Goal: Browse casually: Explore the website without a specific task or goal

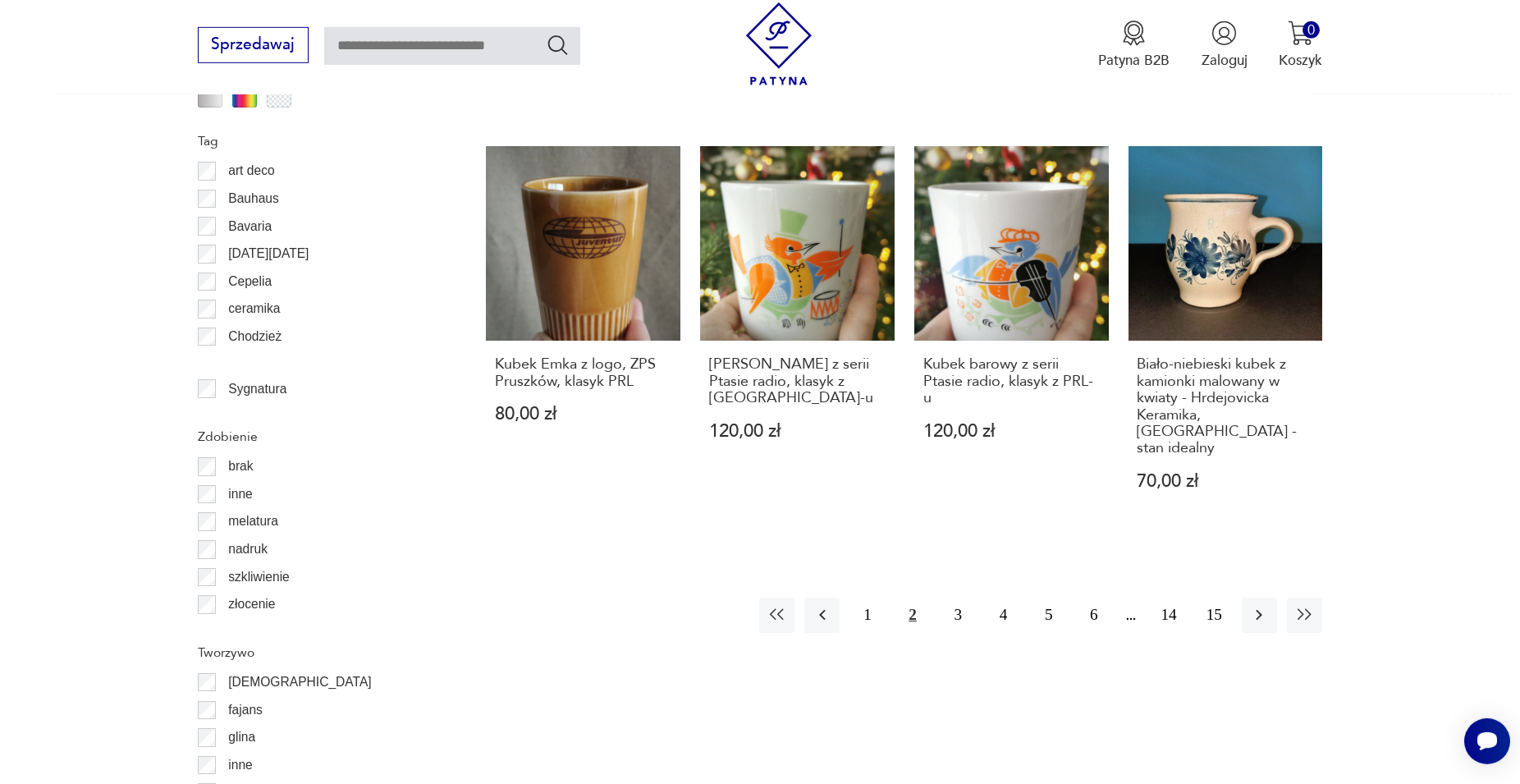
scroll to position [1871, 0]
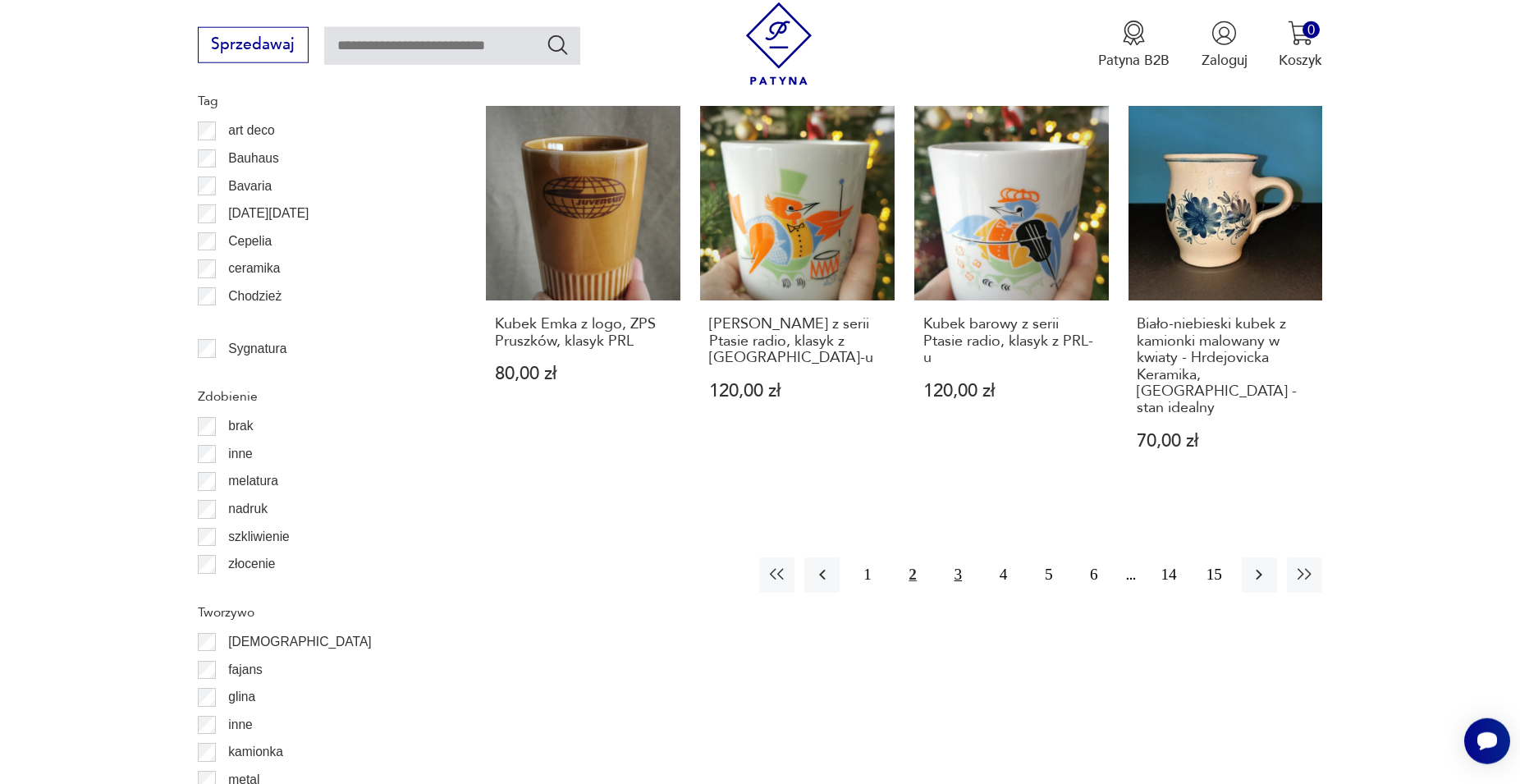
click at [730, 569] on button "3" at bounding box center [958, 575] width 35 height 35
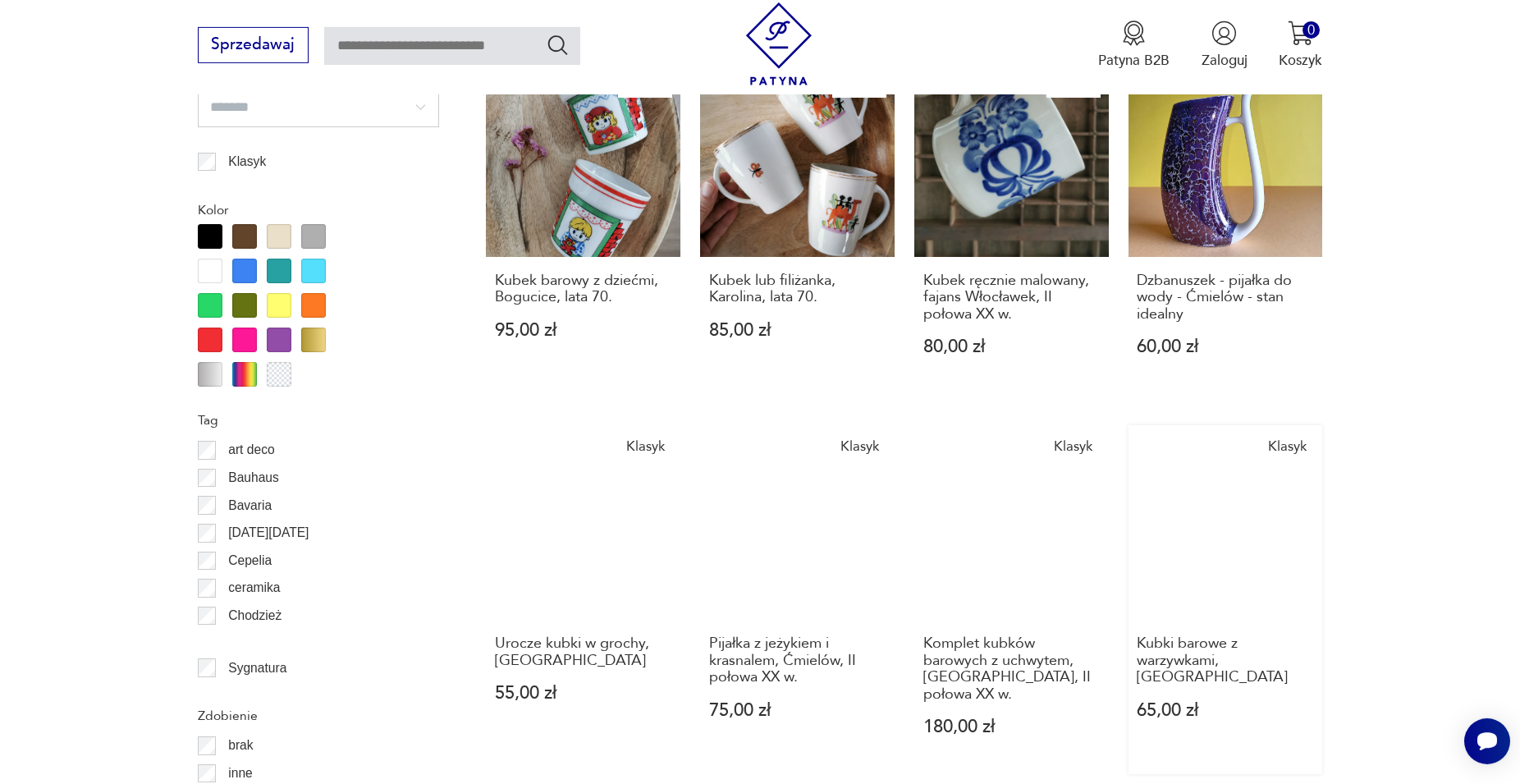
scroll to position [1886, 0]
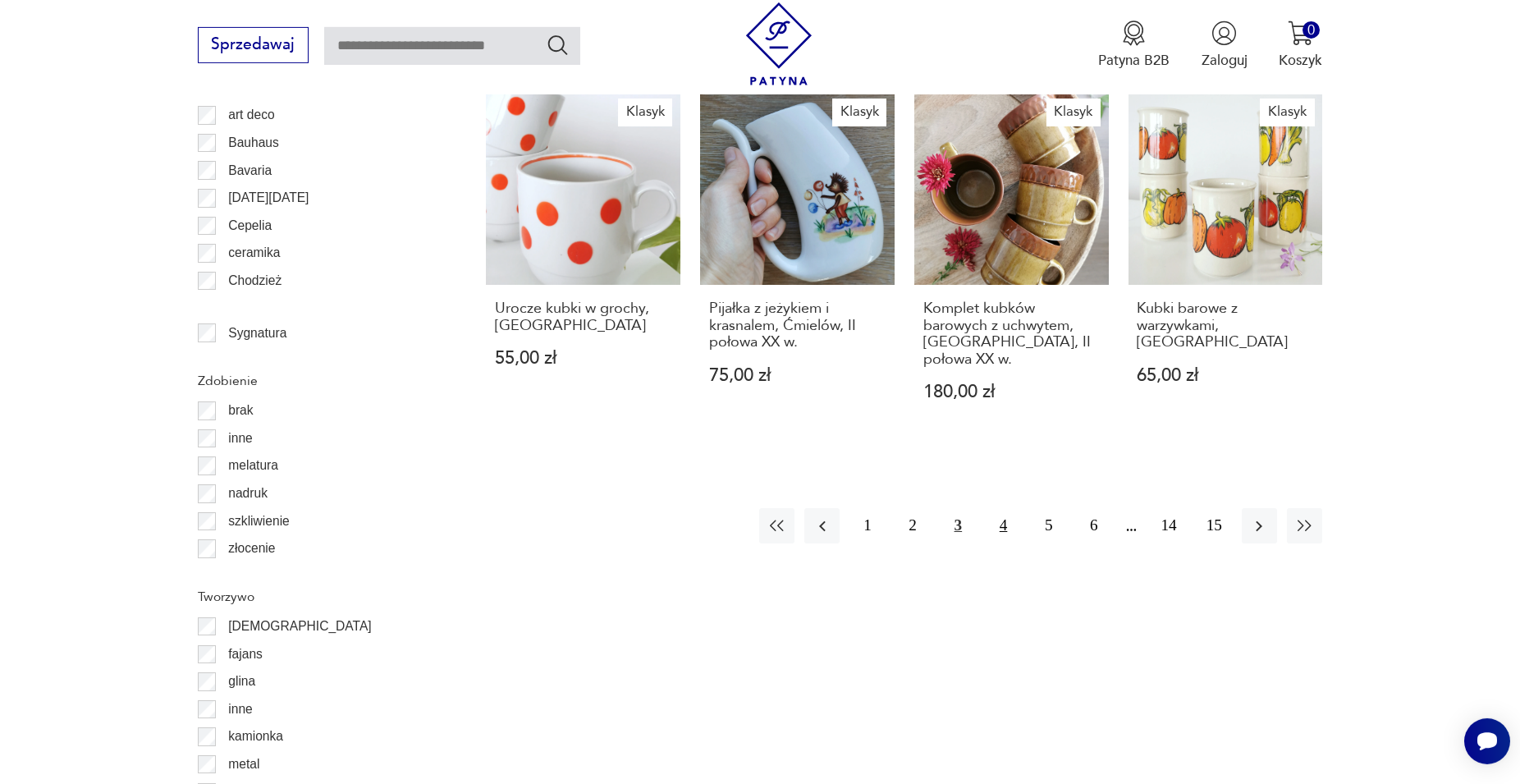
click at [730, 508] on button "4" at bounding box center [1004, 526] width 35 height 35
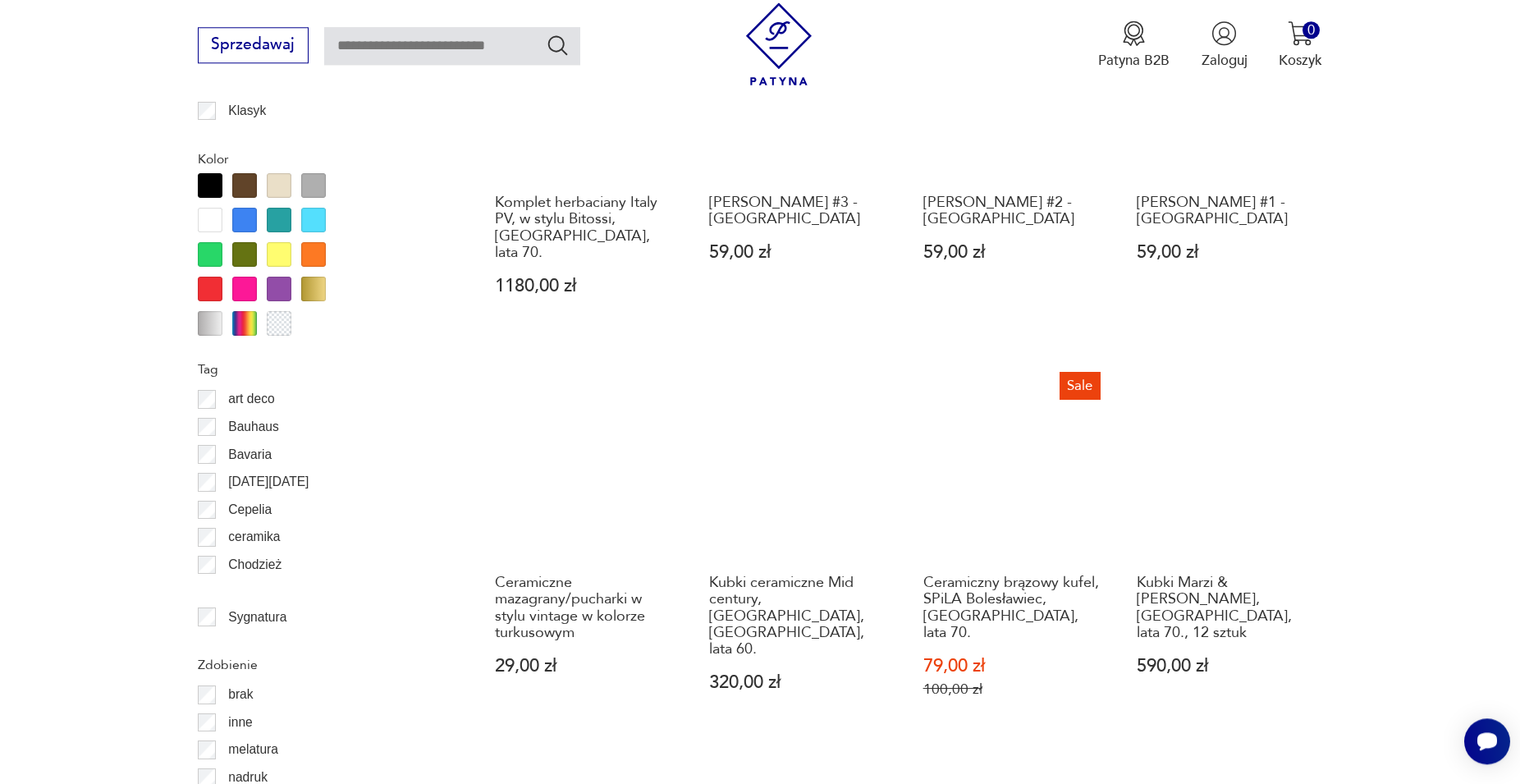
scroll to position [1652, 0]
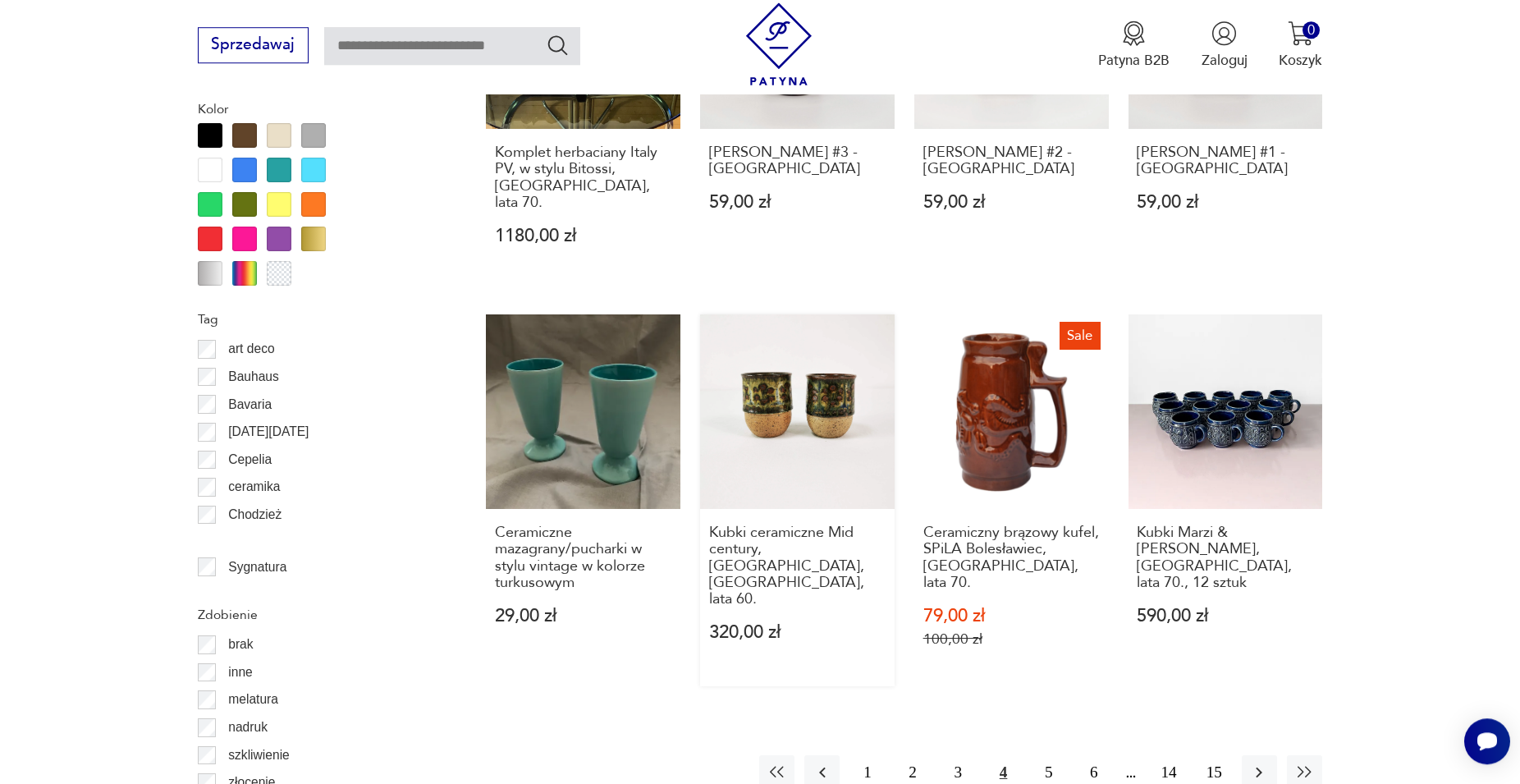
click at [730, 376] on link "Kubki ceramiczne Mid century, Bornholm, Dania, lata 60. 320,00 zł" at bounding box center [797, 500] width 194 height 372
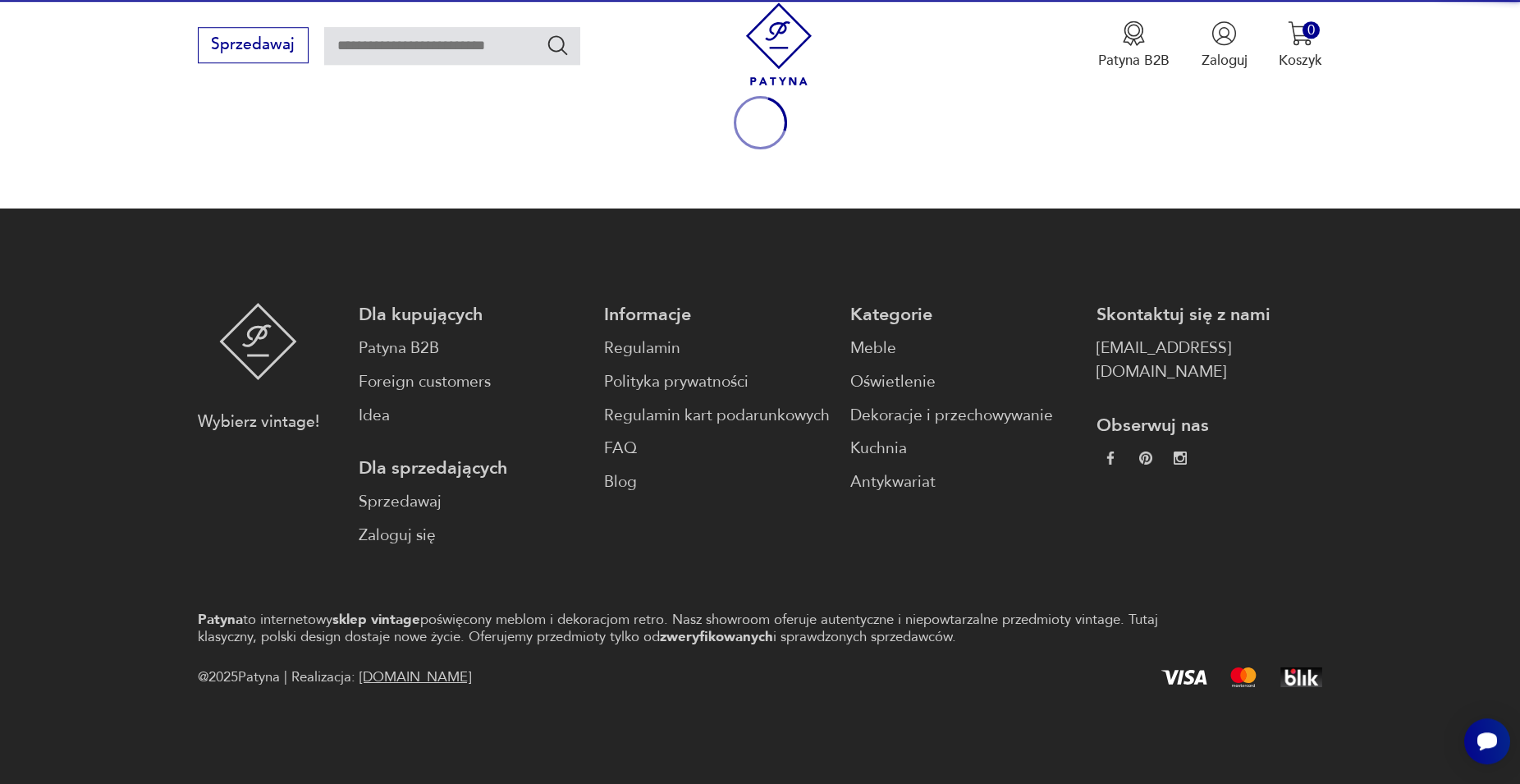
scroll to position [216, 0]
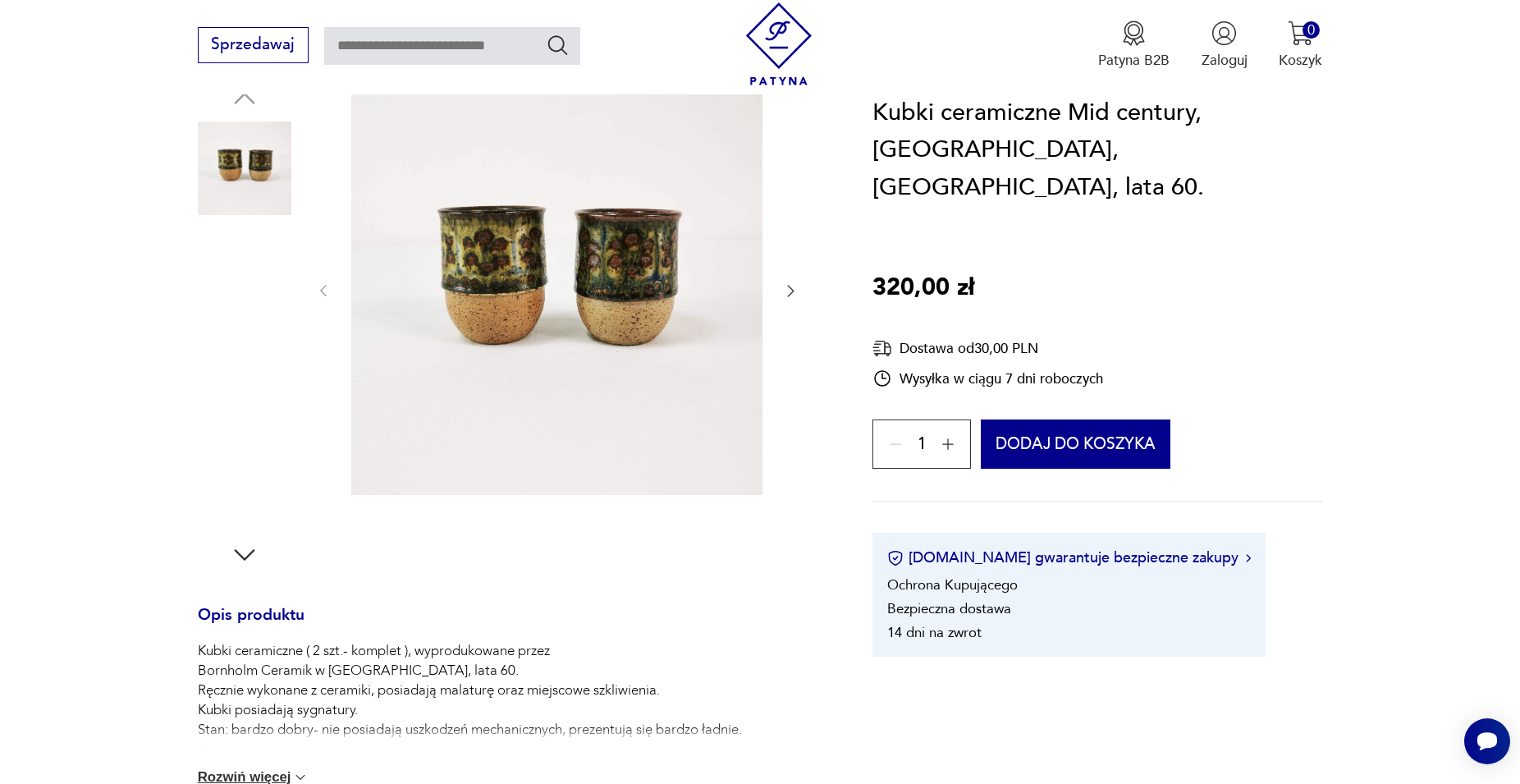
click at [259, 364] on img at bounding box center [244, 377] width 94 height 94
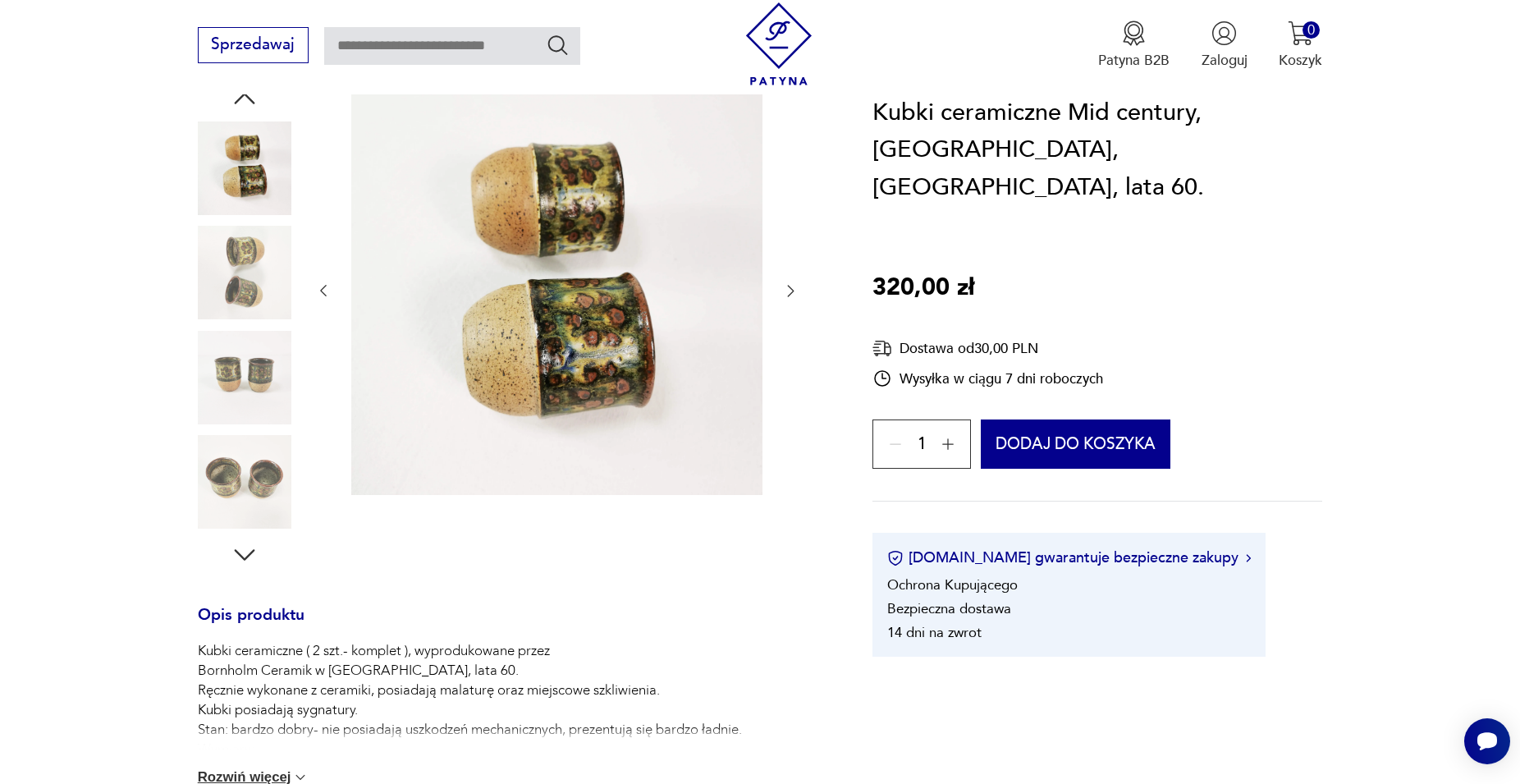
click at [238, 390] on img at bounding box center [244, 377] width 94 height 94
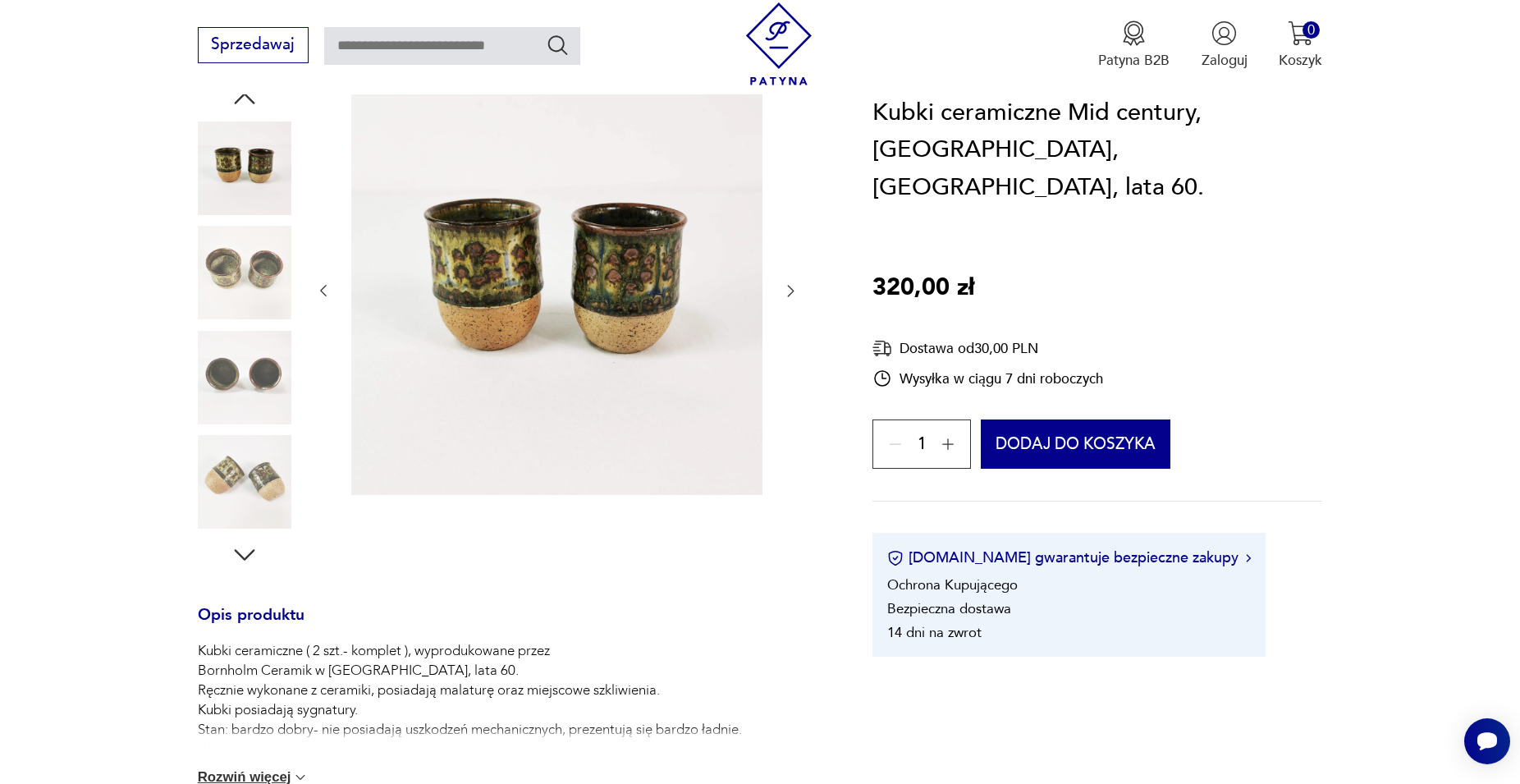
scroll to position [0, 0]
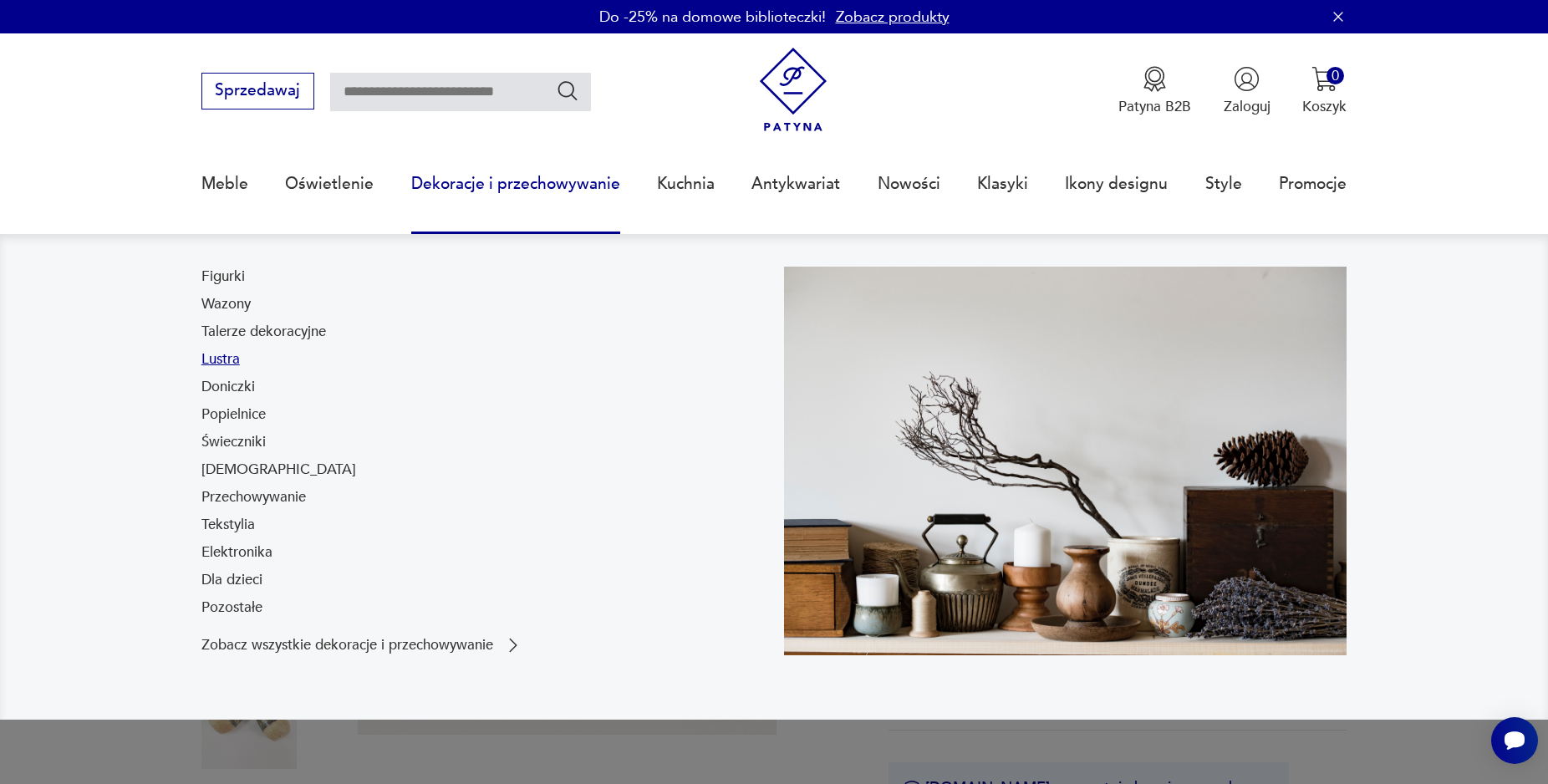
click at [209, 365] on link "Lustra" at bounding box center [220, 359] width 38 height 20
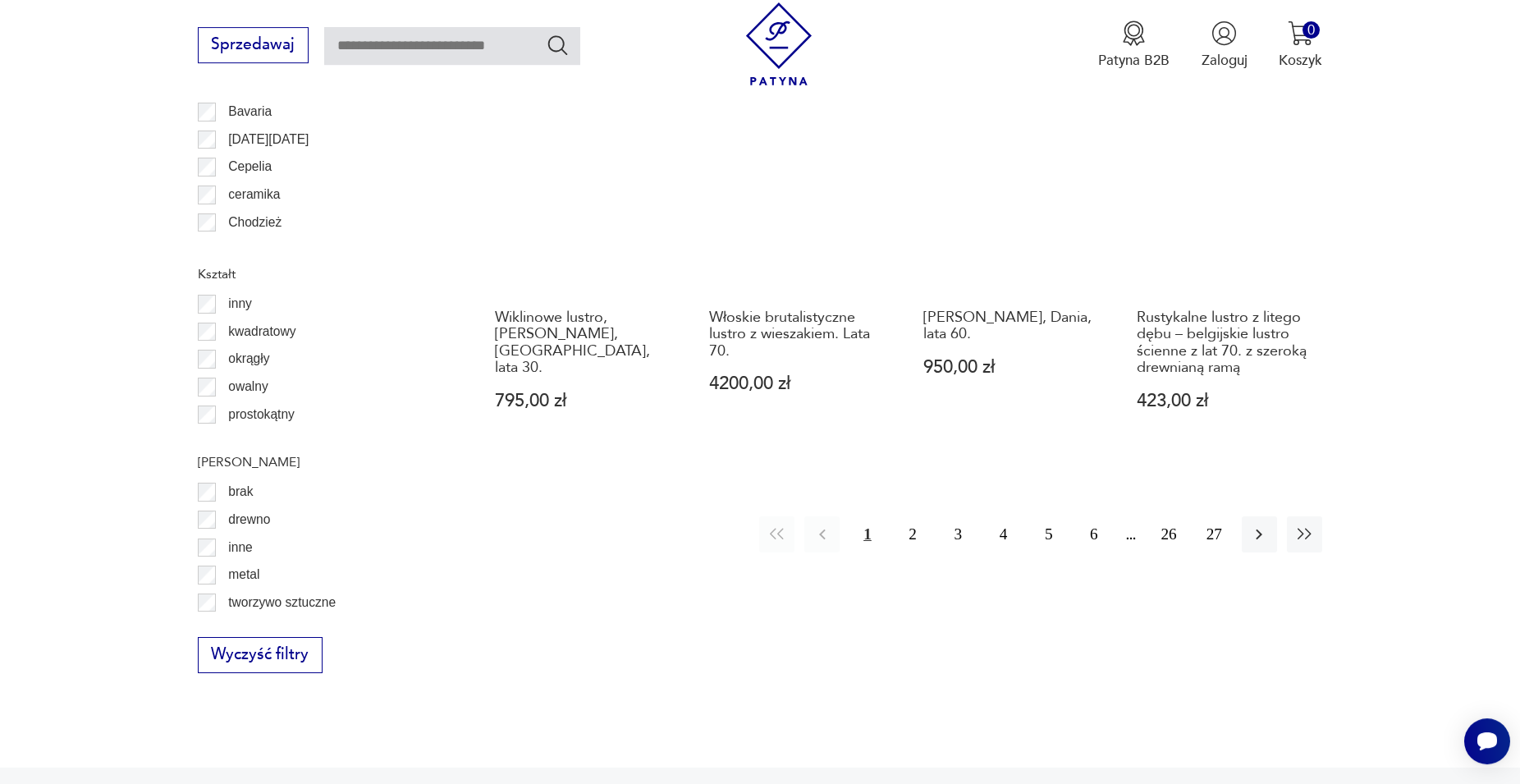
scroll to position [1978, 0]
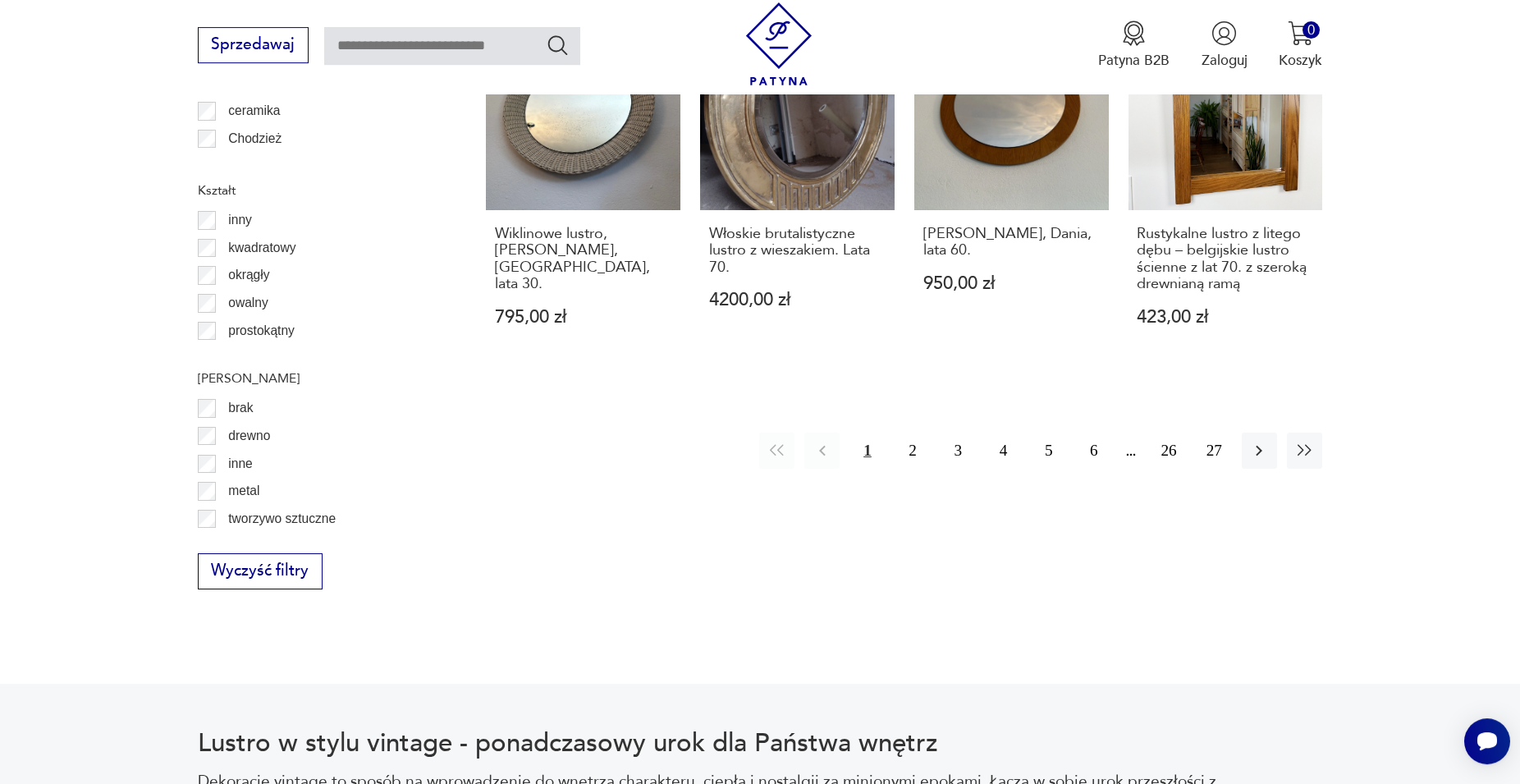
click at [383, 52] on input "text" at bounding box center [452, 46] width 256 height 38
type input "********"
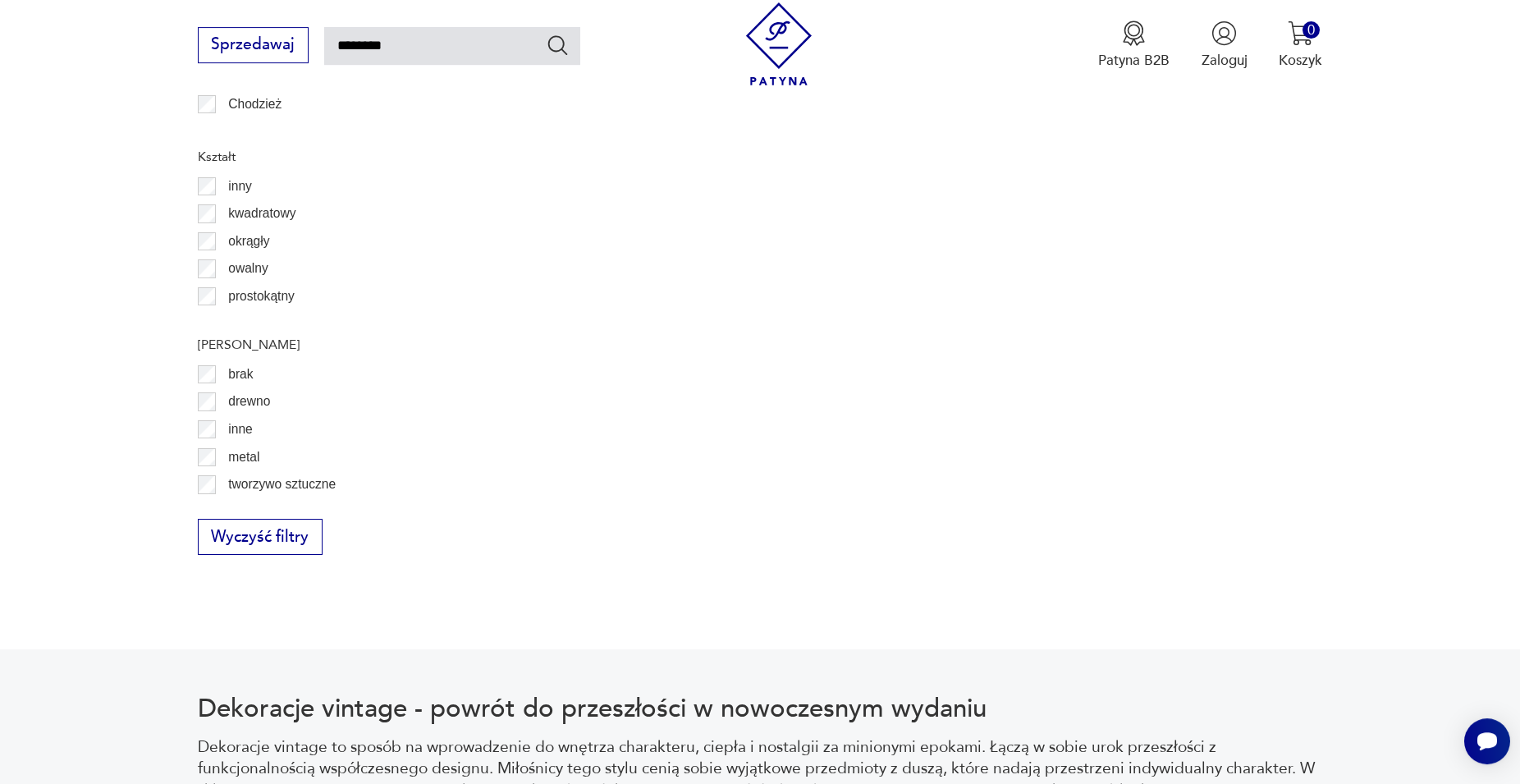
type input "********"
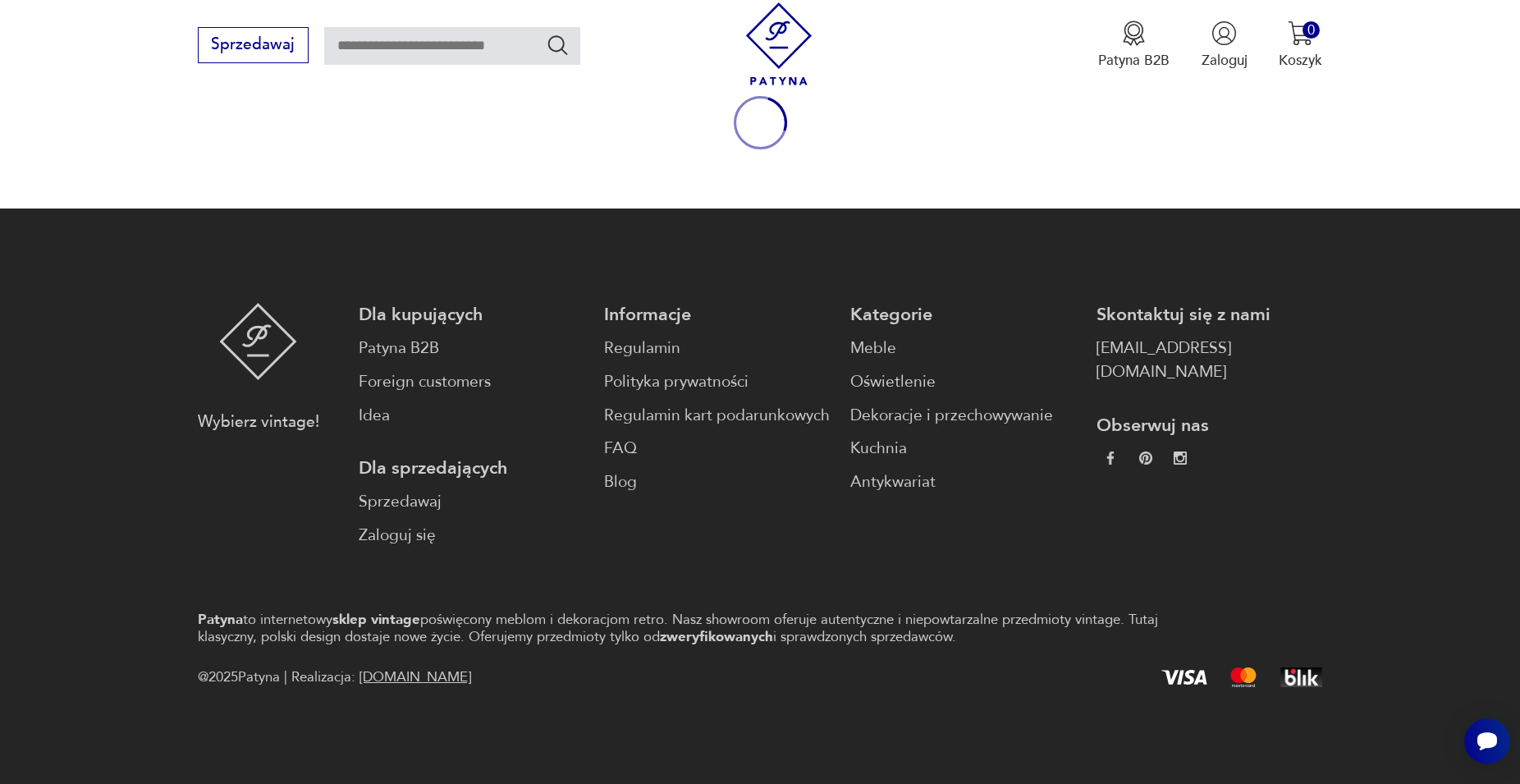
type input "********"
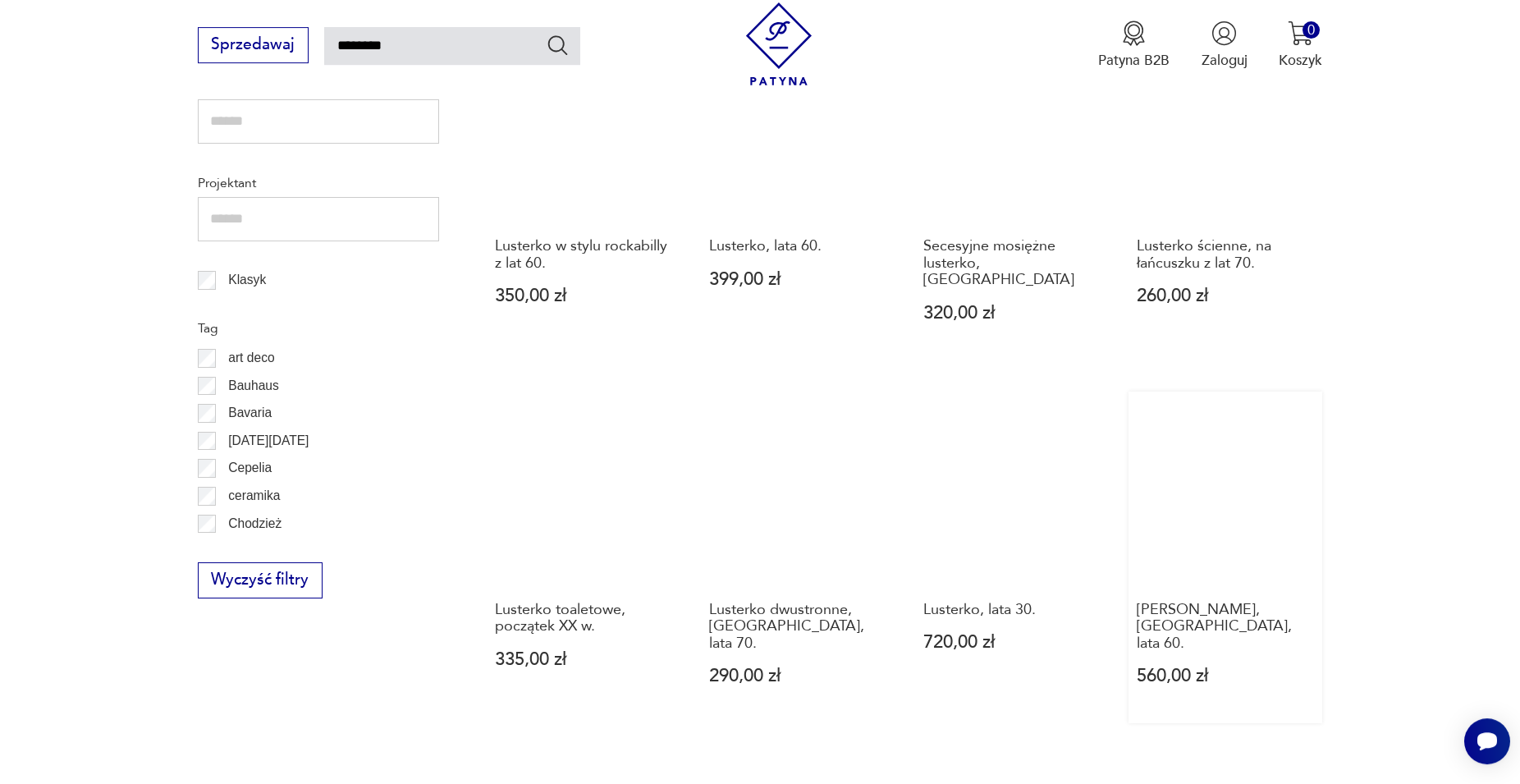
scroll to position [1200, 0]
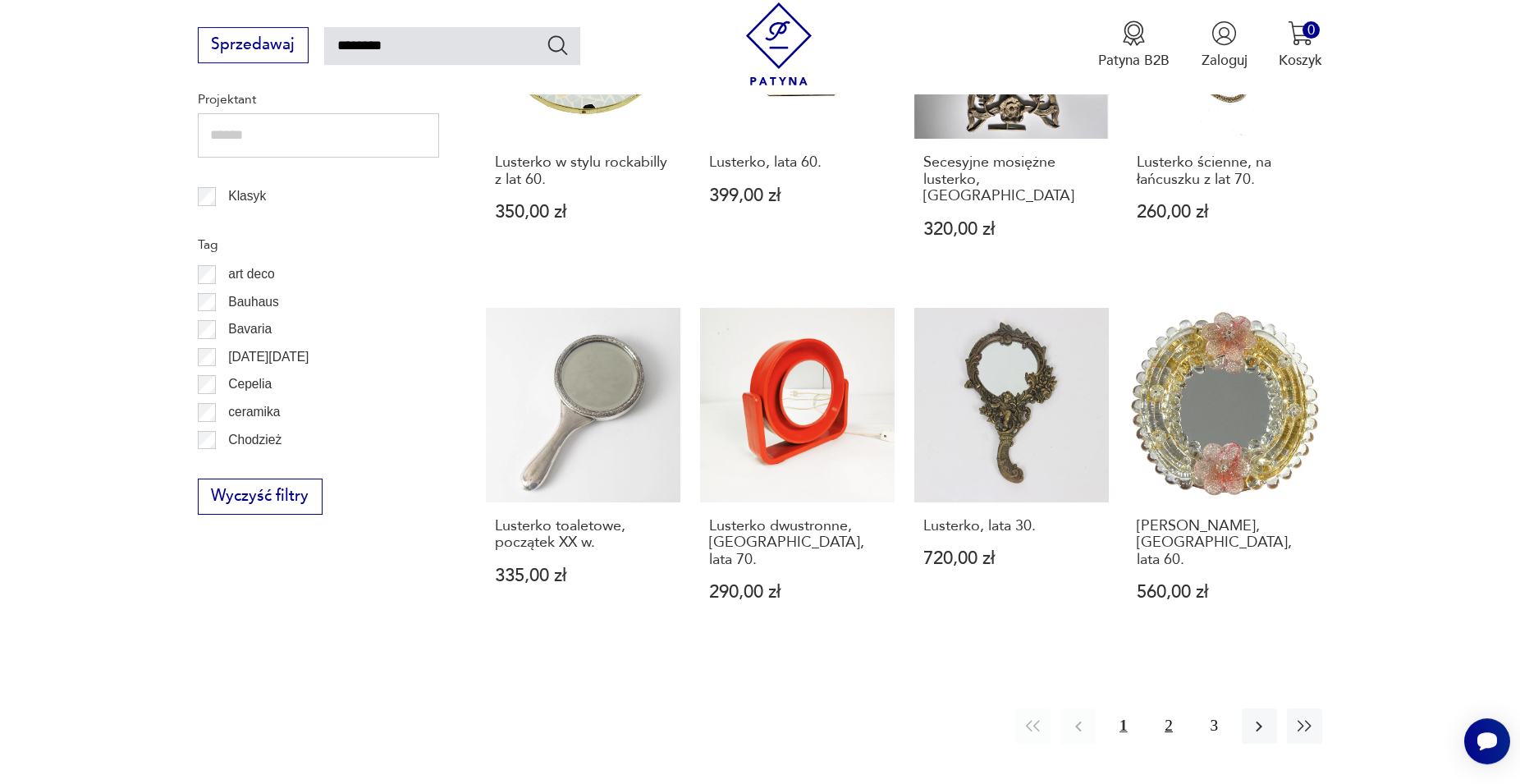
click at [730, 660] on button "2" at bounding box center [1169, 726] width 35 height 35
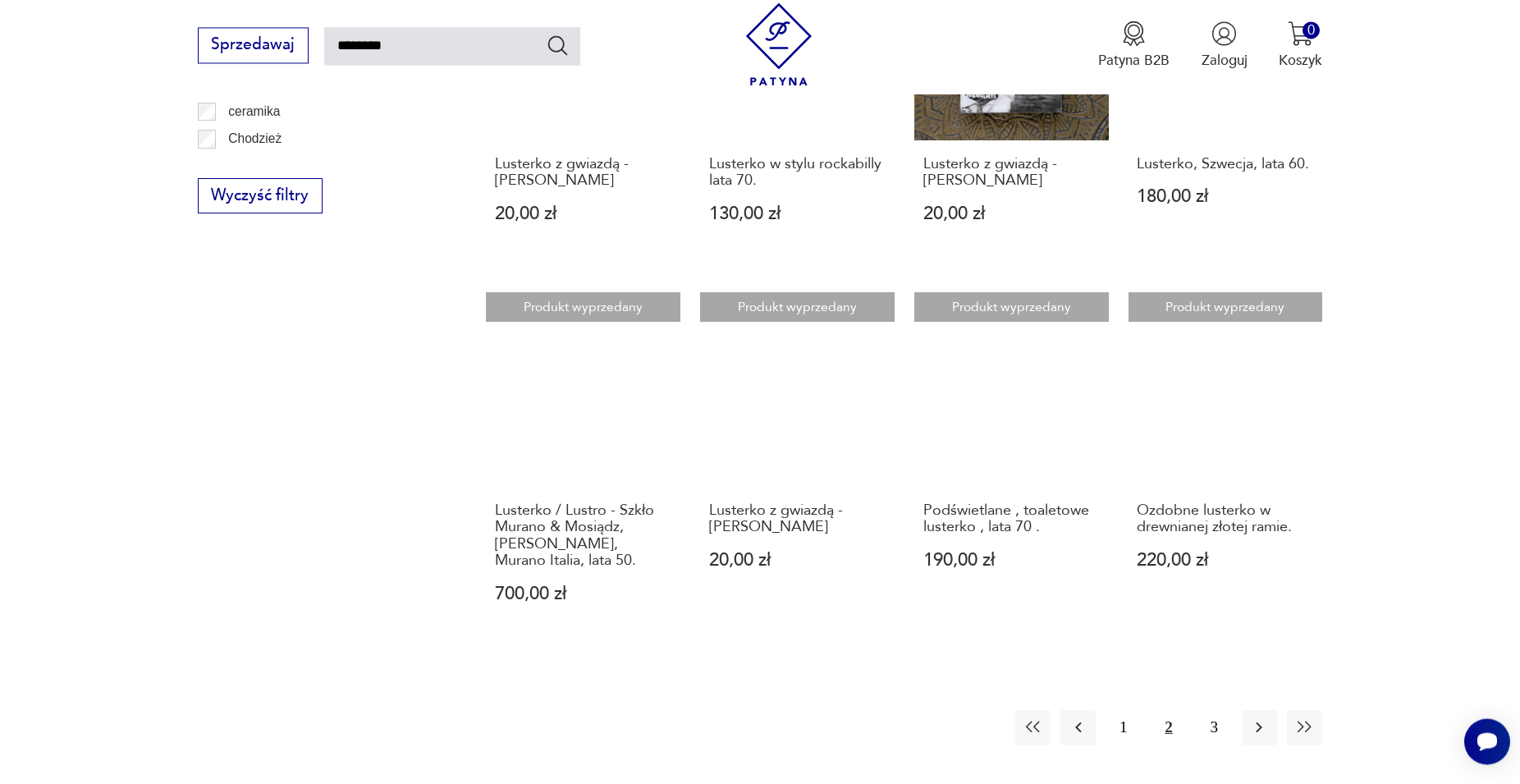
scroll to position [1266, 0]
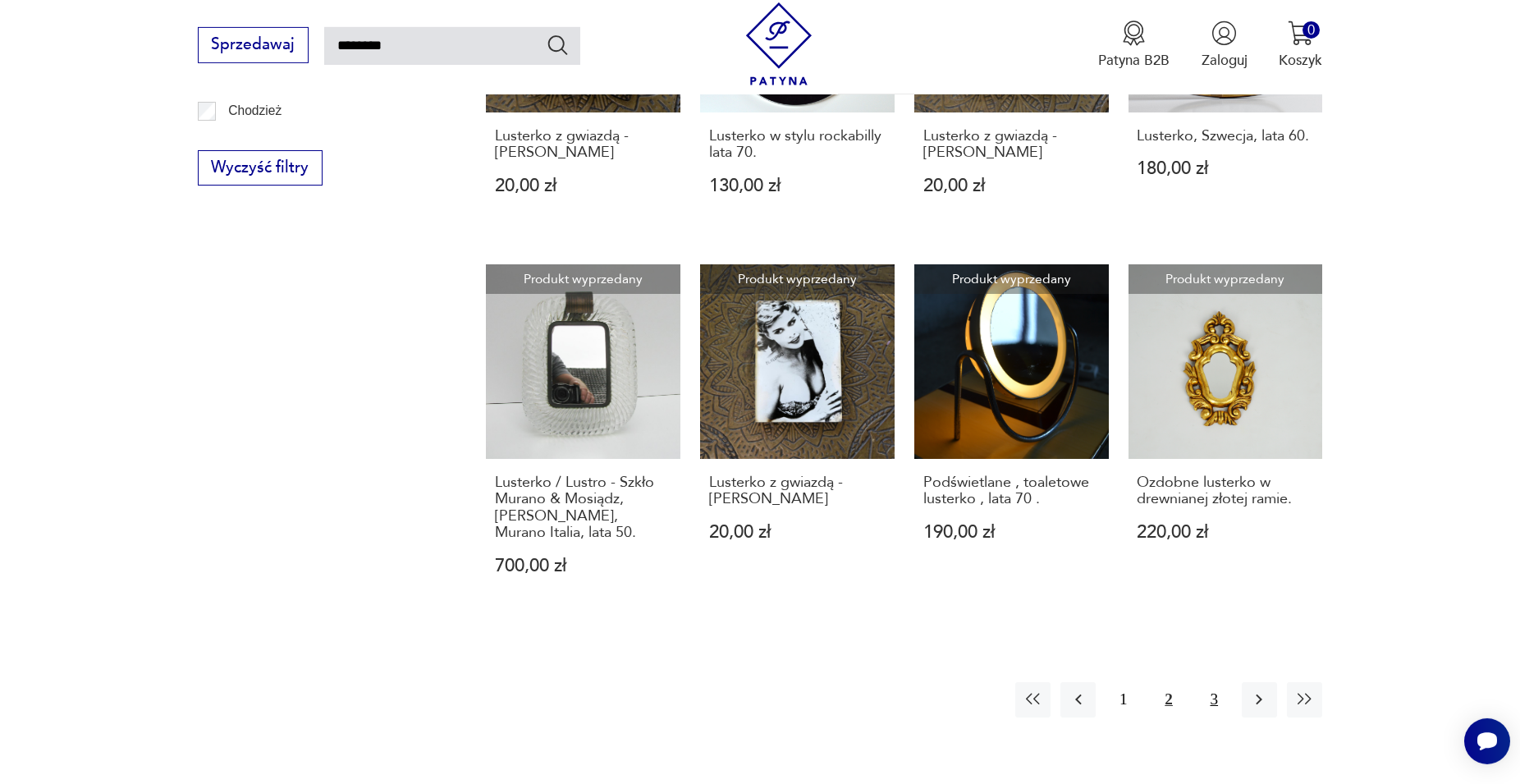
click at [730, 660] on button "3" at bounding box center [1215, 700] width 35 height 35
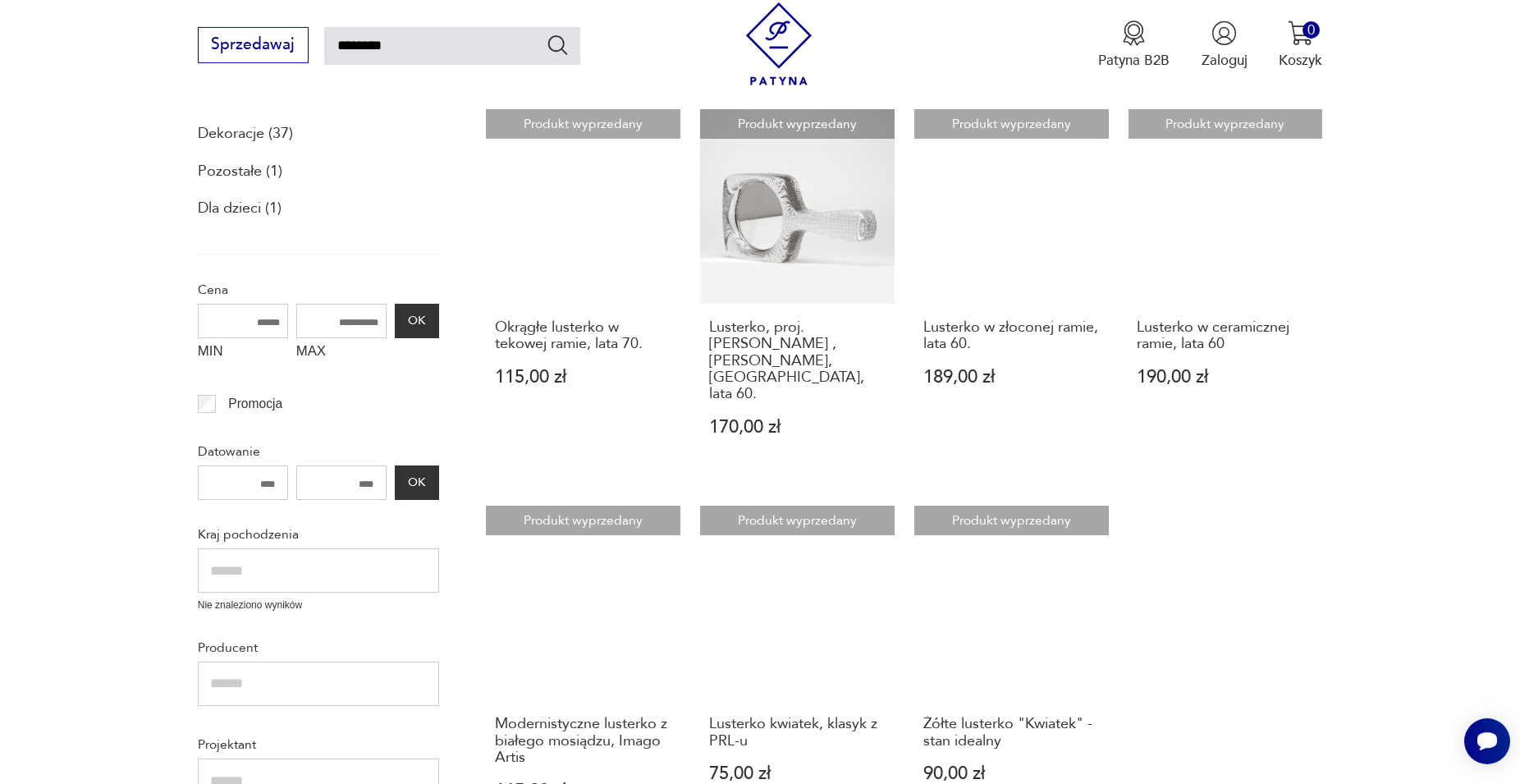
scroll to position [262, 0]
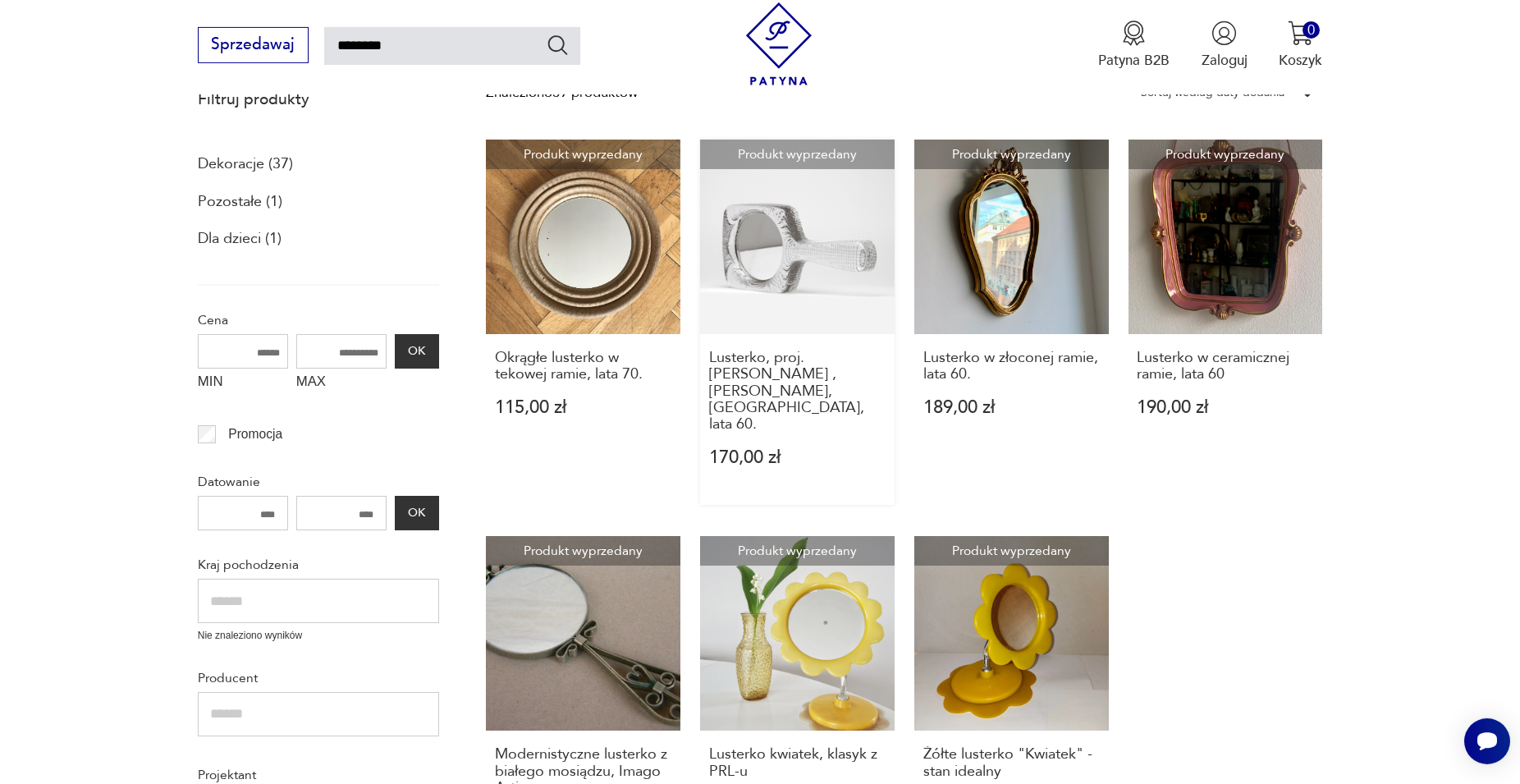
click at [730, 240] on link "Produkt wyprzedany Lusterko, proj. Göran Wärff ,Pukeberg, Szwecja, lata 60. 170…" at bounding box center [797, 321] width 194 height 365
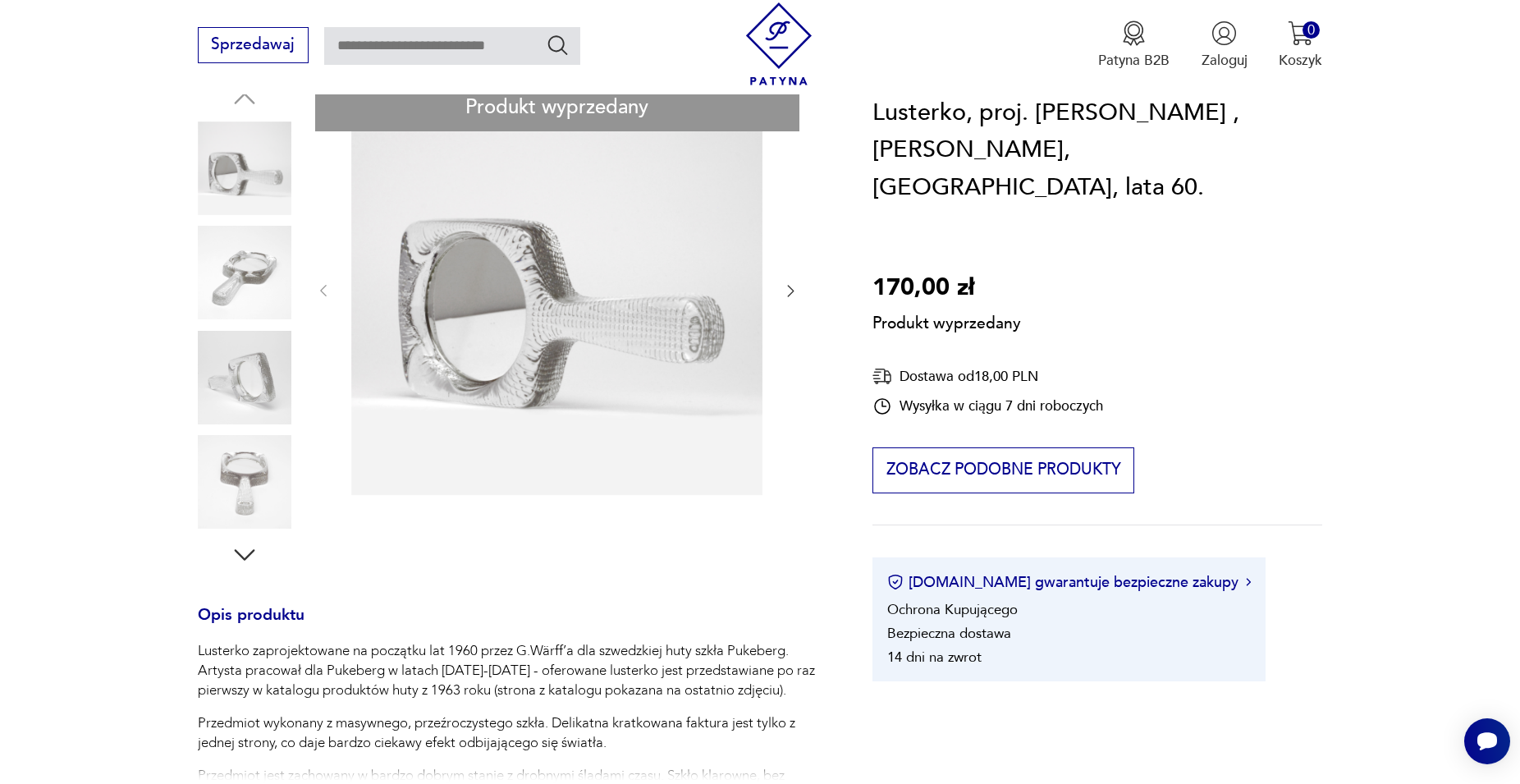
click at [269, 277] on div "Produkt wyprzedany Opis produktu Lusterko zaprojektowane na początku lat 1960 p…" at bounding box center [512, 615] width 628 height 1063
click at [249, 283] on div "Produkt wyprzedany Opis produktu Lusterko zaprojektowane na początku lat 1960 p…" at bounding box center [512, 615] width 628 height 1063
click at [250, 369] on div "Produkt wyprzedany Opis produktu Lusterko zaprojektowane na początku lat 1960 p…" at bounding box center [512, 615] width 628 height 1063
type input "********"
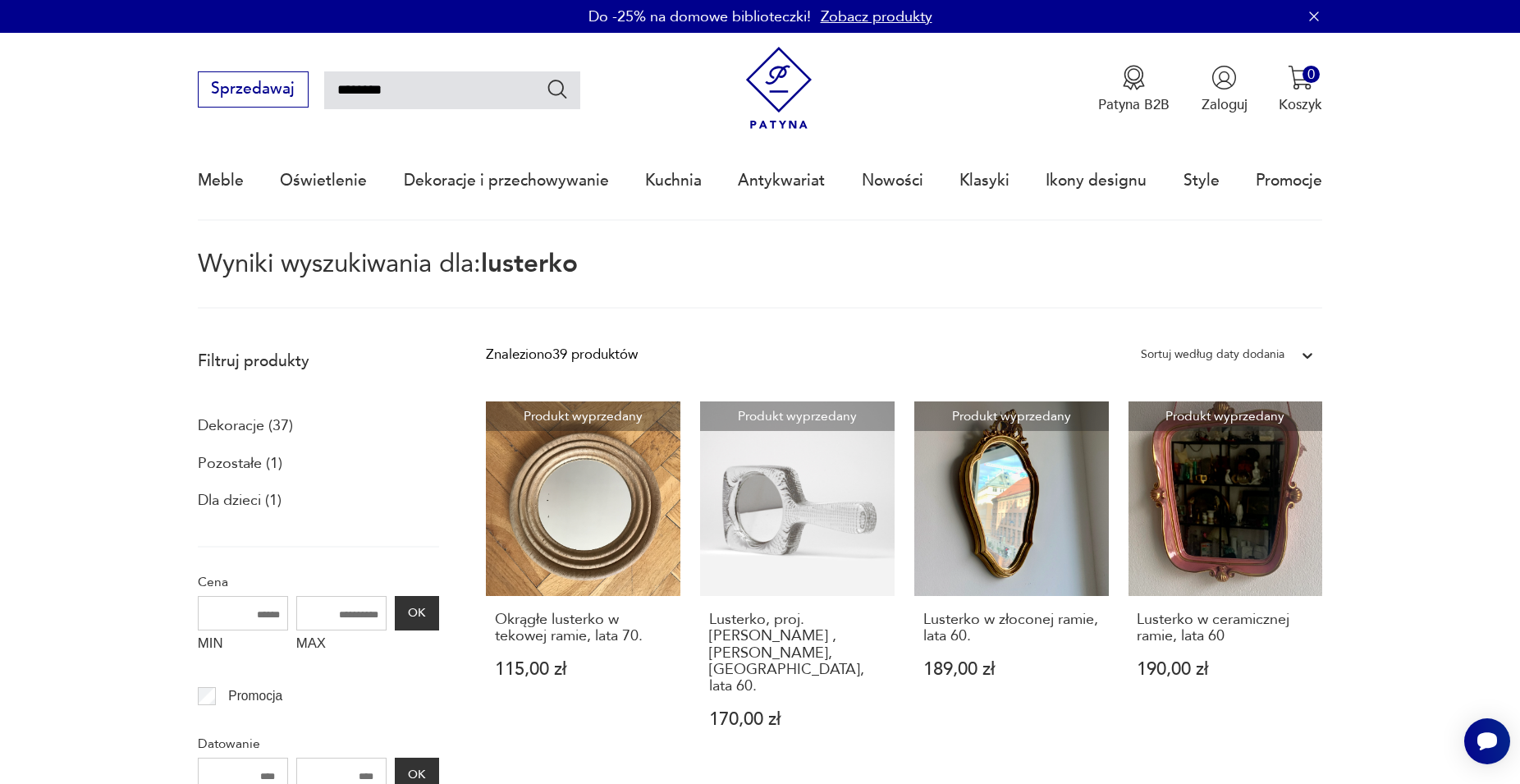
drag, startPoint x: 456, startPoint y: 94, endPoint x: 319, endPoint y: 84, distance: 137.4
click at [325, 84] on input "********" at bounding box center [452, 90] width 256 height 38
type input "********"
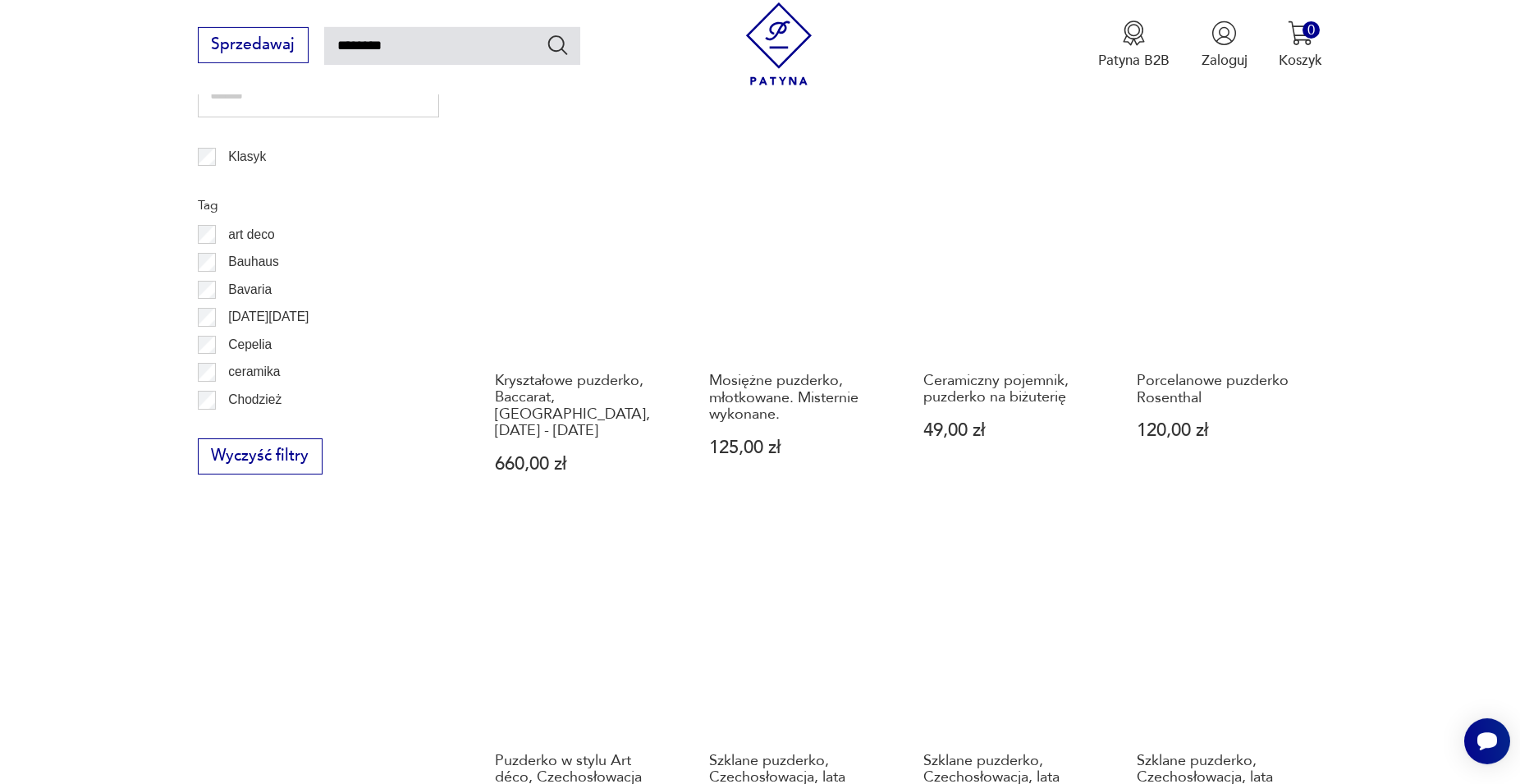
scroll to position [1266, 0]
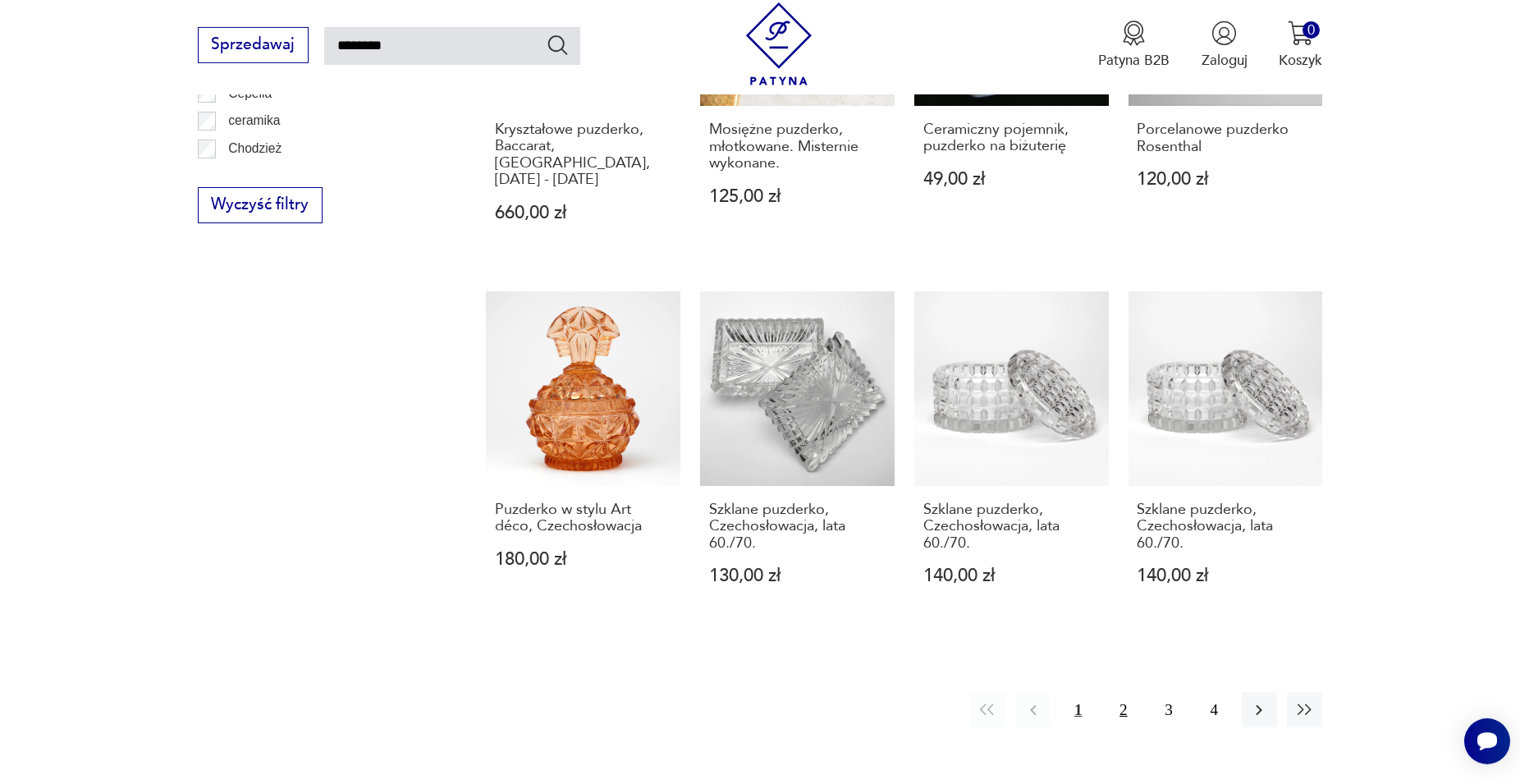
click at [730, 660] on button "2" at bounding box center [1124, 710] width 35 height 35
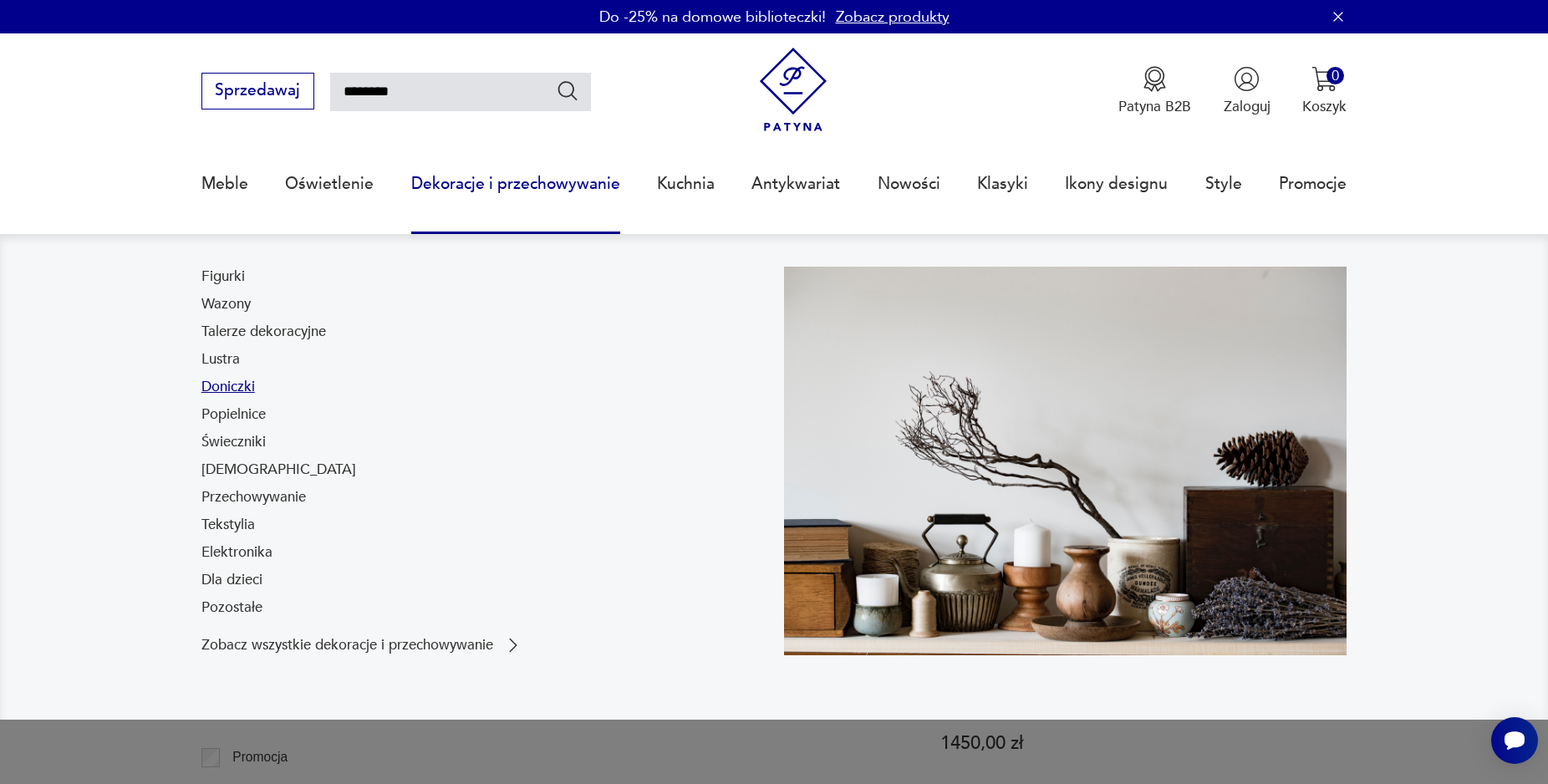
click at [243, 385] on link "Doniczki" at bounding box center [228, 387] width 53 height 20
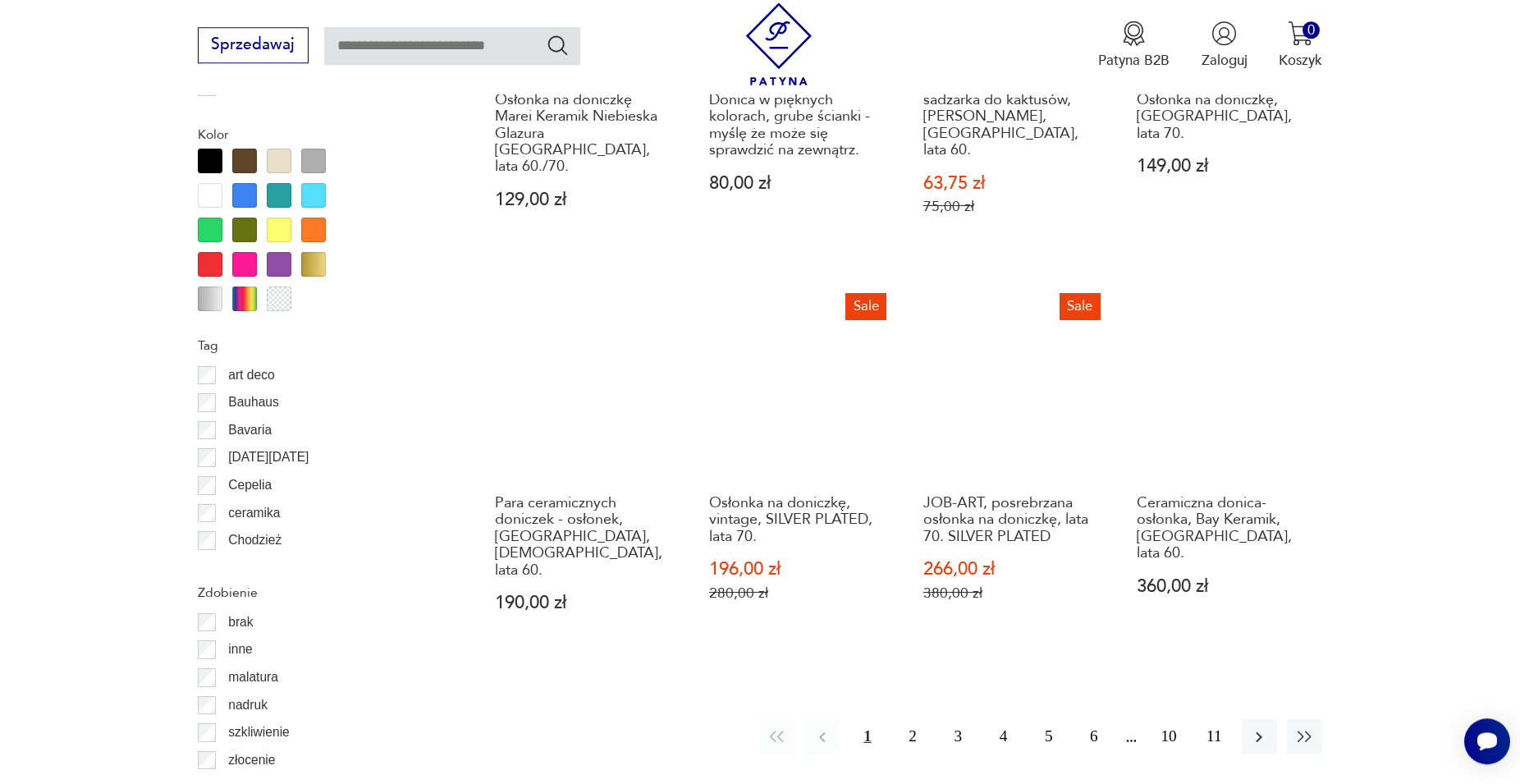
scroll to position [1836, 0]
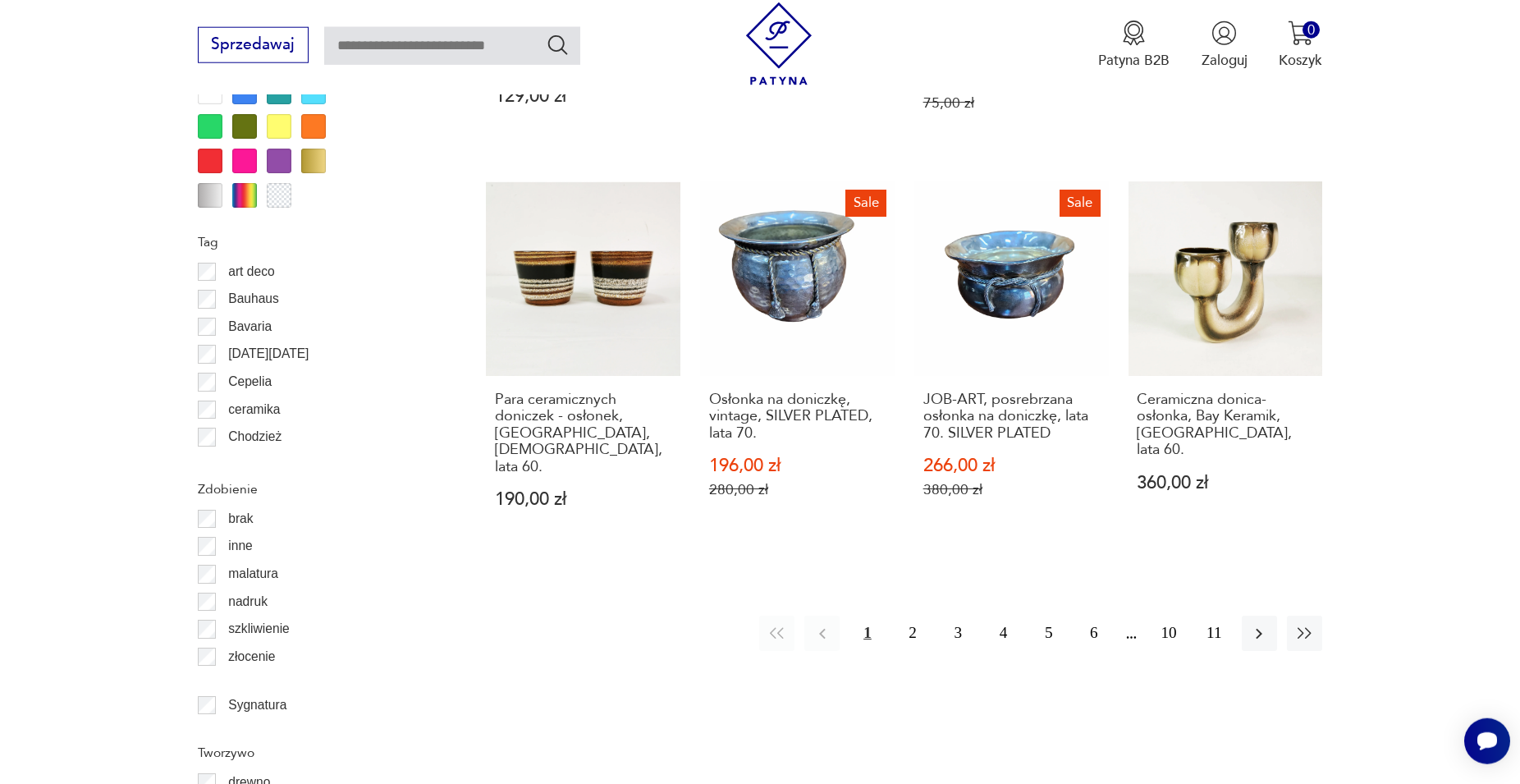
click at [431, 57] on input "text" at bounding box center [452, 46] width 256 height 38
type input "*****"
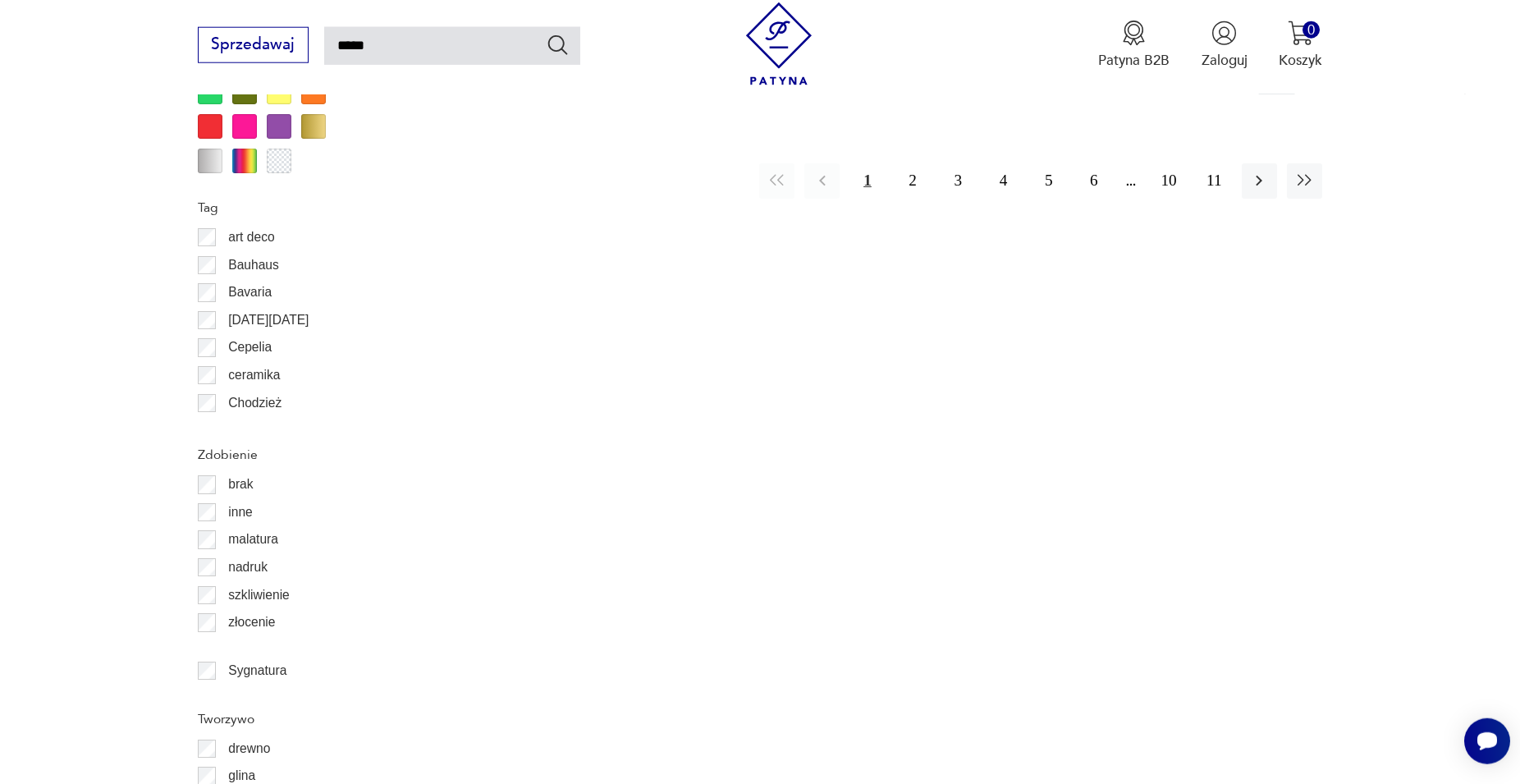
type input "*****"
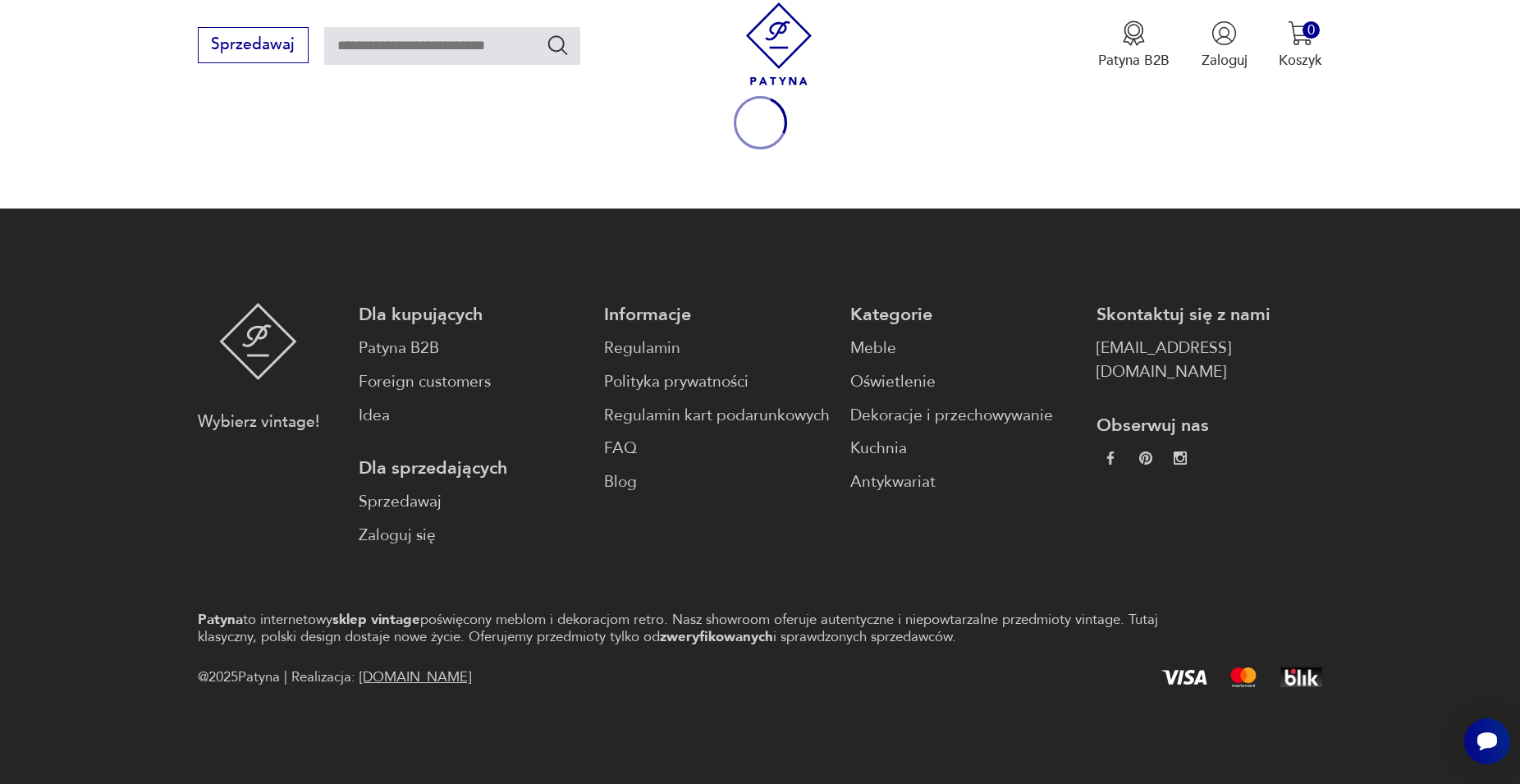
type input "*****"
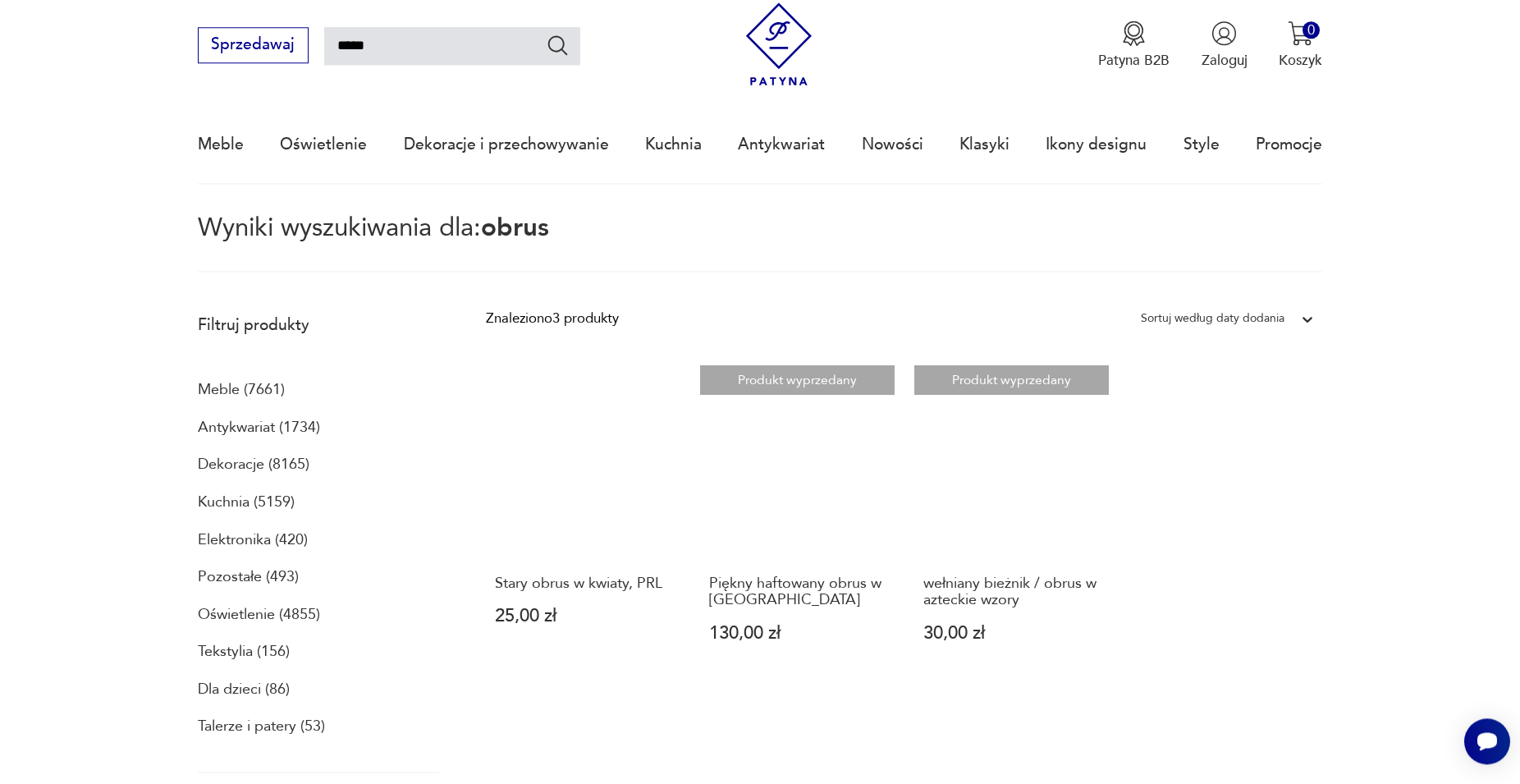
scroll to position [28, 0]
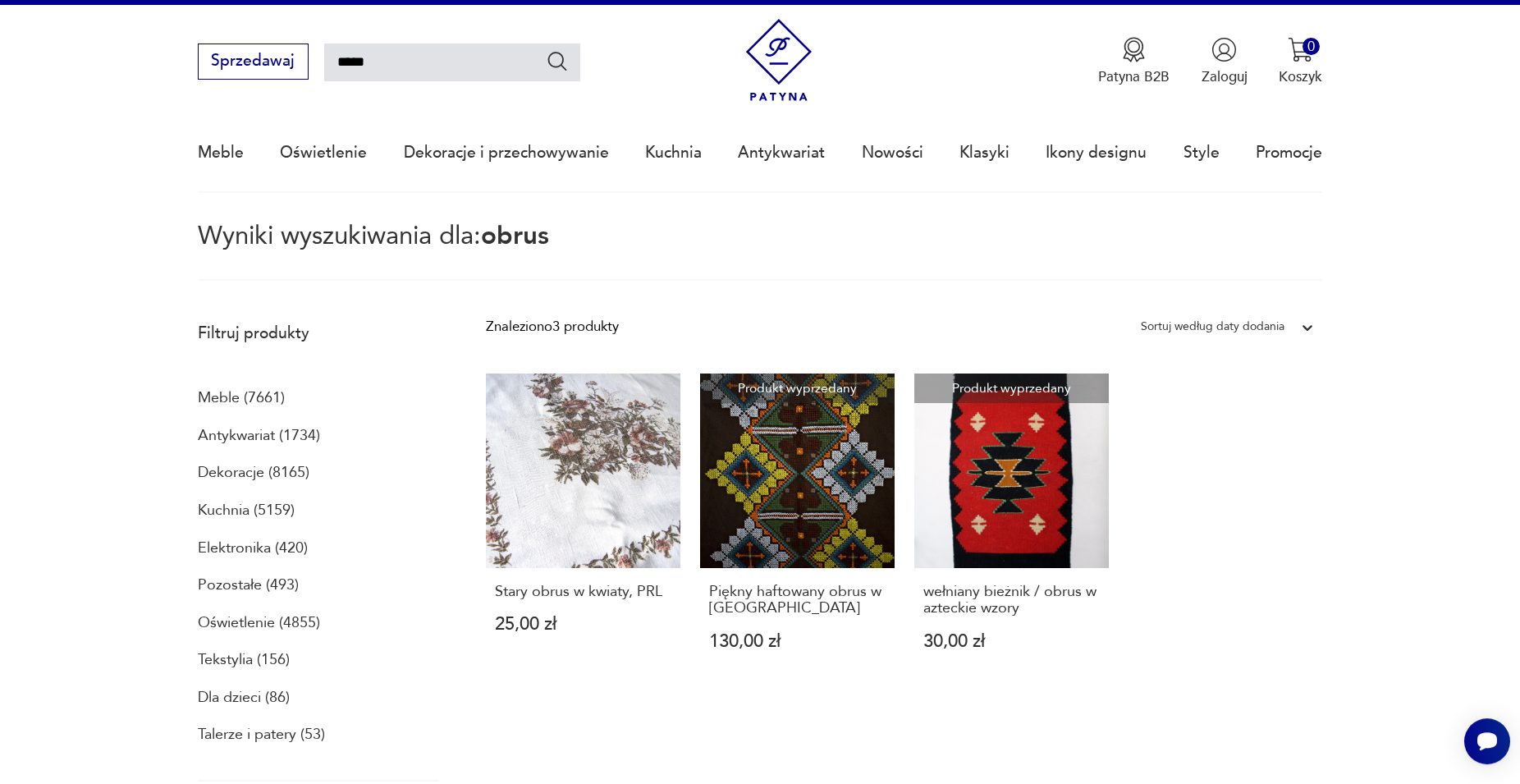
click at [260, 546] on p "Elektronika (420)" at bounding box center [253, 549] width 110 height 28
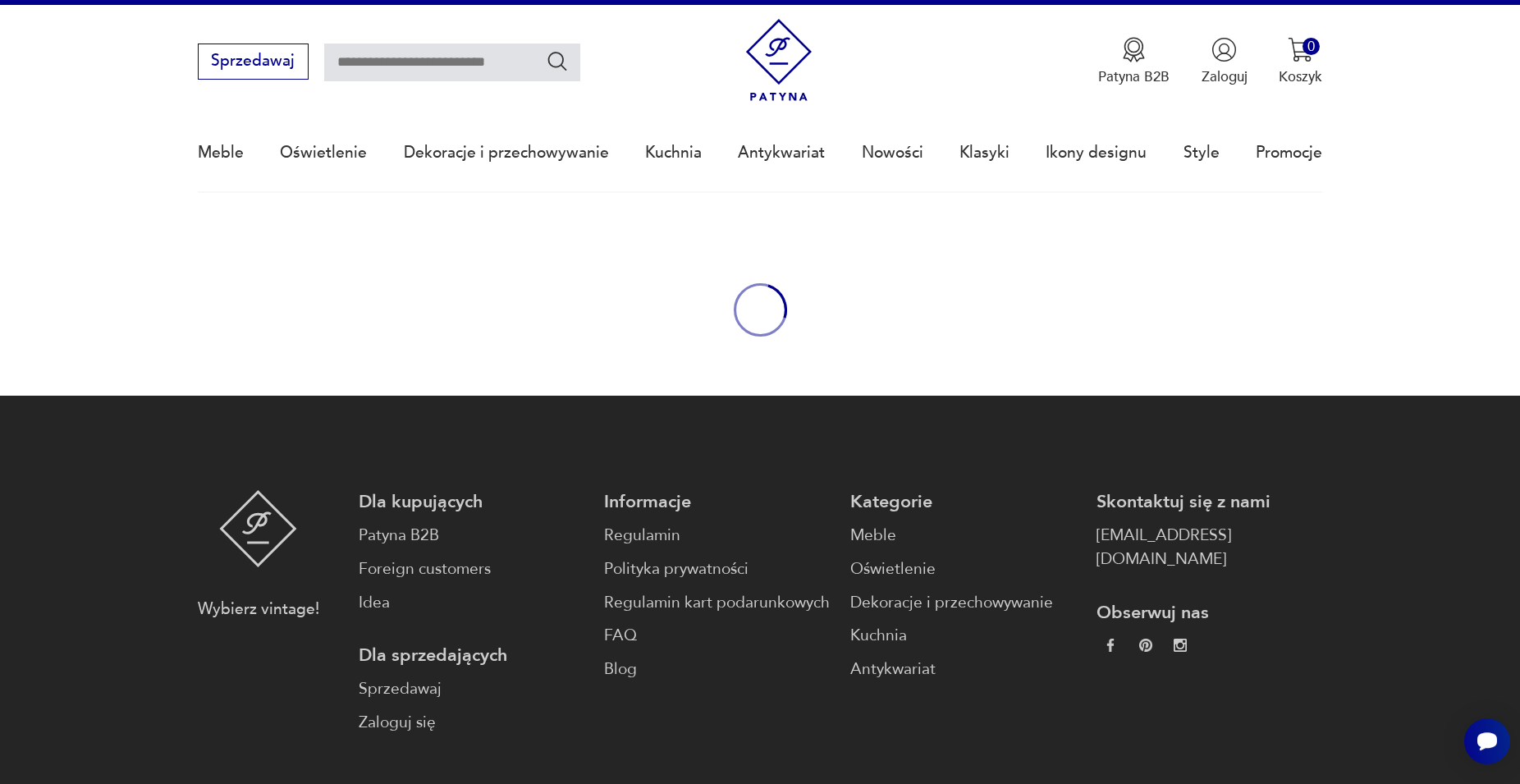
type input "*****"
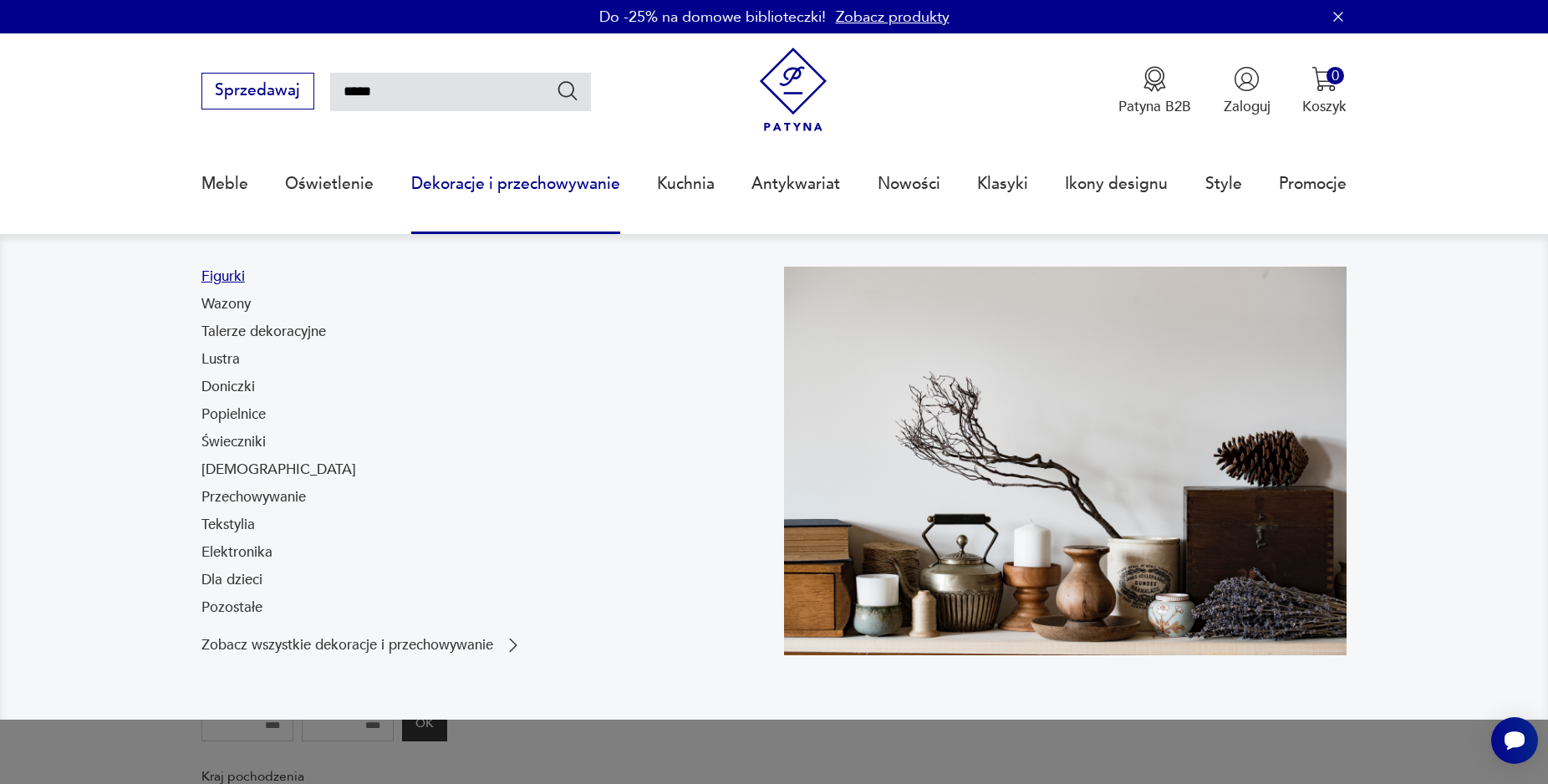
click at [233, 280] on link "Figurki" at bounding box center [223, 276] width 44 height 20
click at [239, 471] on link "Bibeloty" at bounding box center [279, 470] width 155 height 20
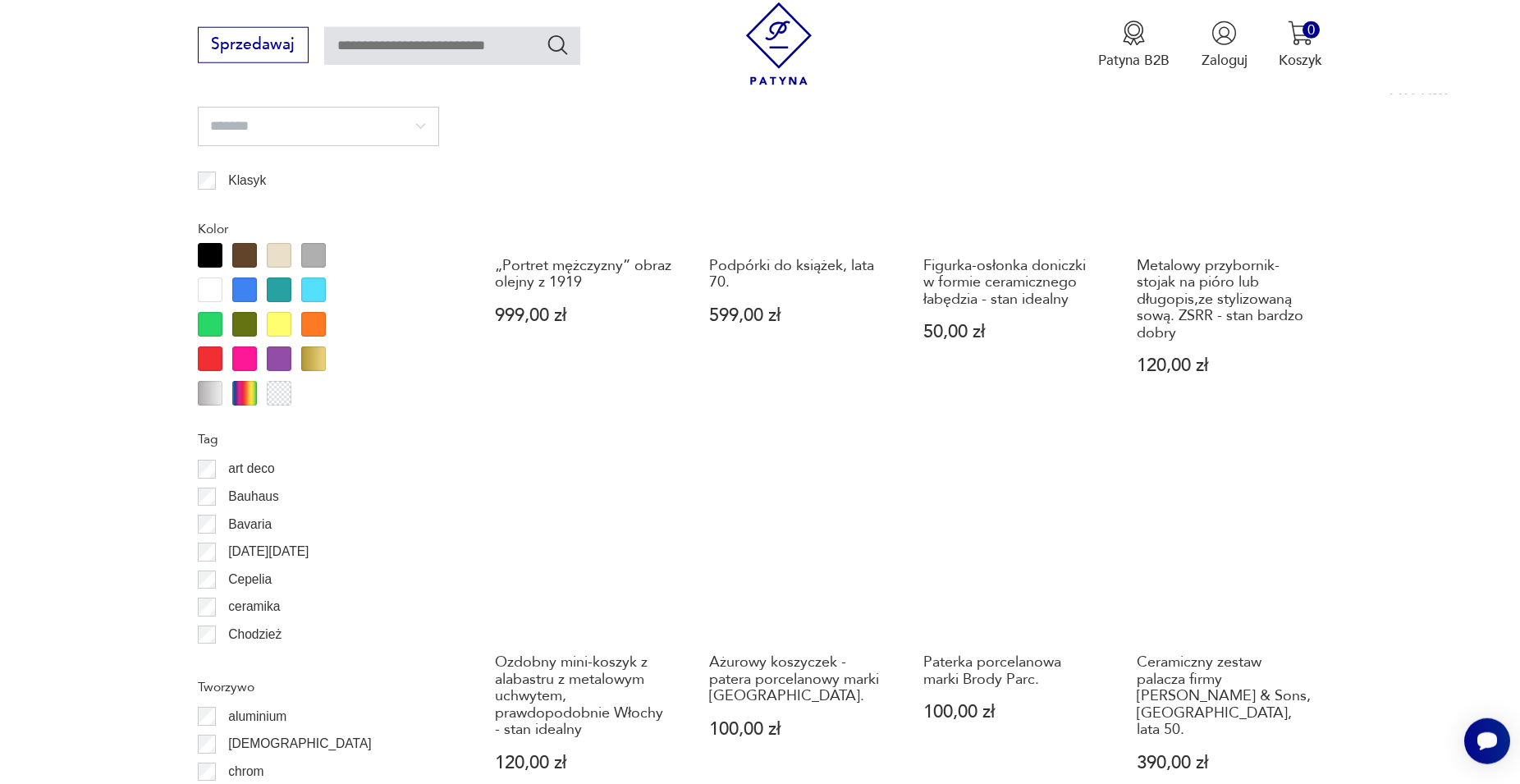
scroll to position [1718, 0]
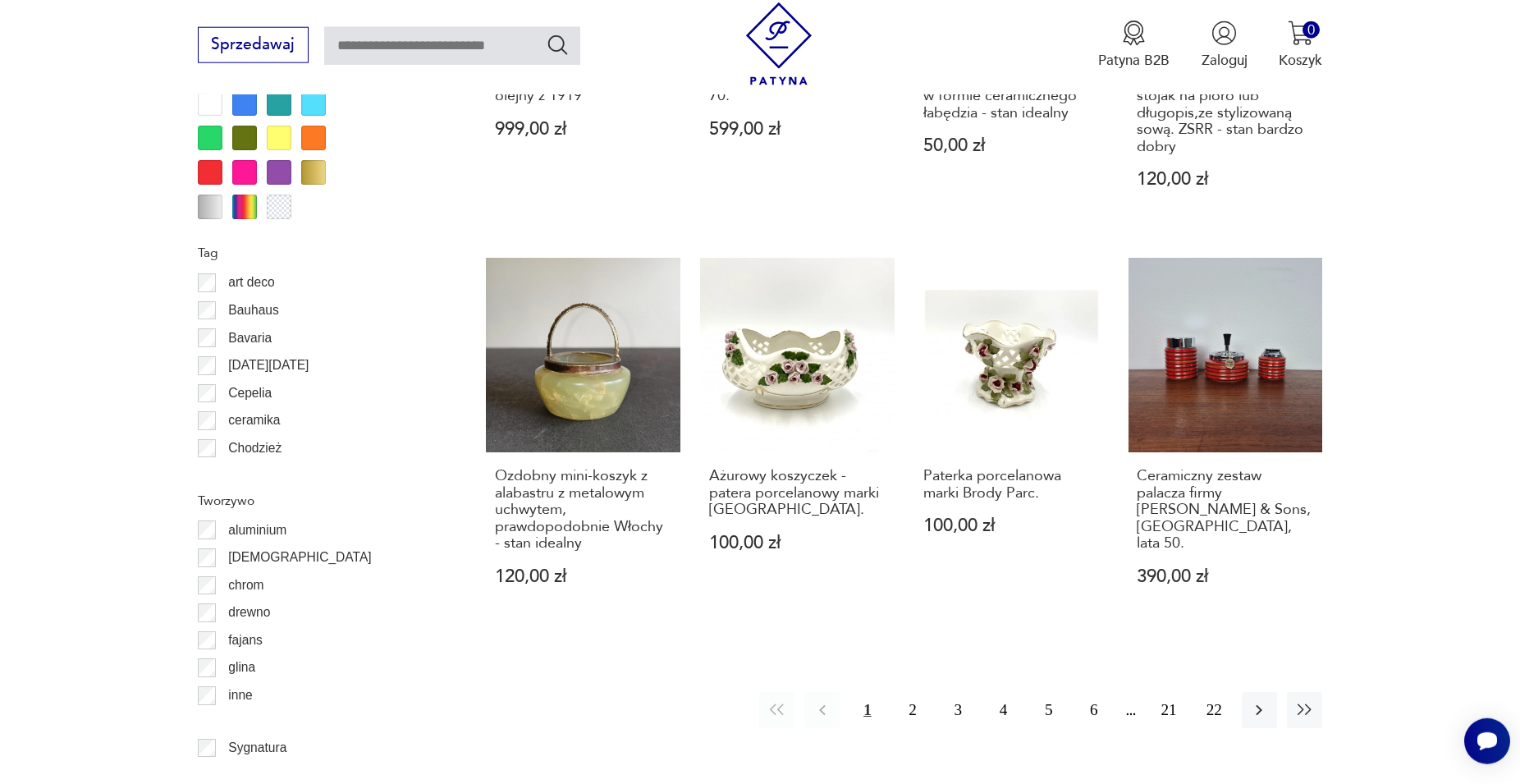
click at [389, 53] on input "text" at bounding box center [452, 46] width 256 height 38
type input "**********"
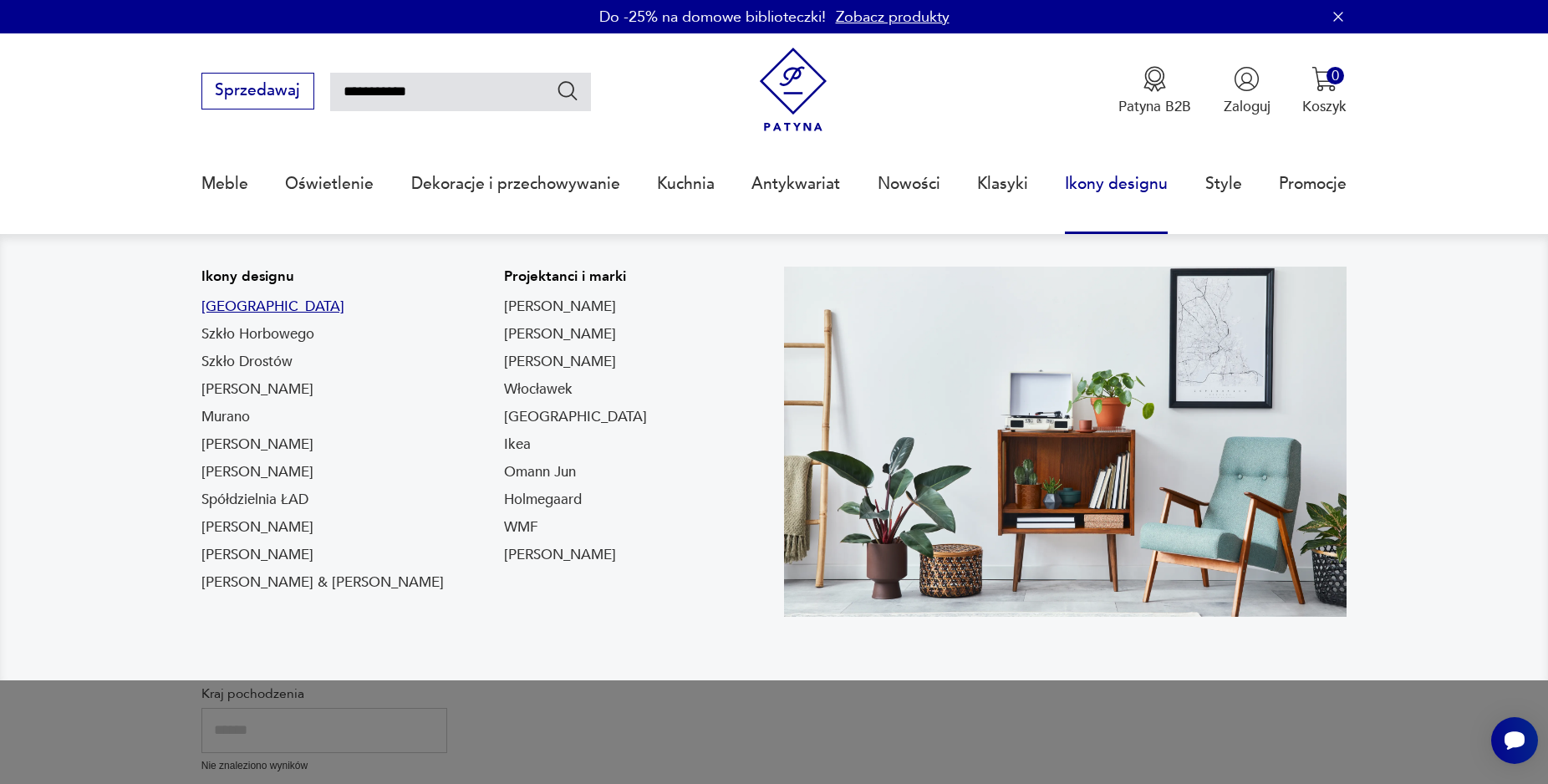
click at [227, 308] on link "Togo" at bounding box center [273, 306] width 143 height 20
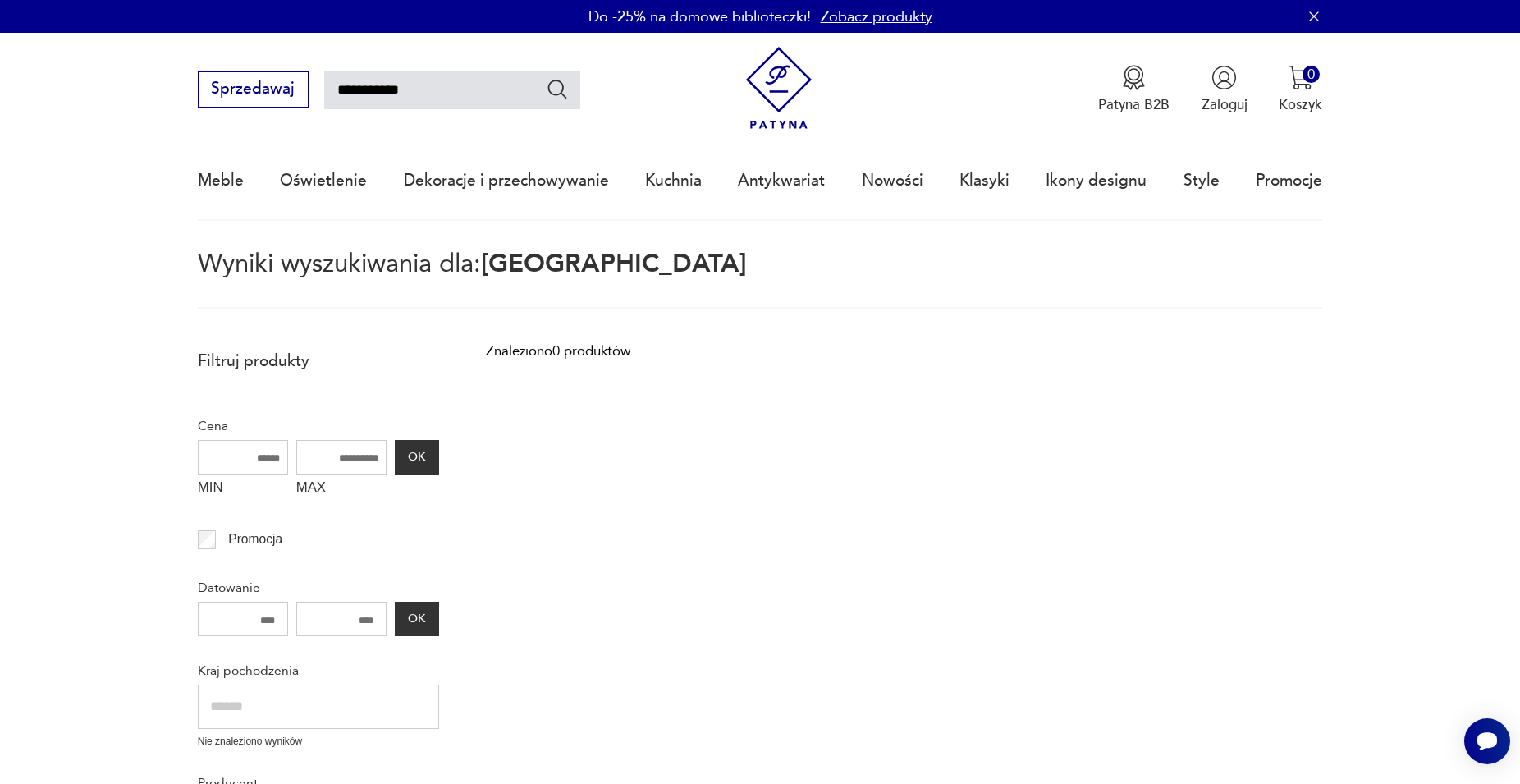
type input "****"
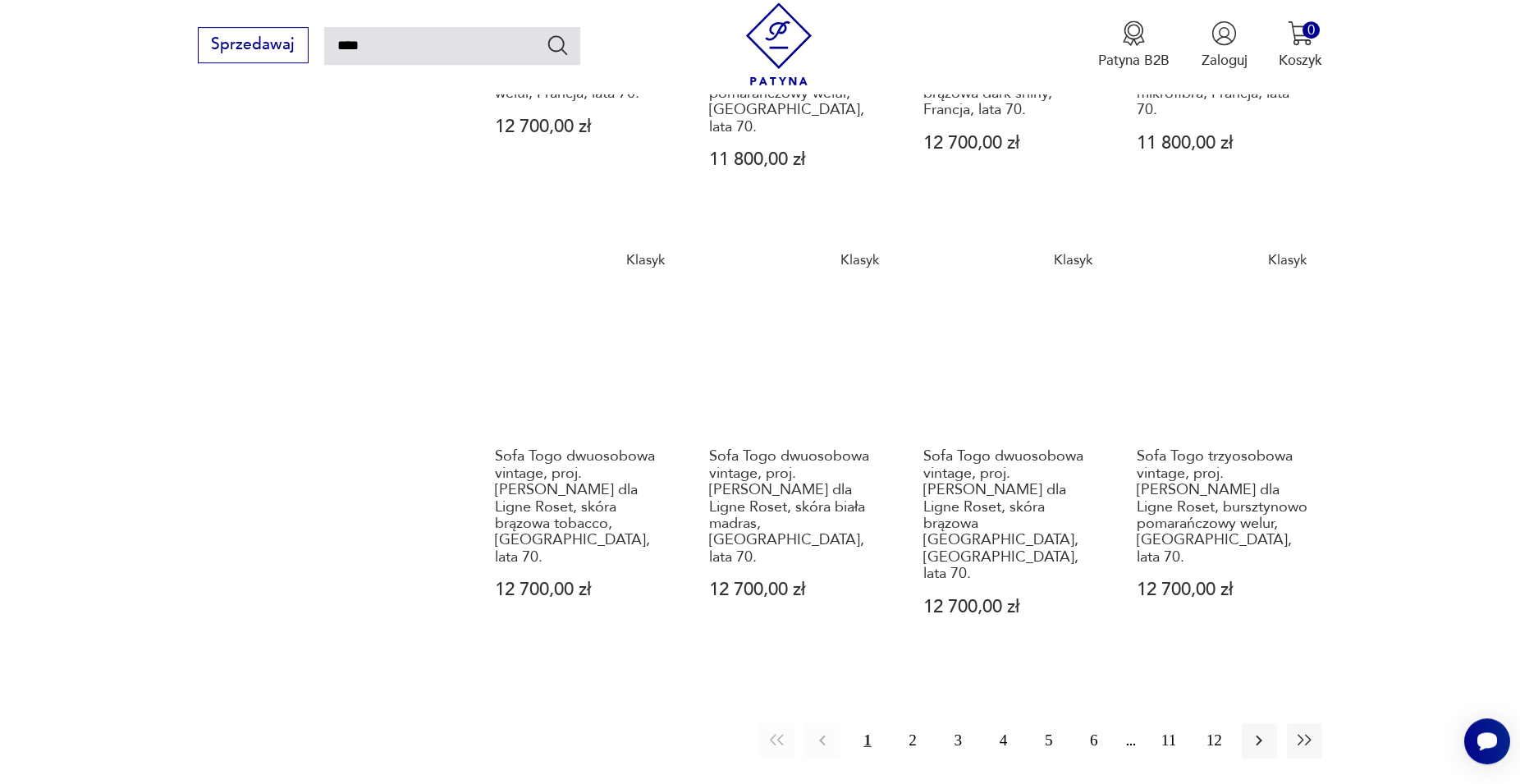
scroll to position [1517, 0]
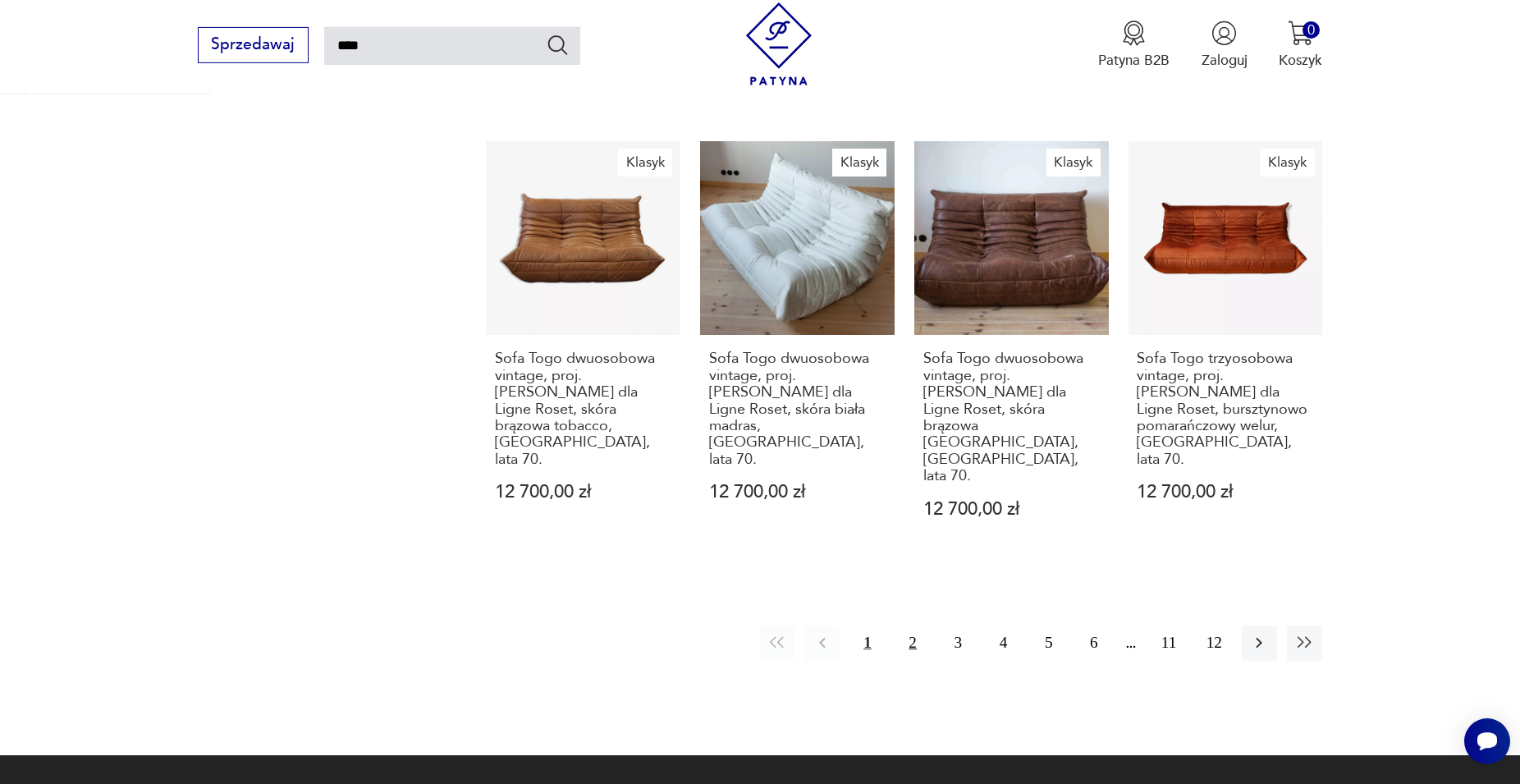
click at [730, 626] on button "2" at bounding box center [913, 643] width 35 height 35
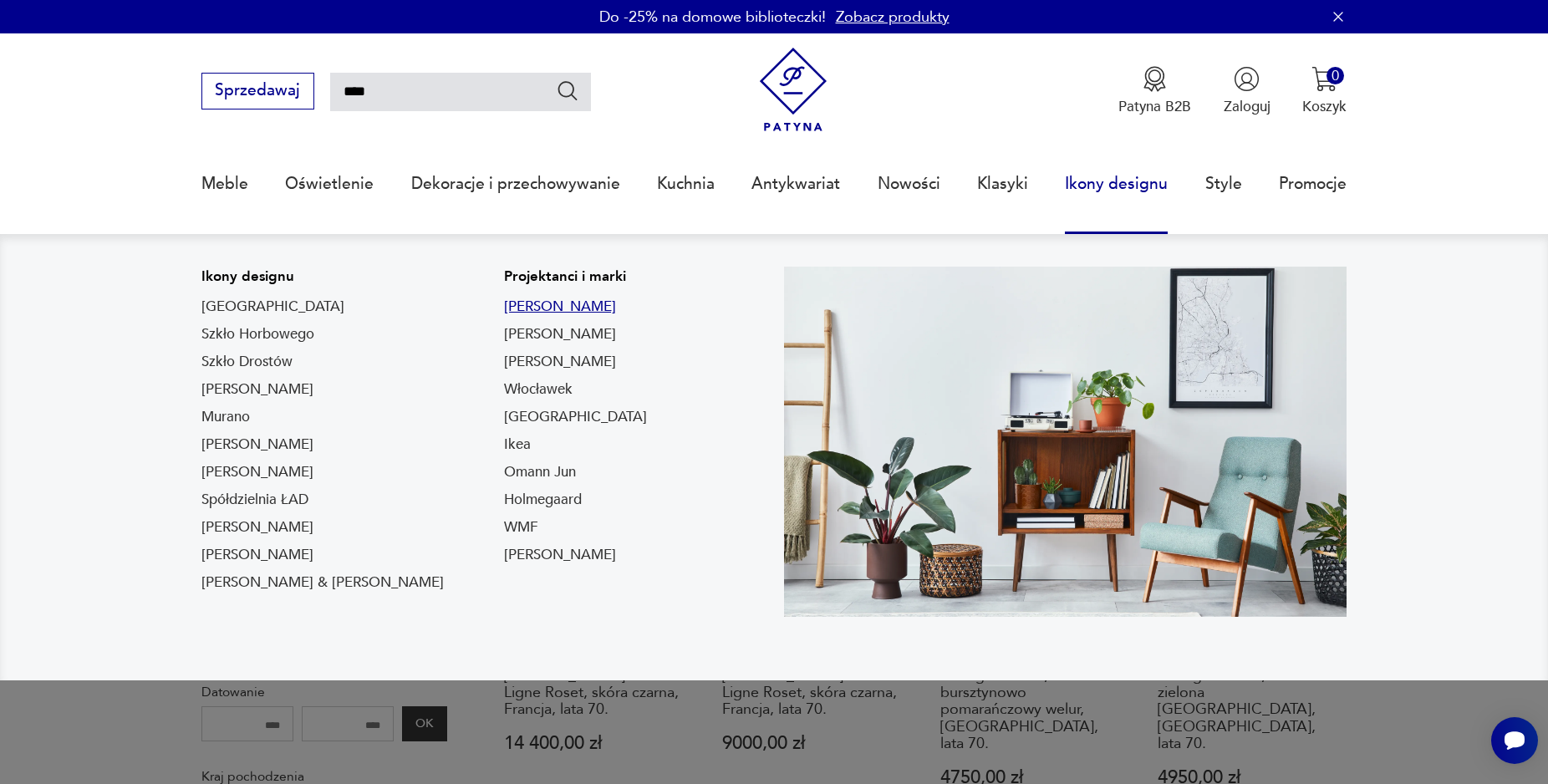
click at [504, 307] on link "Fritz Hansen" at bounding box center [561, 306] width 112 height 20
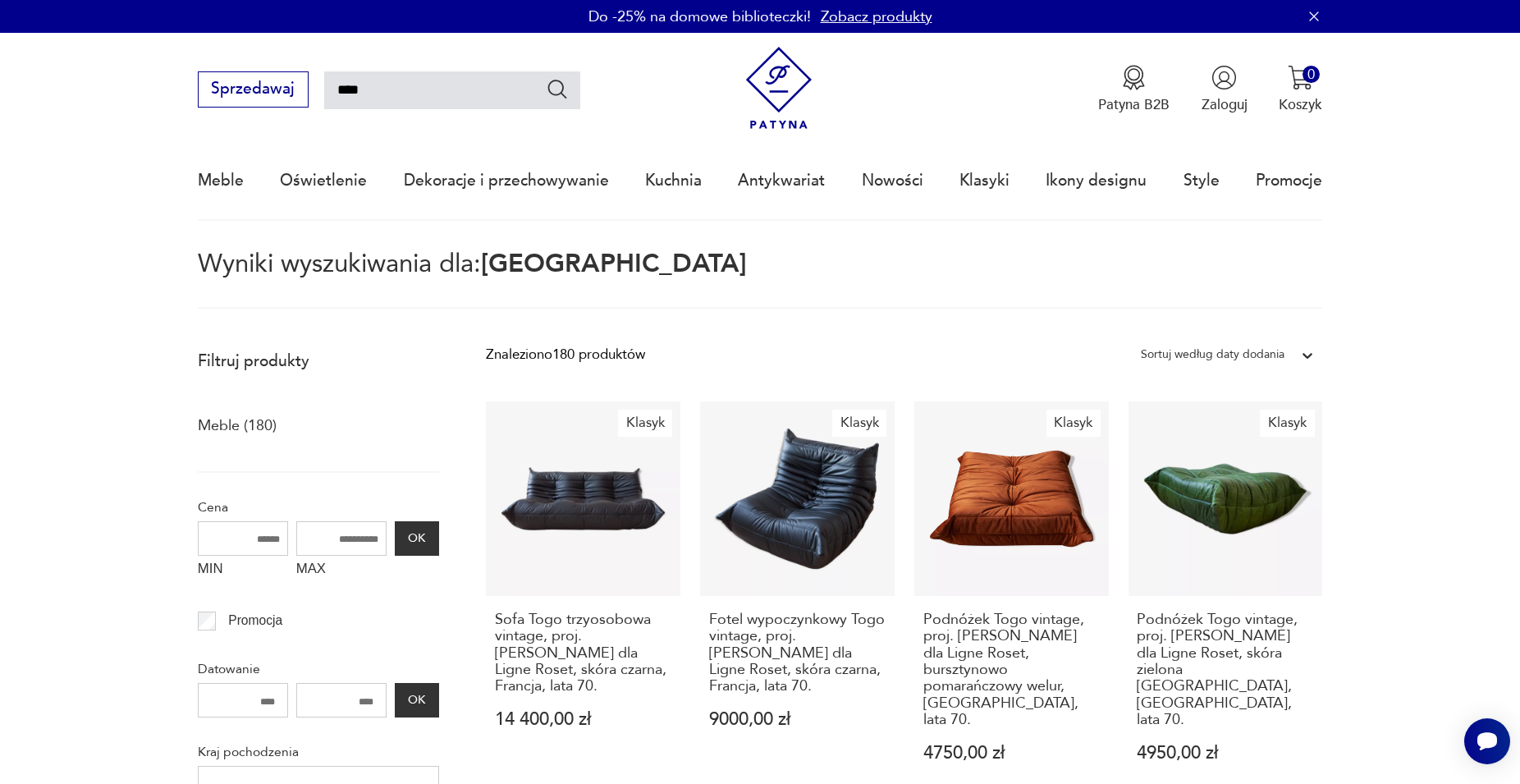
type input "**********"
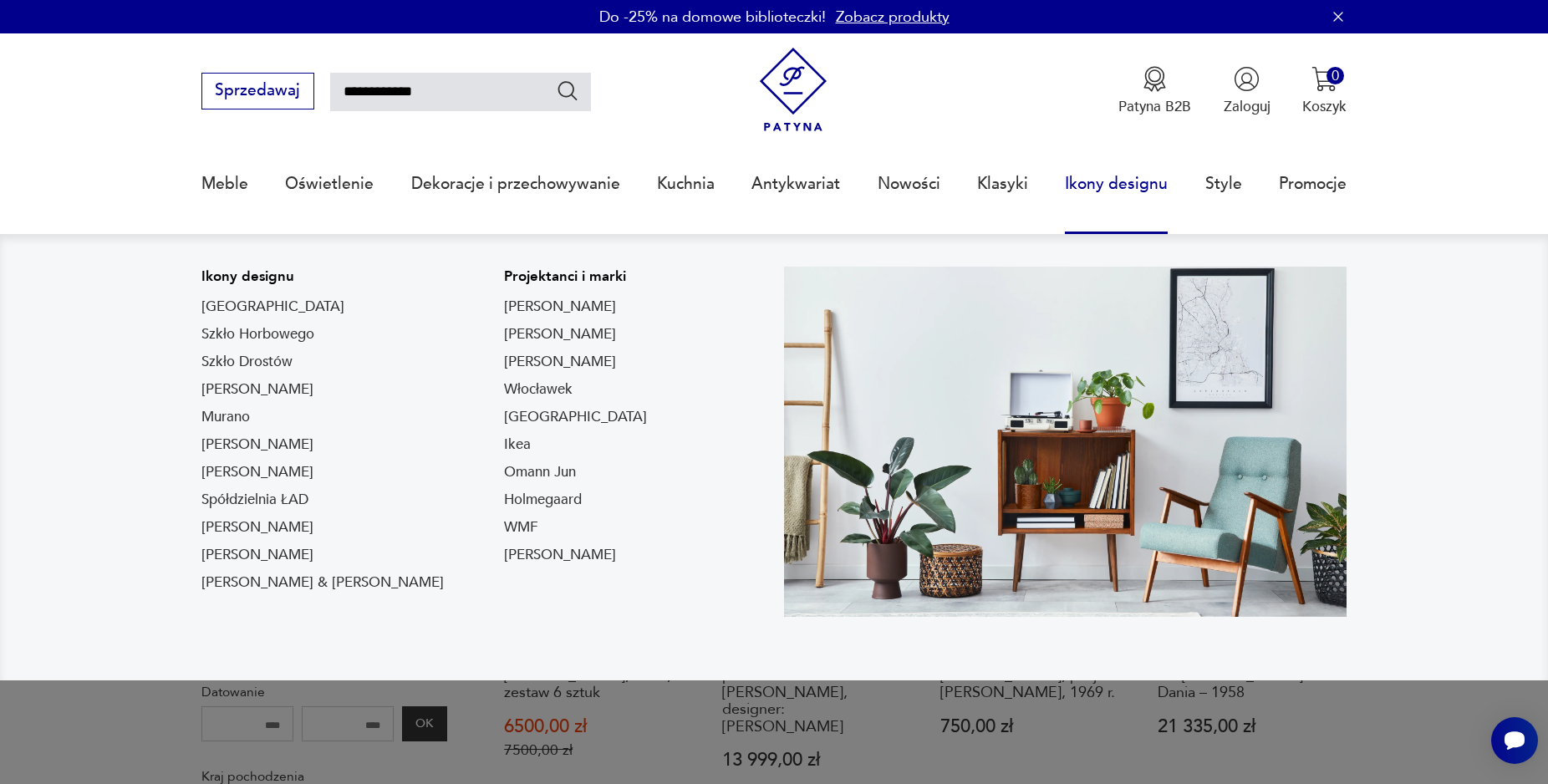
click at [504, 486] on div "Projektanci i marki Fritz Hansen Kai Kristianen Louis Poulsen Włocławek Mirosto…" at bounding box center [576, 433] width 143 height 333
click at [504, 473] on link "Omann Jun" at bounding box center [540, 472] width 72 height 20
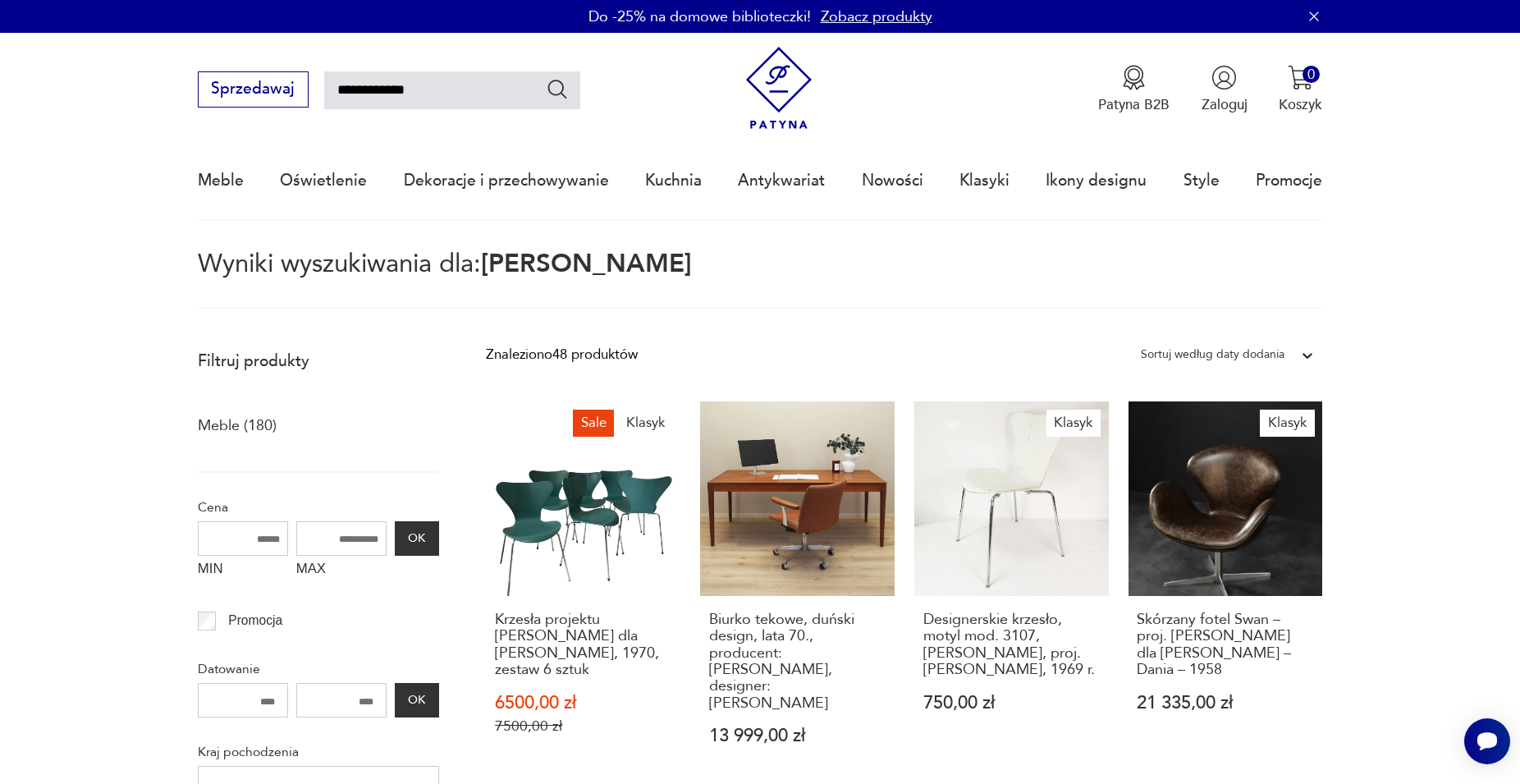
type input "*********"
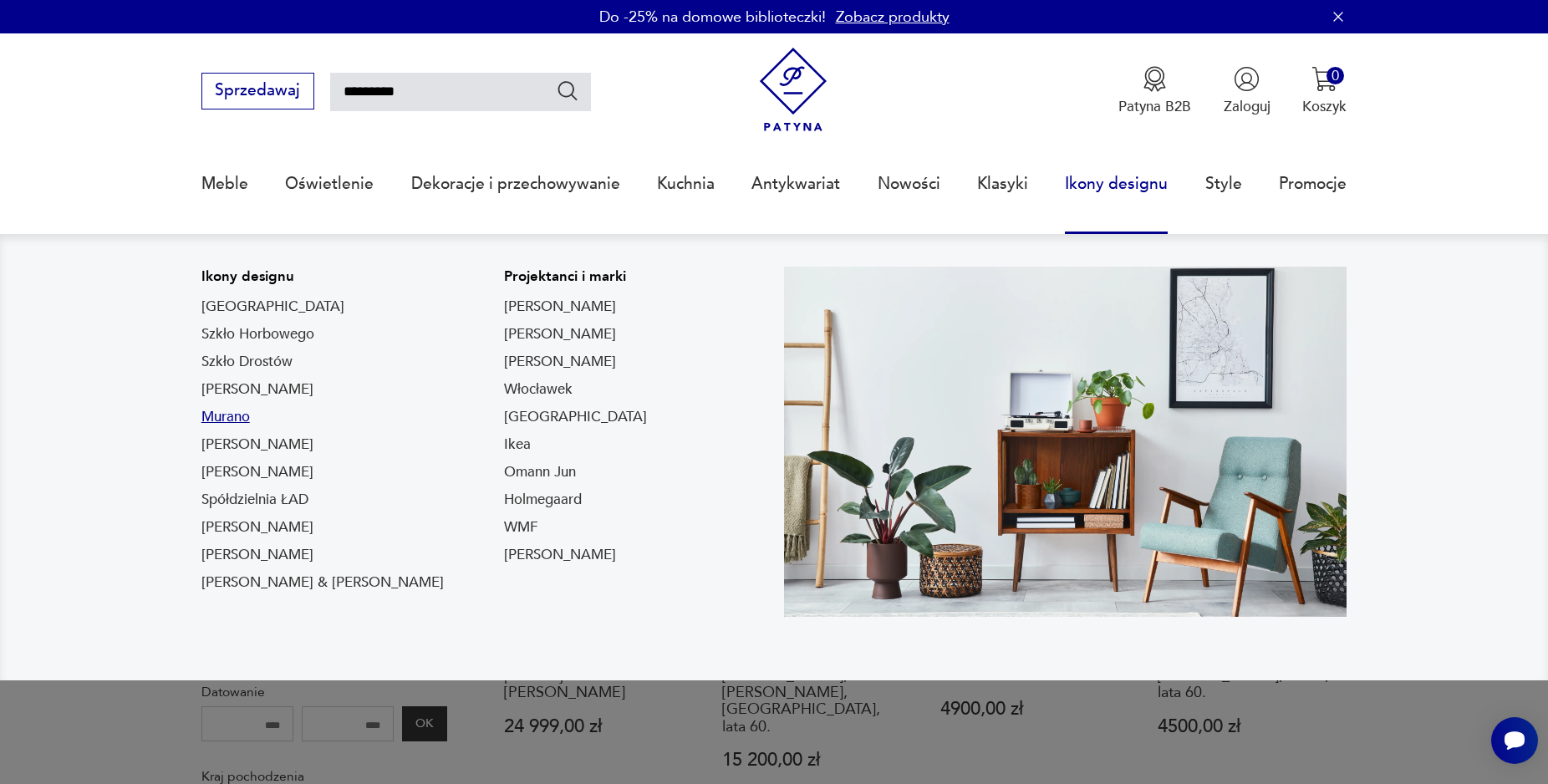
click at [230, 412] on link "Murano" at bounding box center [225, 417] width 48 height 20
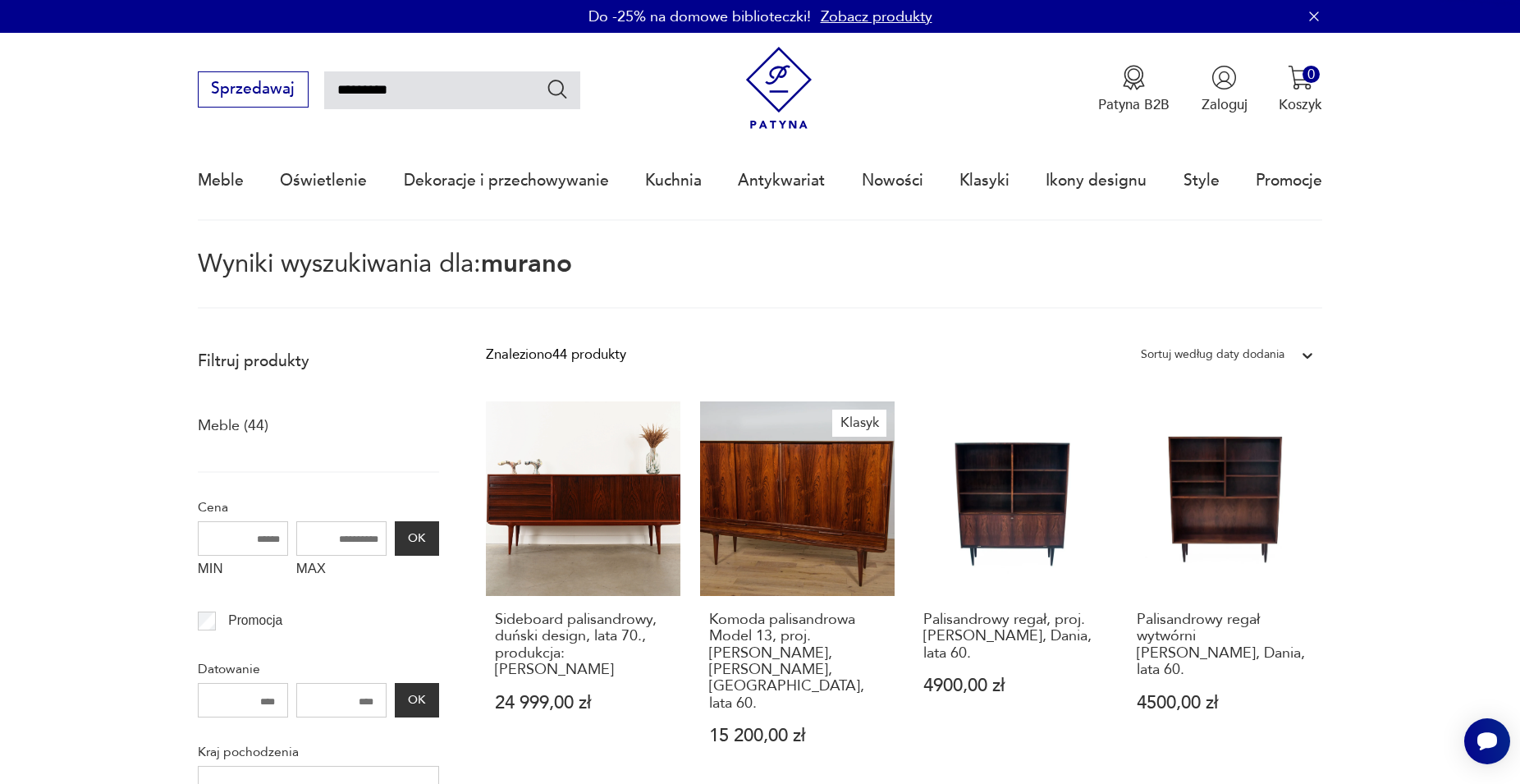
type input "******"
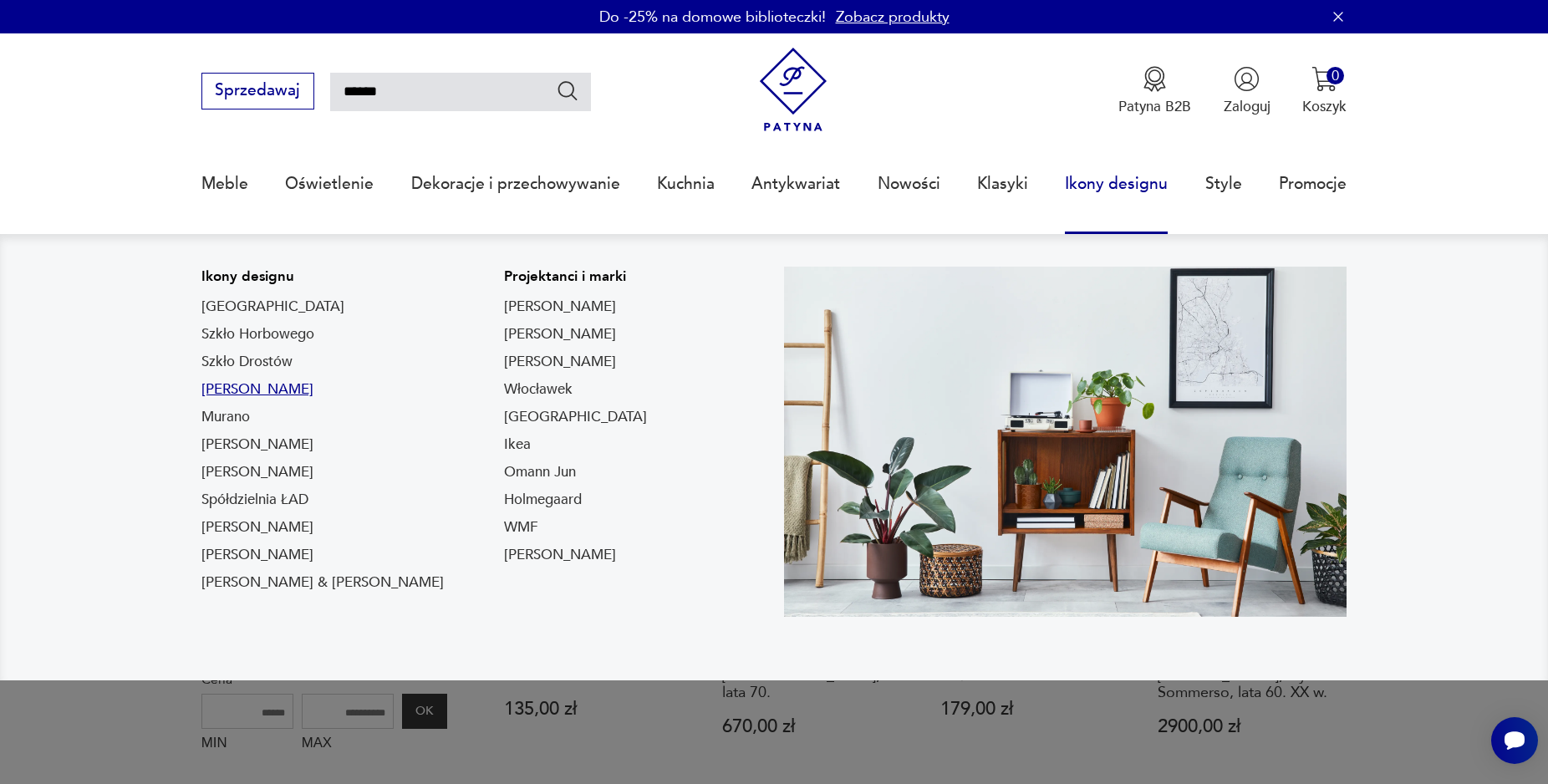
click at [271, 396] on link "Lampy Louis Poulsen" at bounding box center [258, 389] width 112 height 20
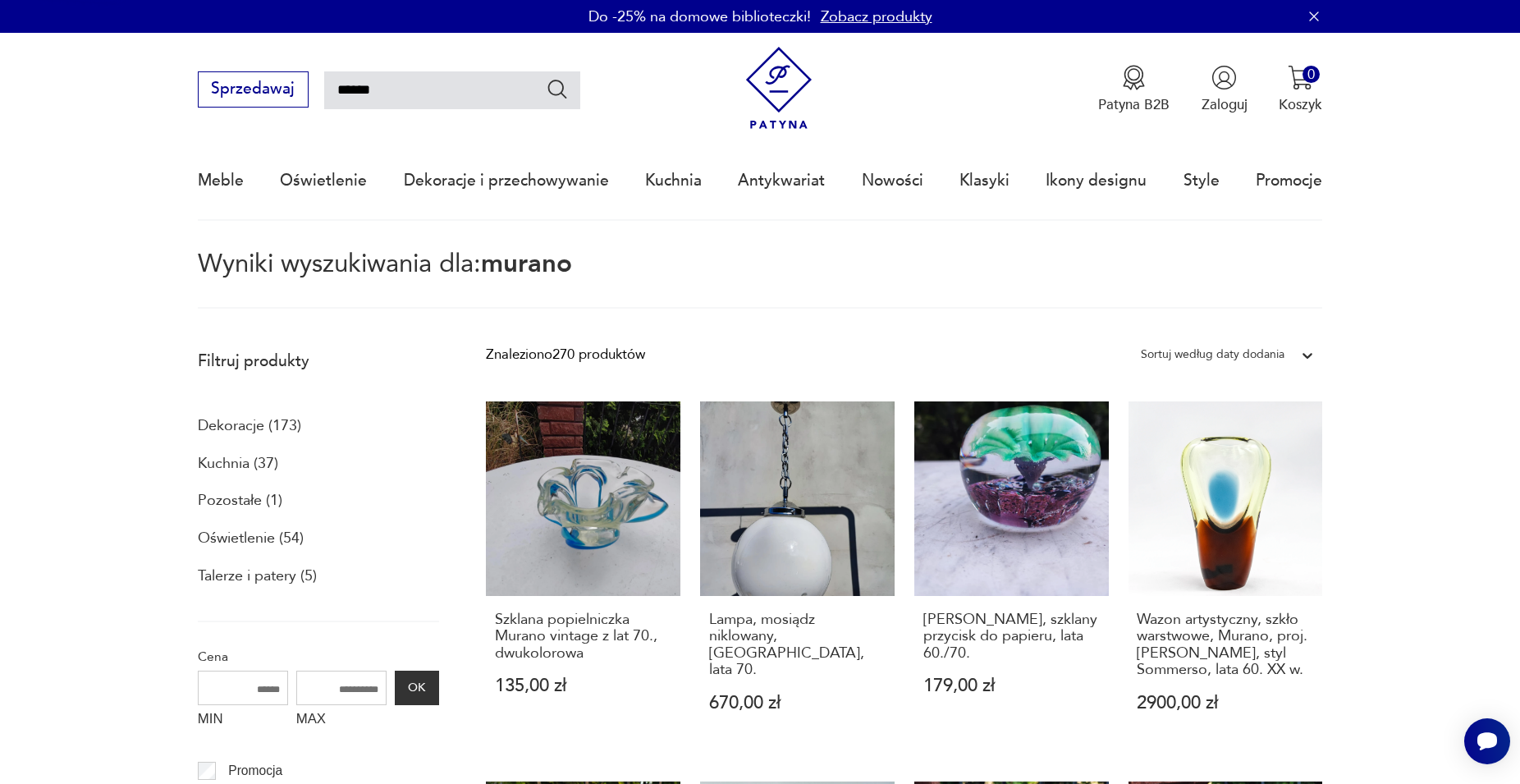
type input "*******"
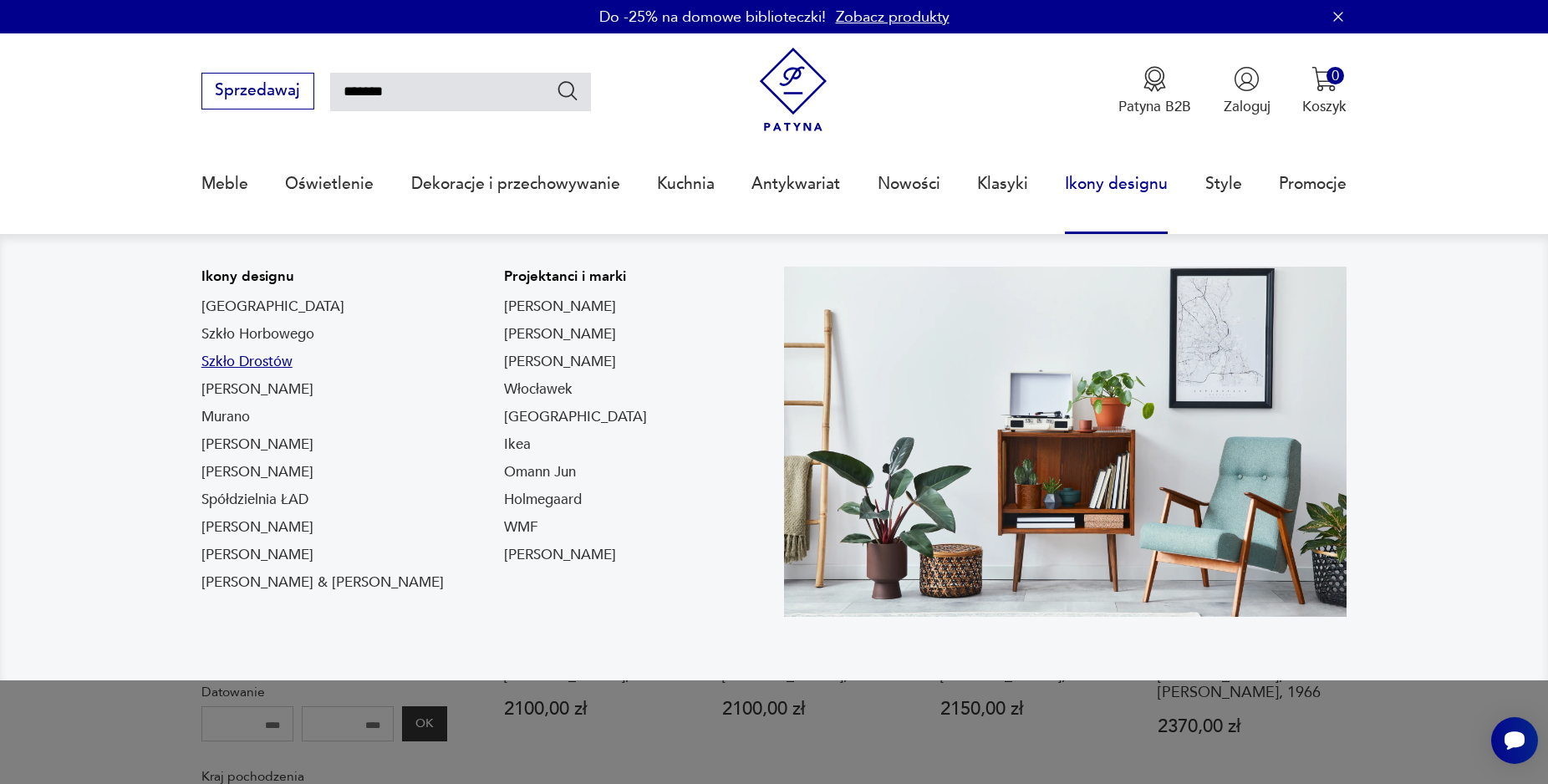
click at [251, 368] on link "Szkło Drostów" at bounding box center [247, 362] width 91 height 20
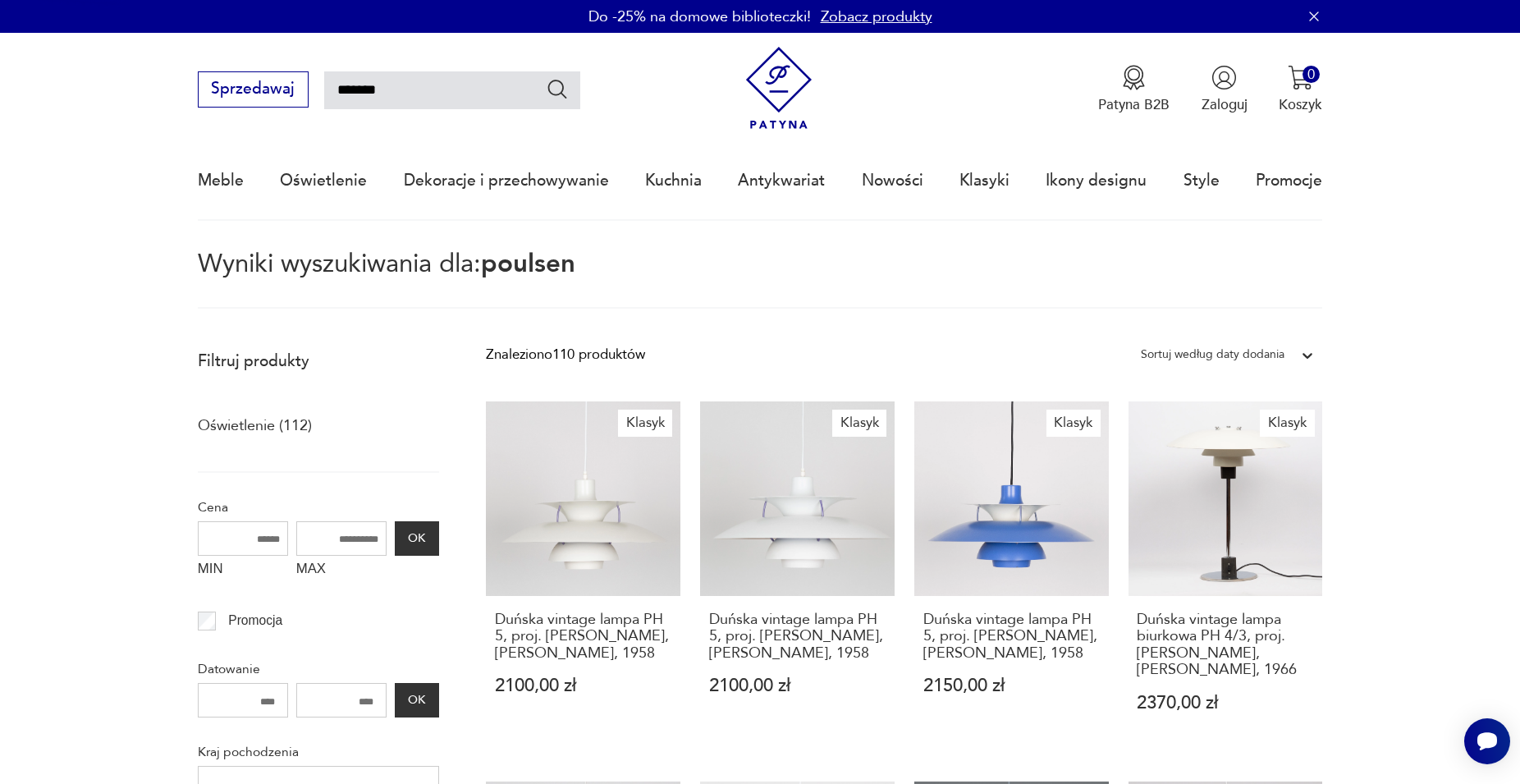
type input "*****"
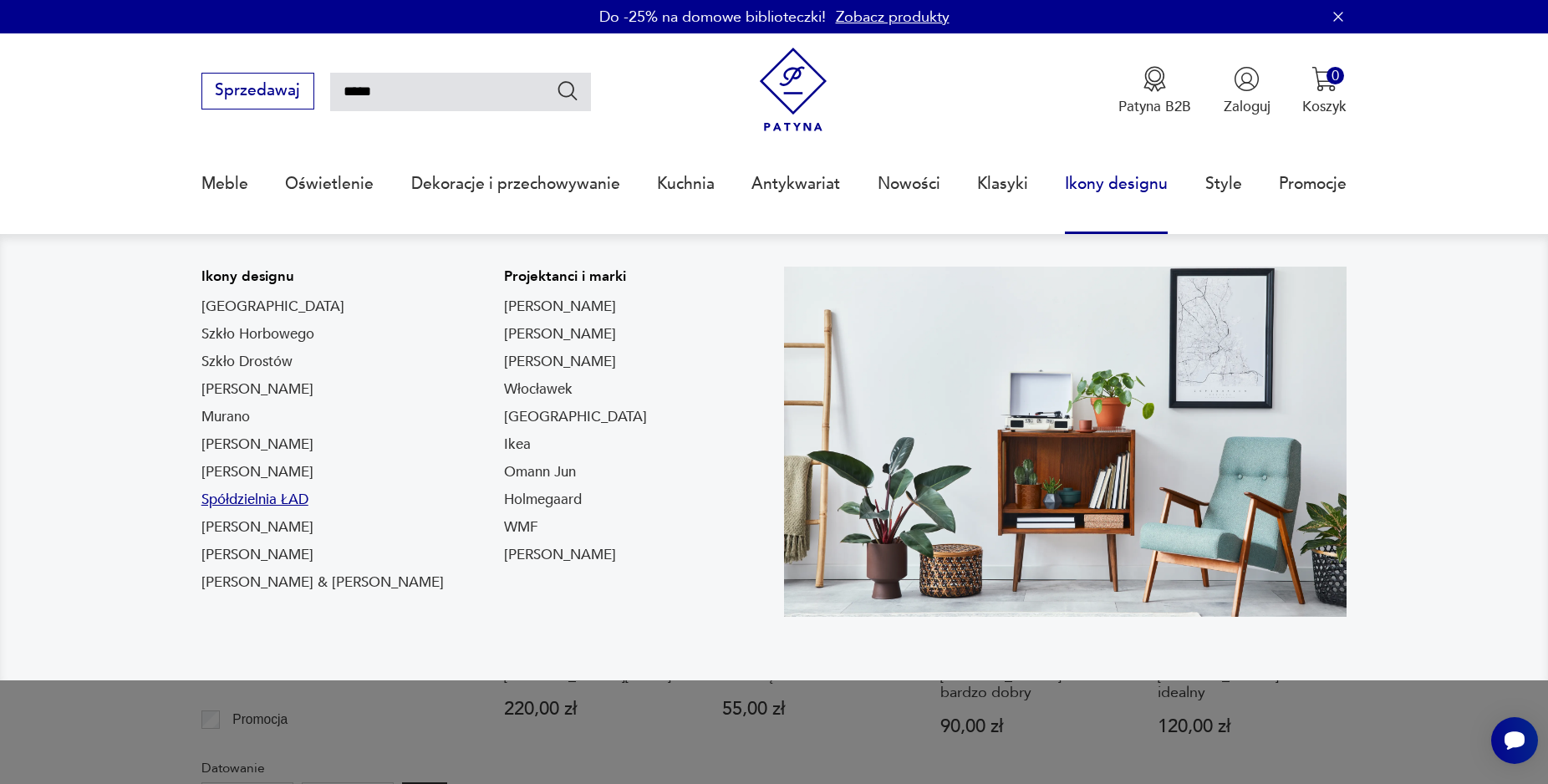
click at [283, 504] on link "Spółdzielnia ŁAD" at bounding box center [255, 500] width 107 height 20
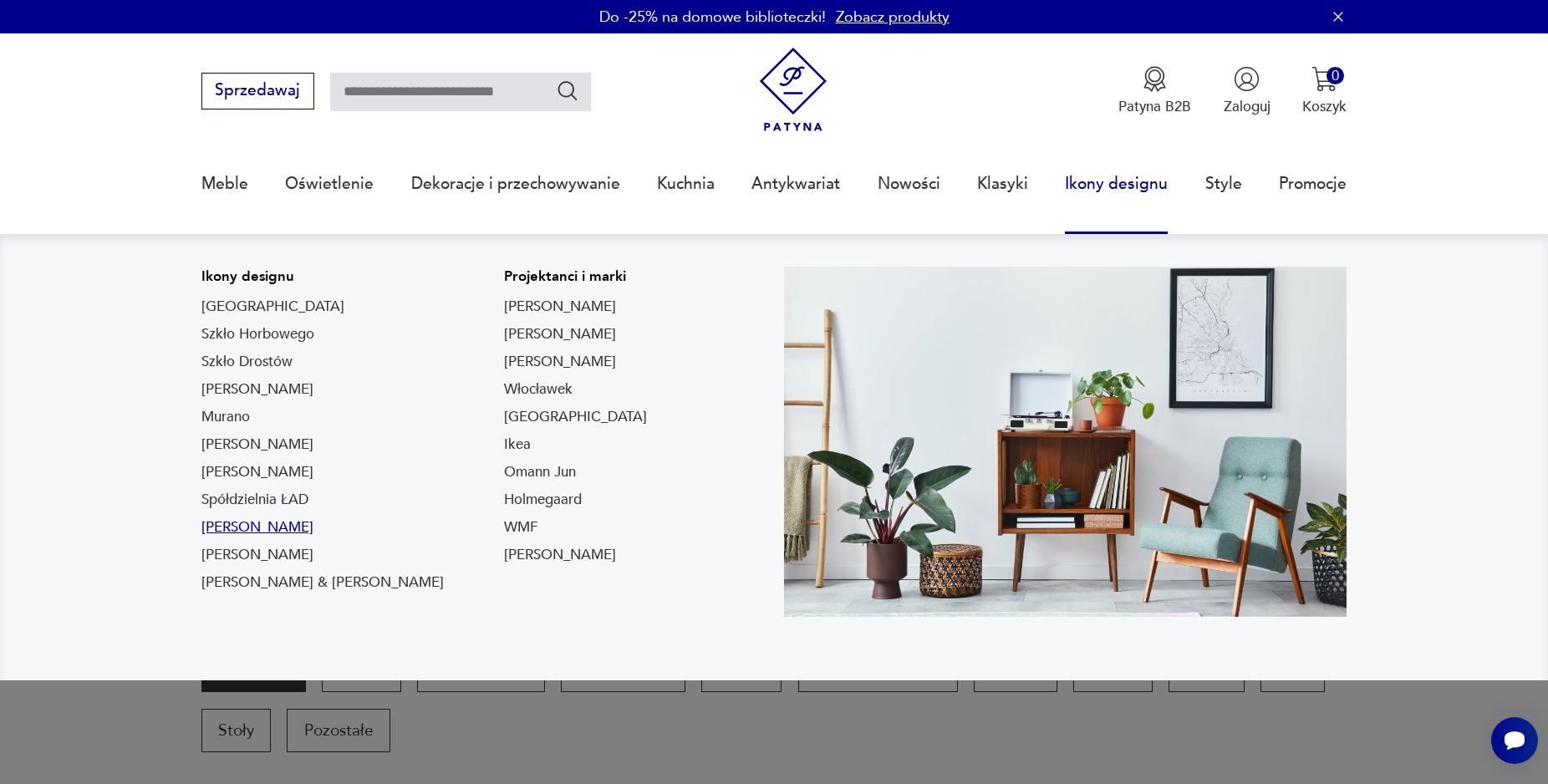
click at [274, 530] on link "Marcel Breuer" at bounding box center [258, 527] width 112 height 20
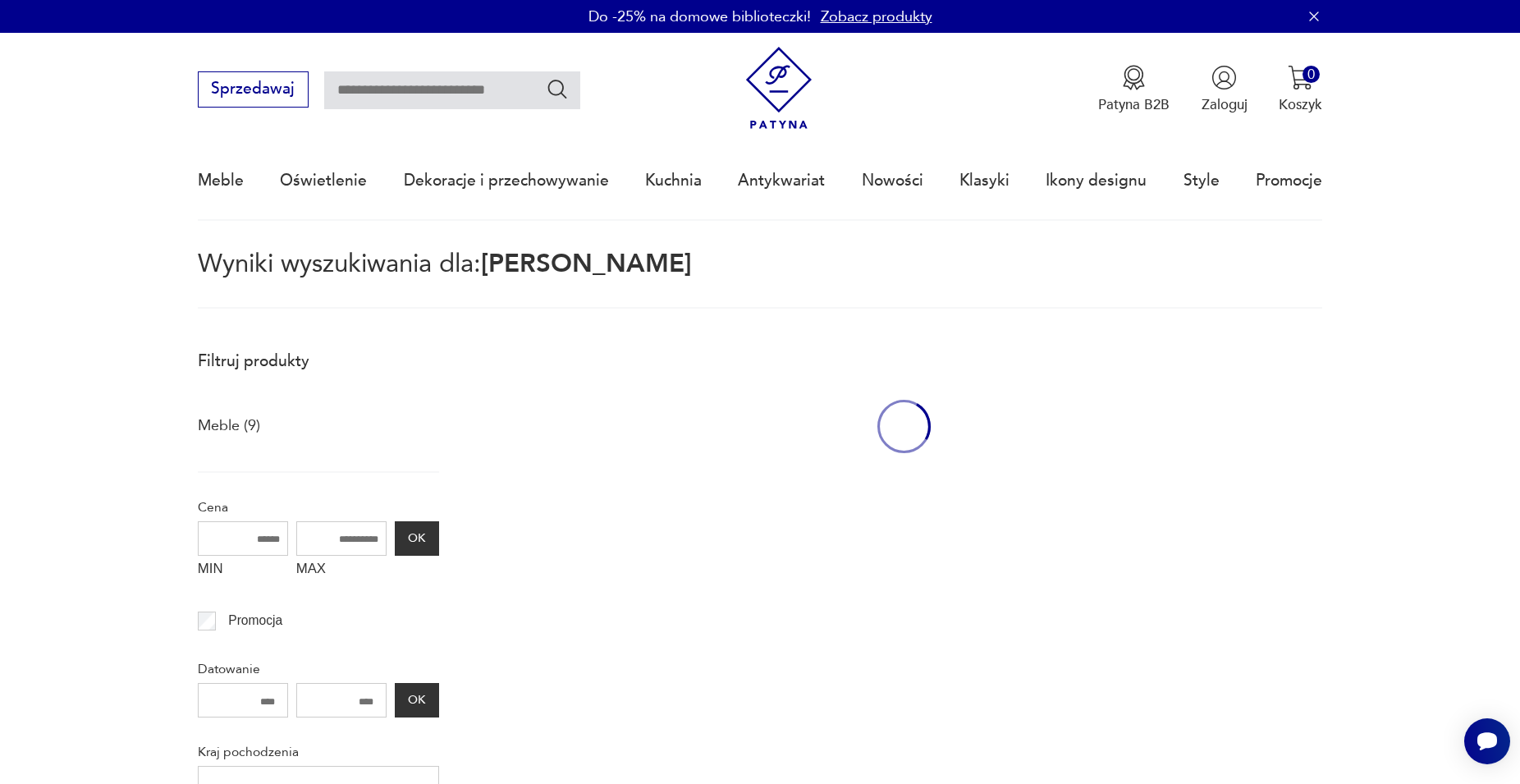
type input "******"
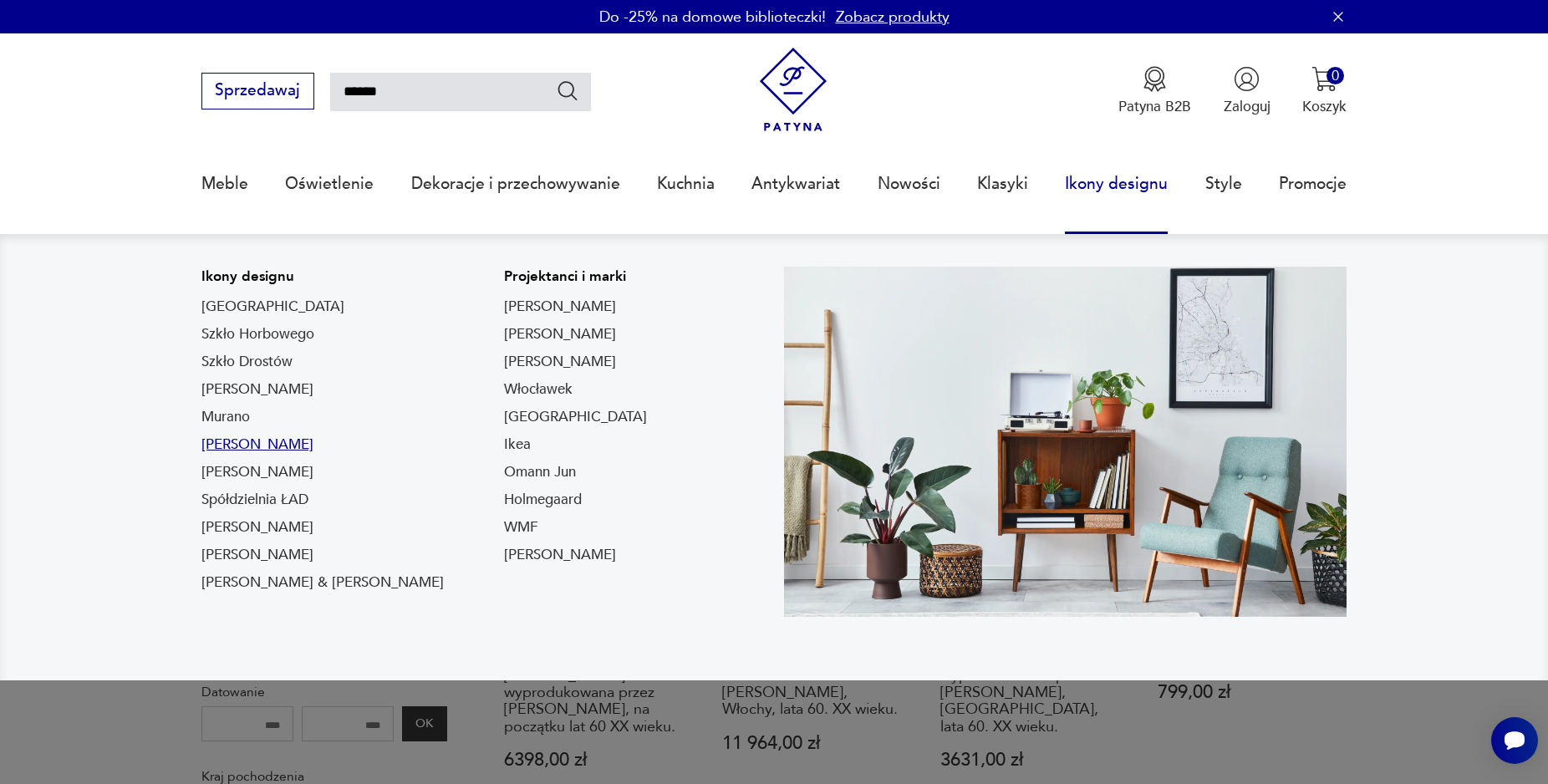
click at [262, 447] on link "Chierowski" at bounding box center [258, 445] width 112 height 20
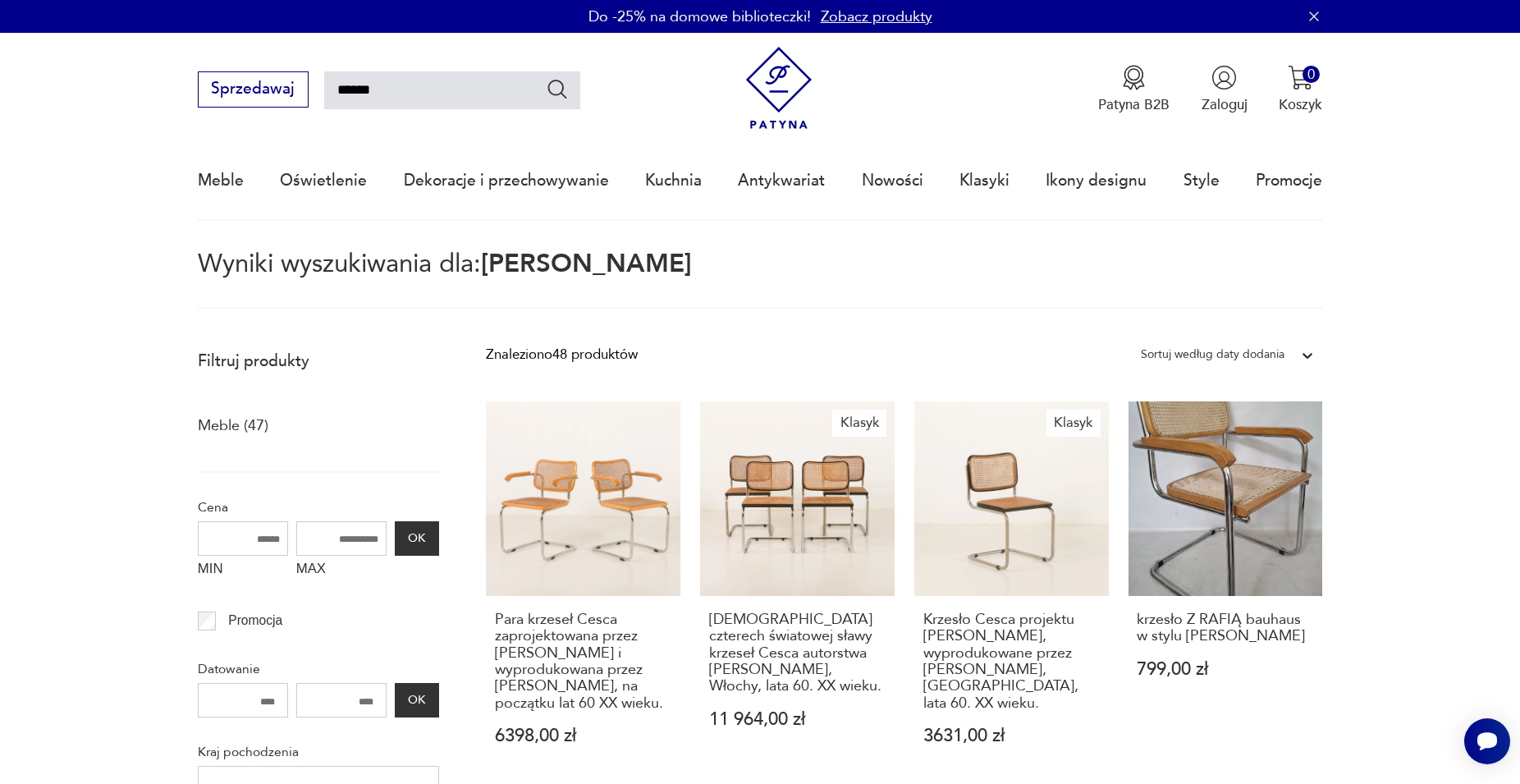
type input "**********"
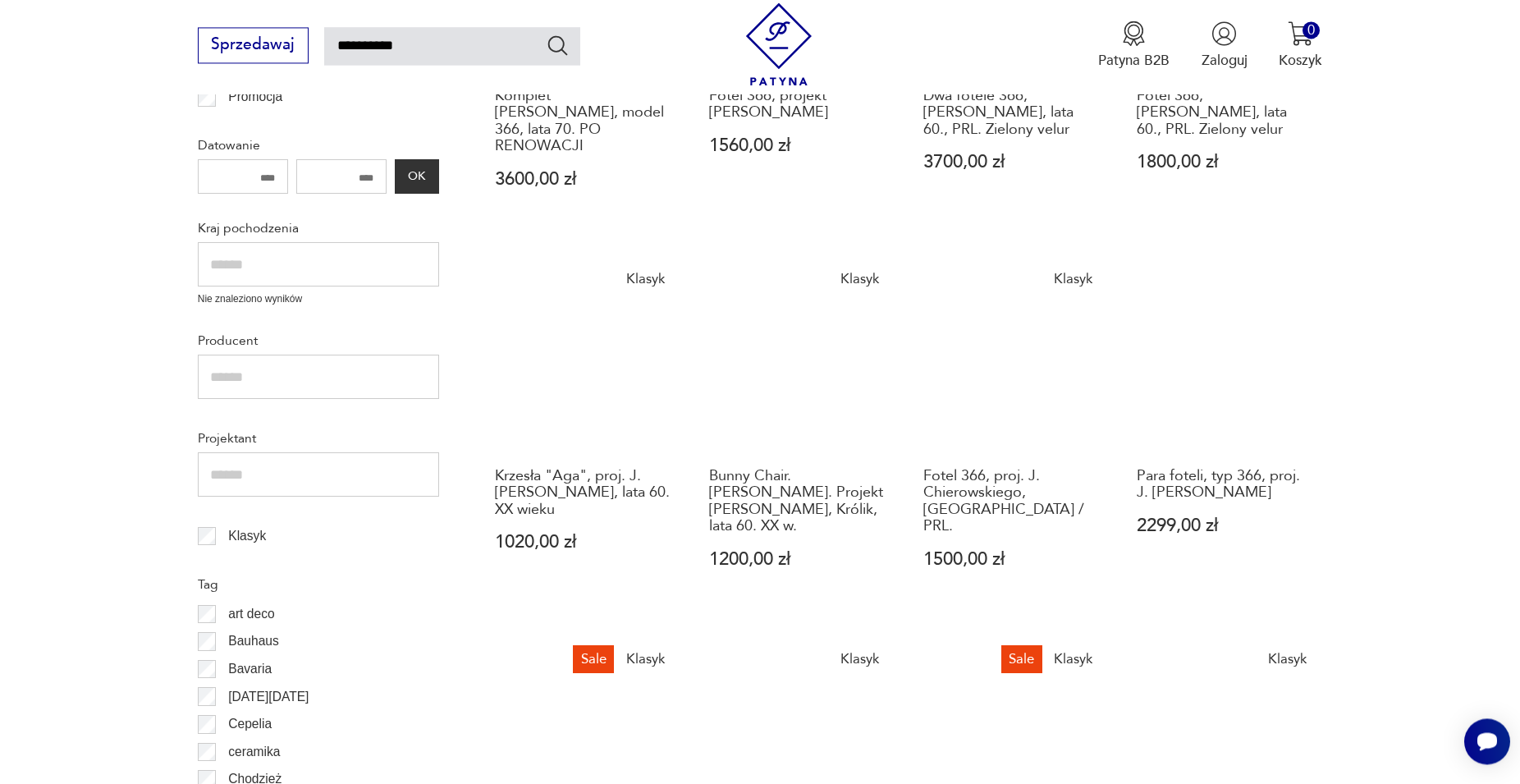
scroll to position [513, 0]
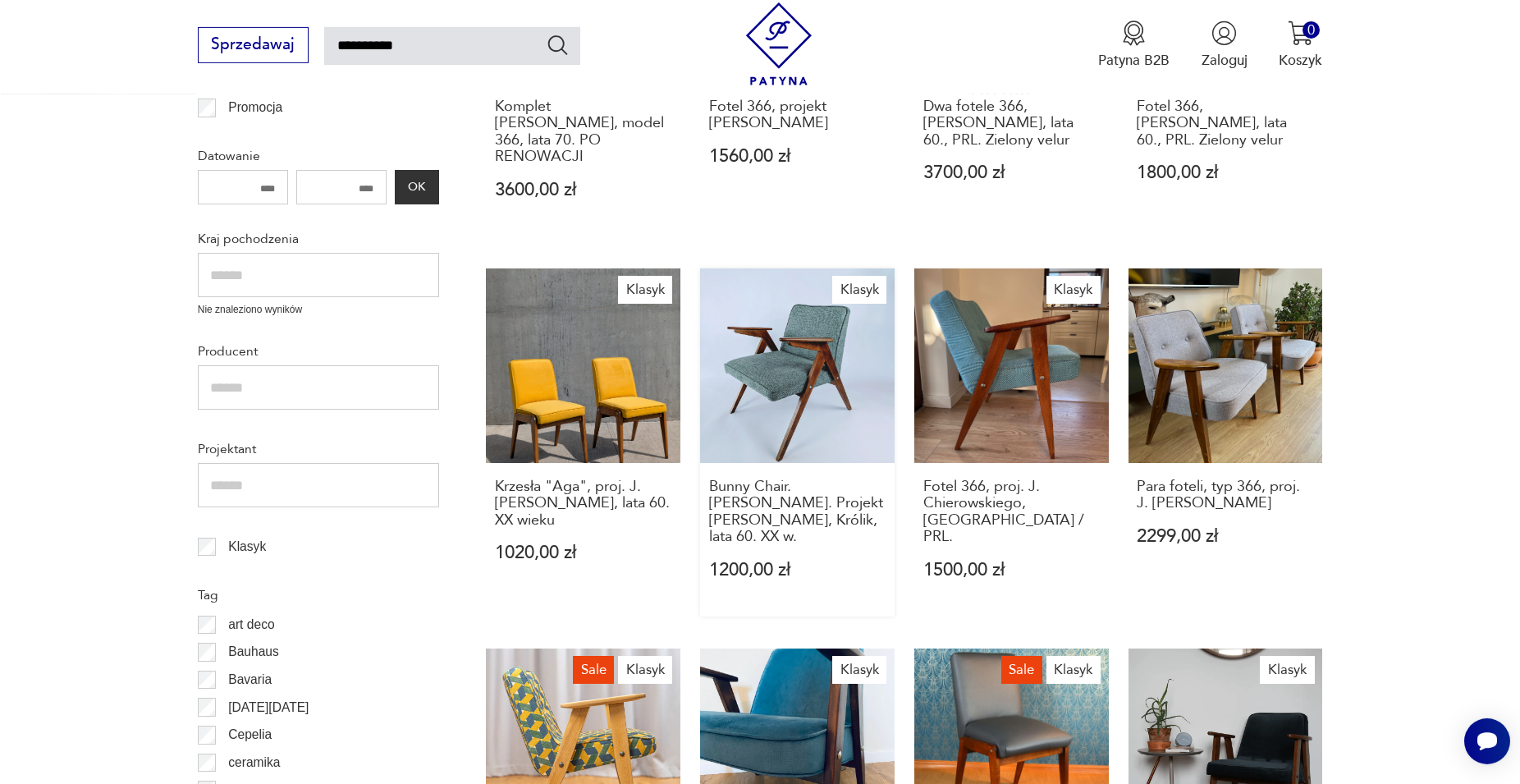
click at [730, 425] on link "Klasyk Bunny Chair. Zajączek. Projekt Józef Chierowski, Królik, lata 60. XX w. …" at bounding box center [797, 443] width 194 height 349
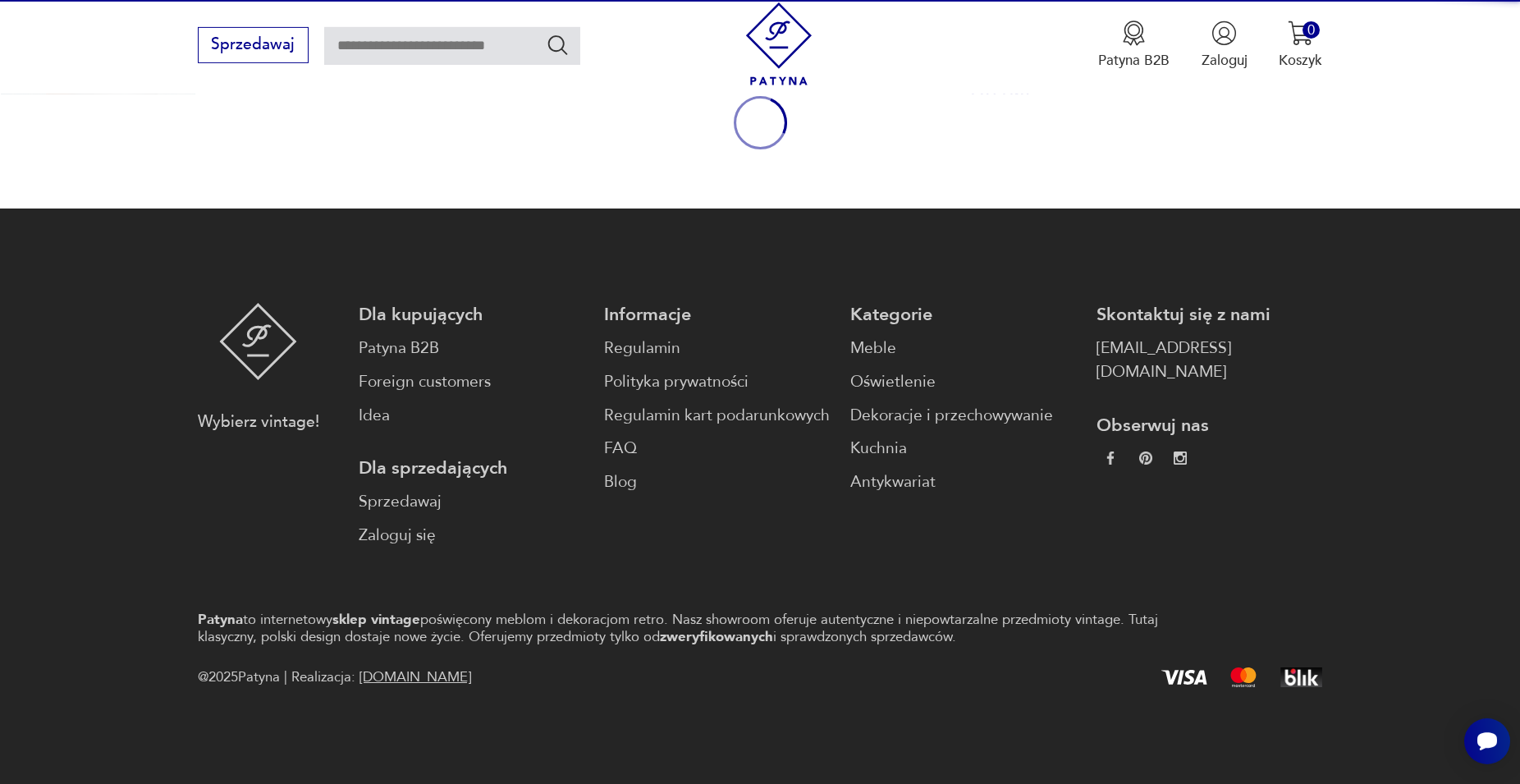
scroll to position [216, 0]
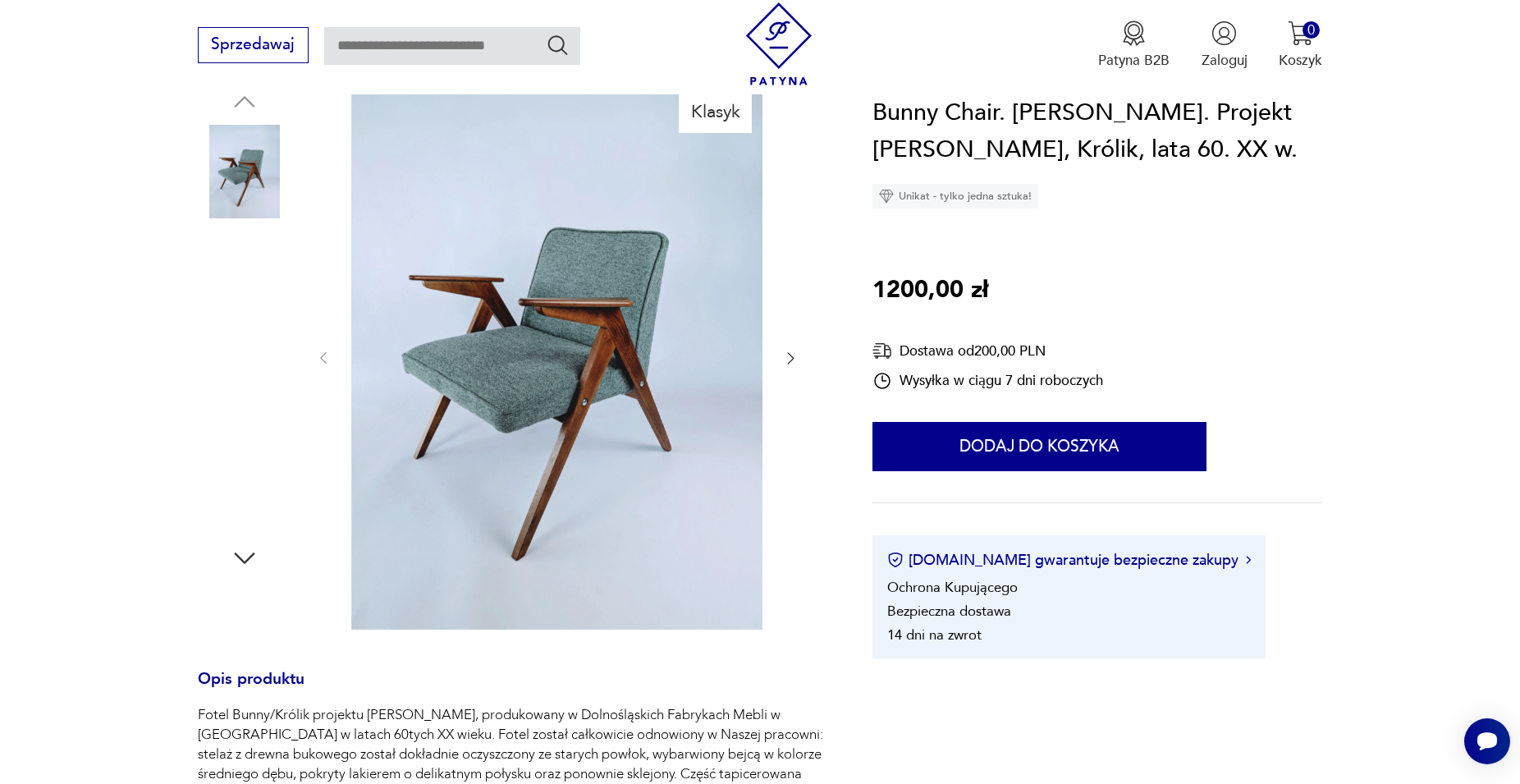
click at [224, 342] on img at bounding box center [244, 381] width 94 height 94
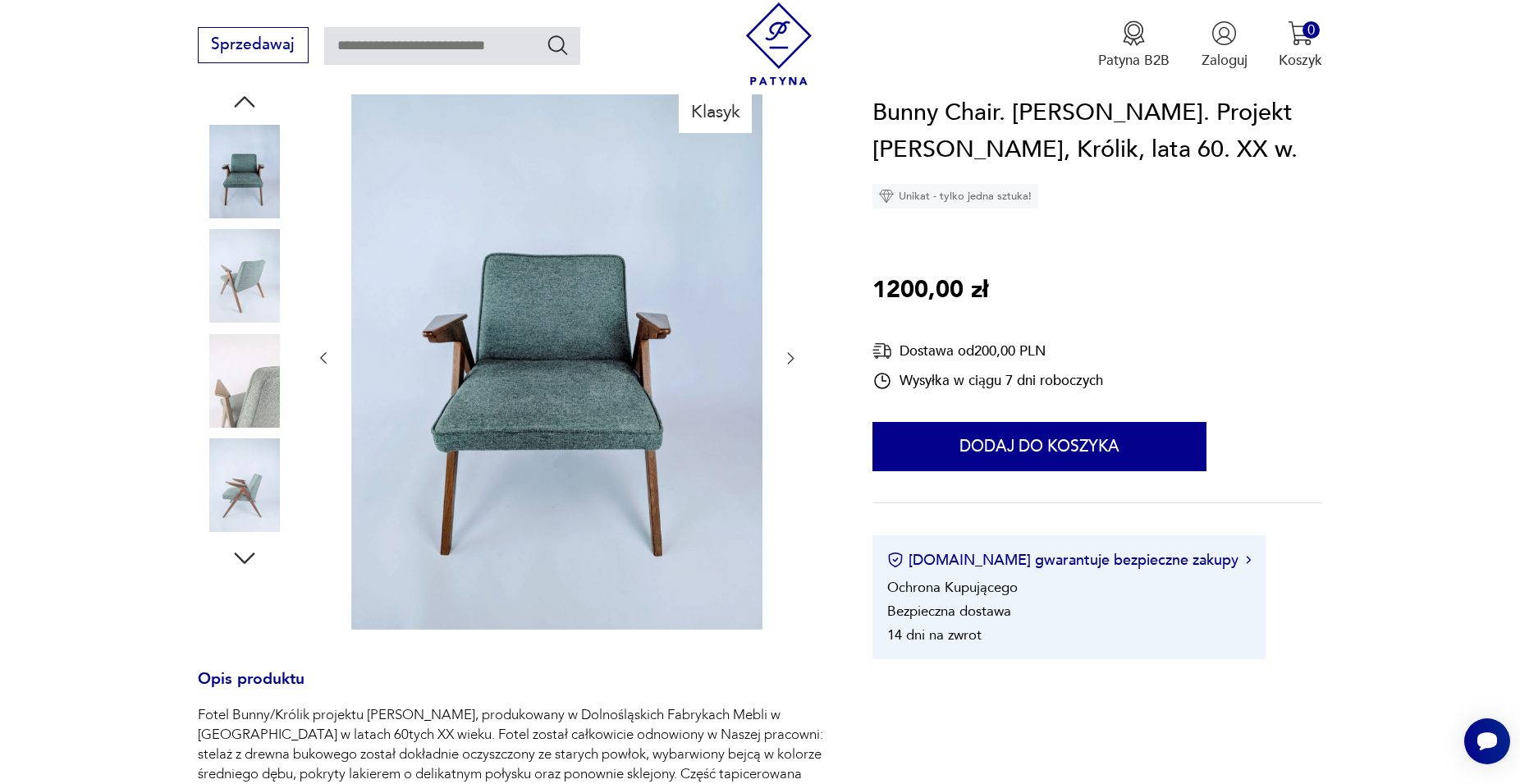
type input "**********"
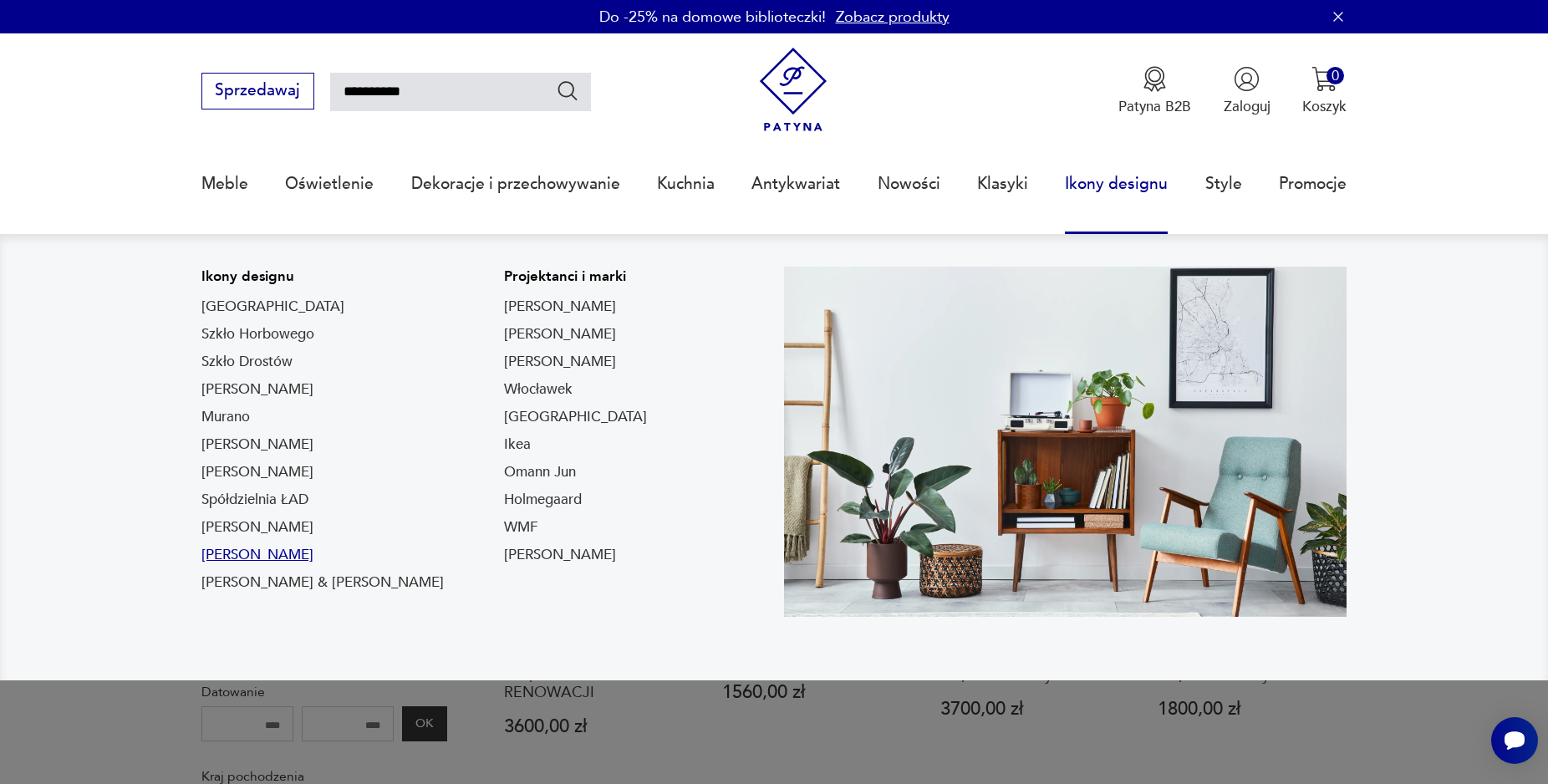
click at [283, 552] on link "Lampy Gałackiego" at bounding box center [258, 555] width 112 height 20
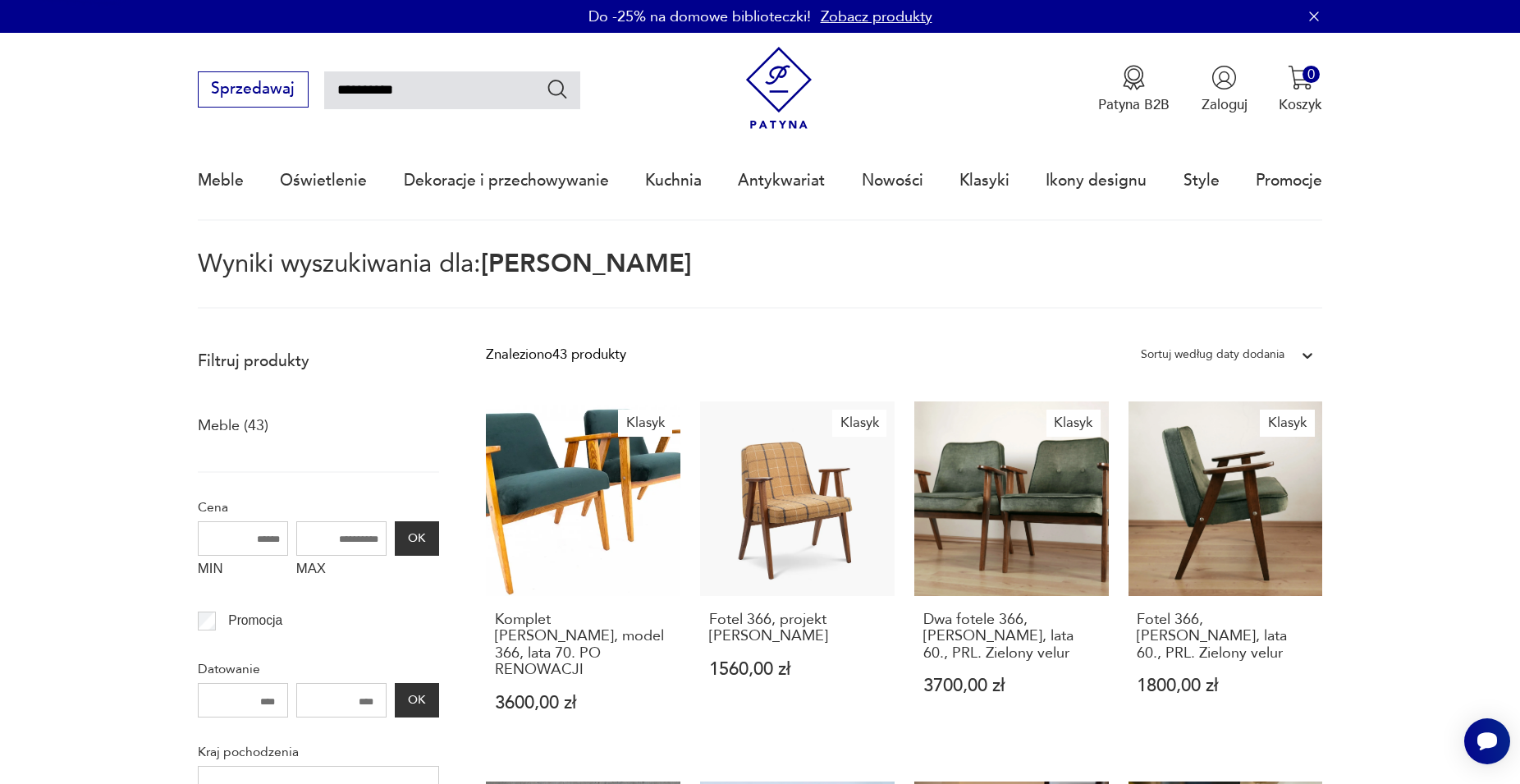
type input "*******"
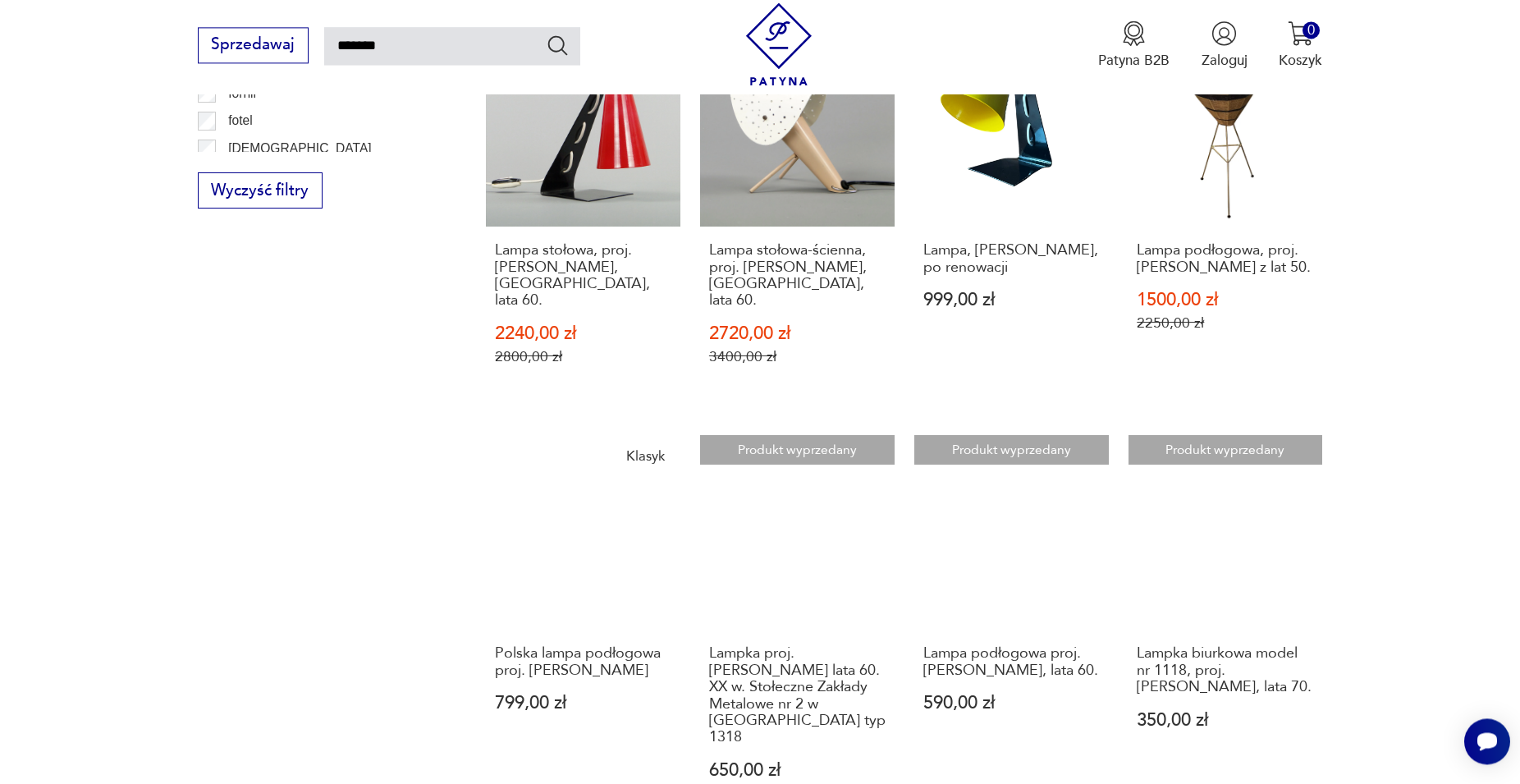
scroll to position [1434, 0]
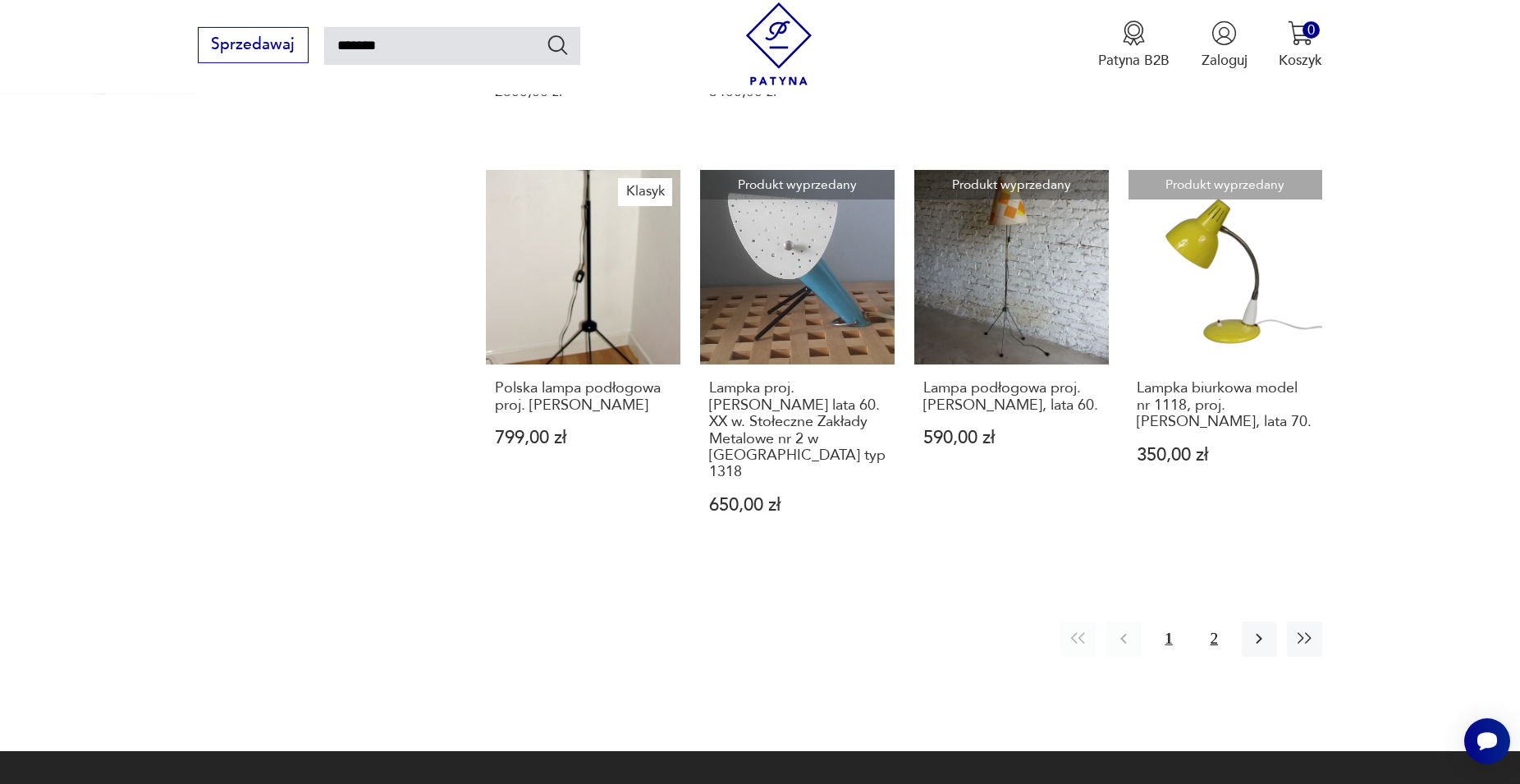
click at [730, 621] on button "2" at bounding box center [1215, 639] width 35 height 35
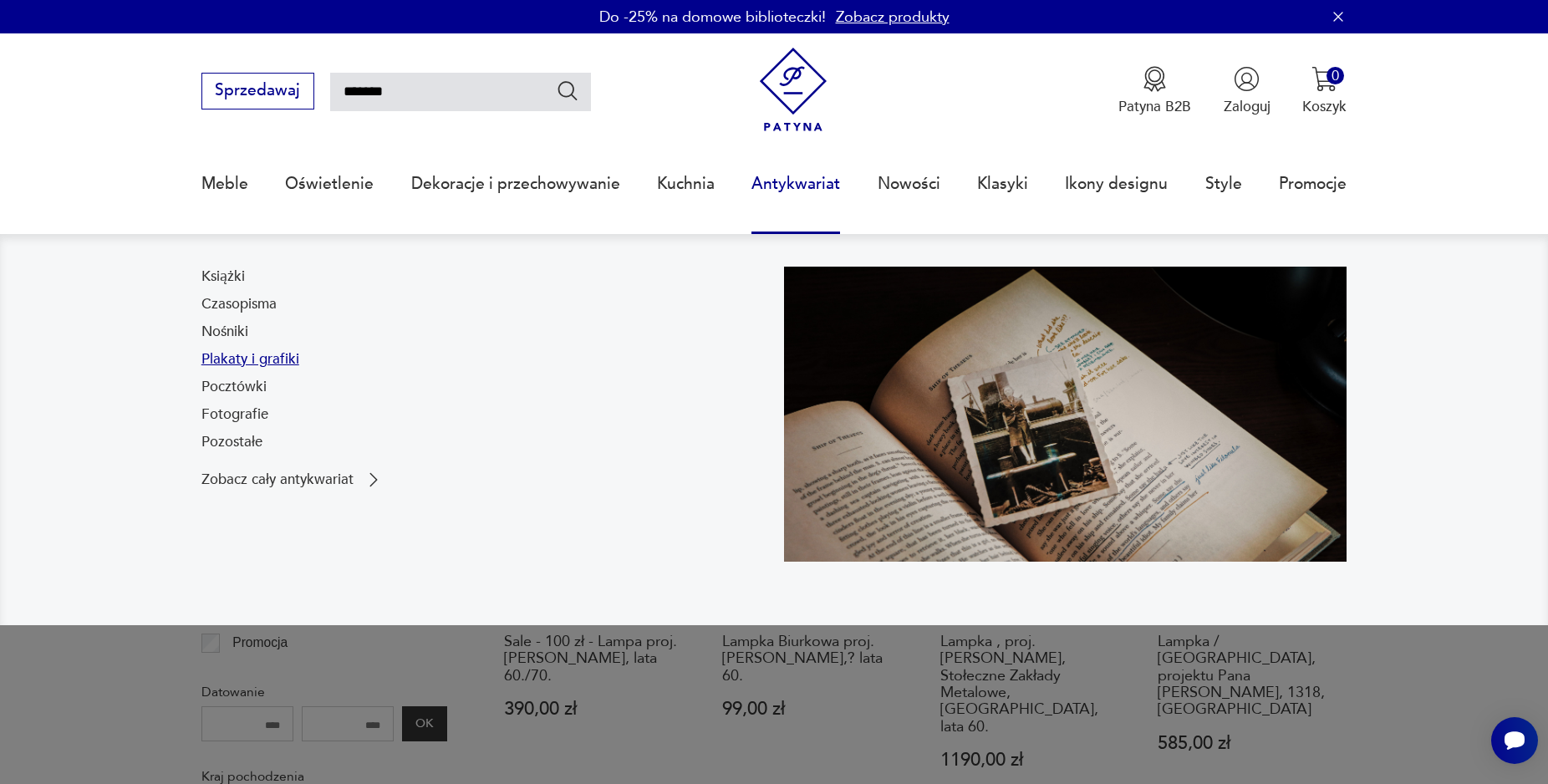
click at [261, 363] on link "Plakaty i grafiki" at bounding box center [250, 359] width 98 height 20
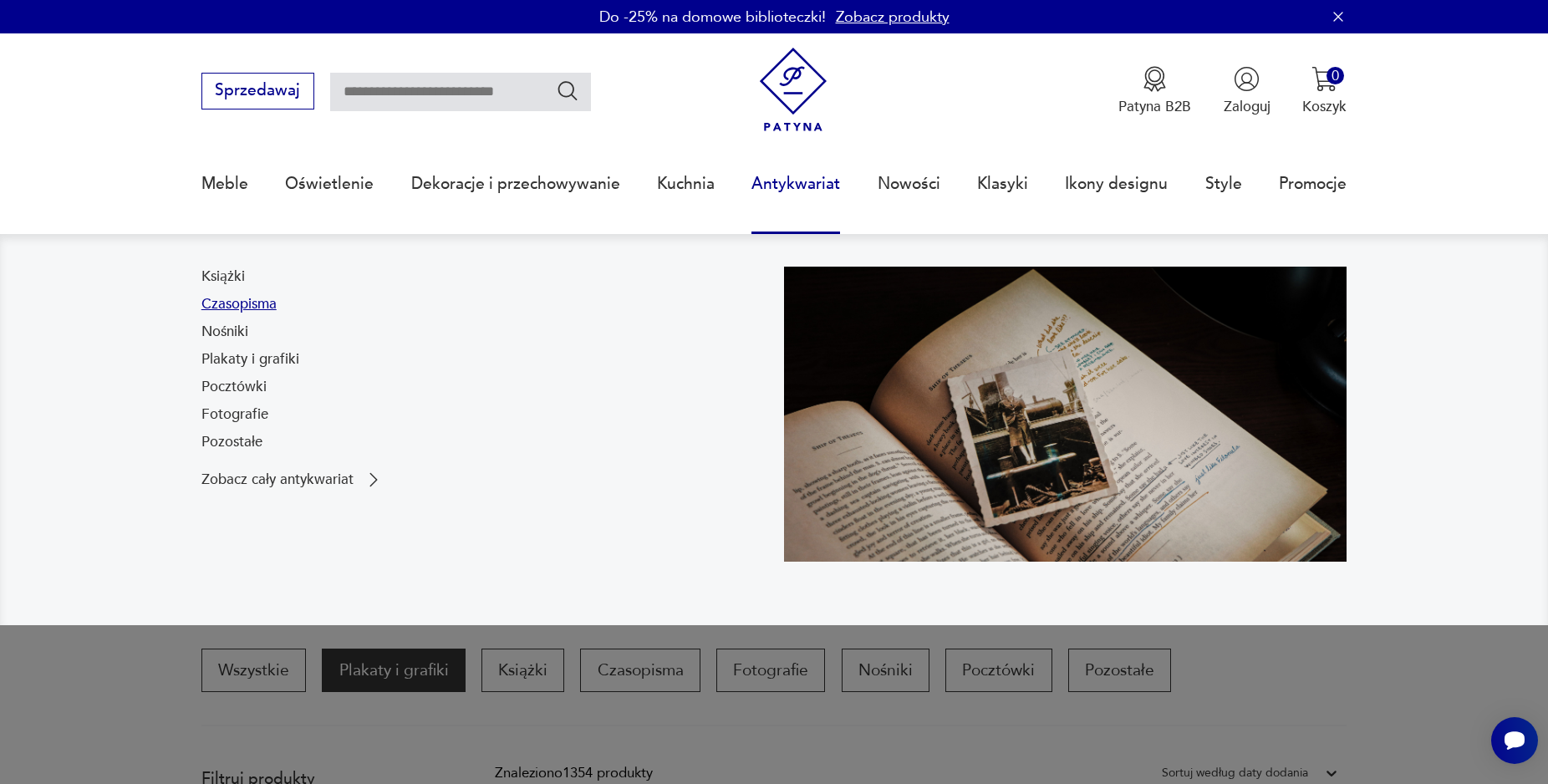
click at [228, 308] on link "Czasopisma" at bounding box center [239, 304] width 75 height 20
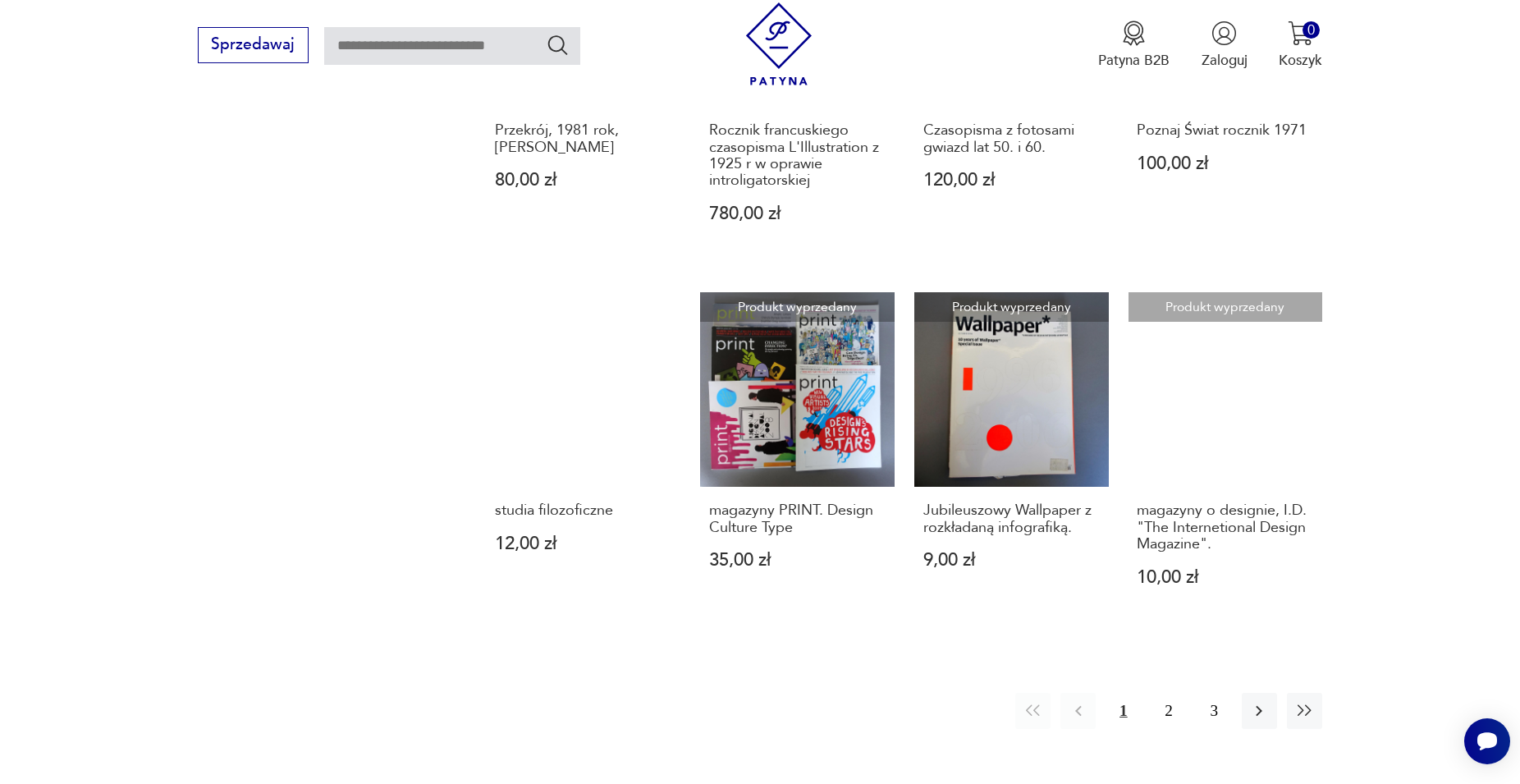
scroll to position [1661, 0]
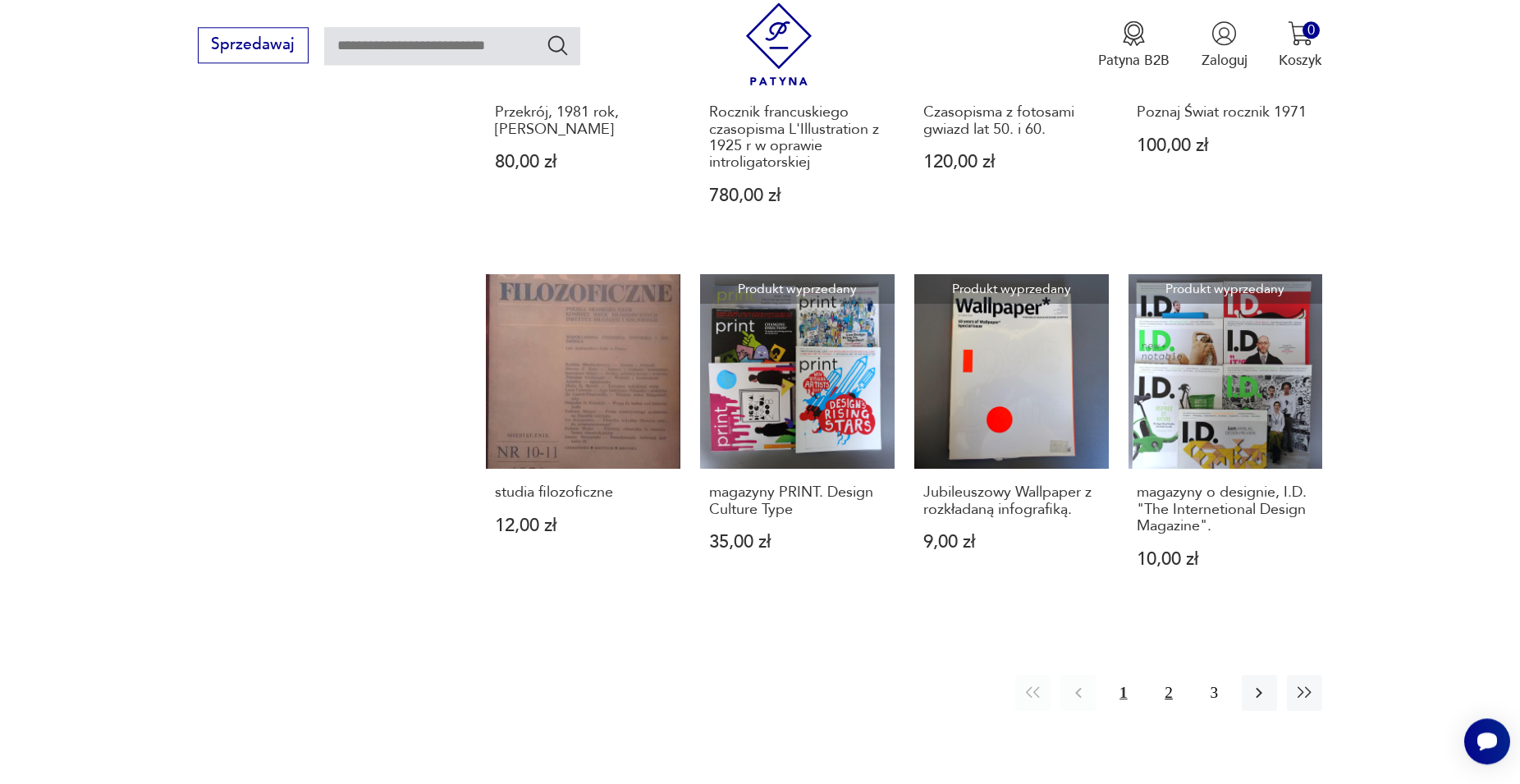
click at [730, 660] on button "2" at bounding box center [1169, 692] width 35 height 35
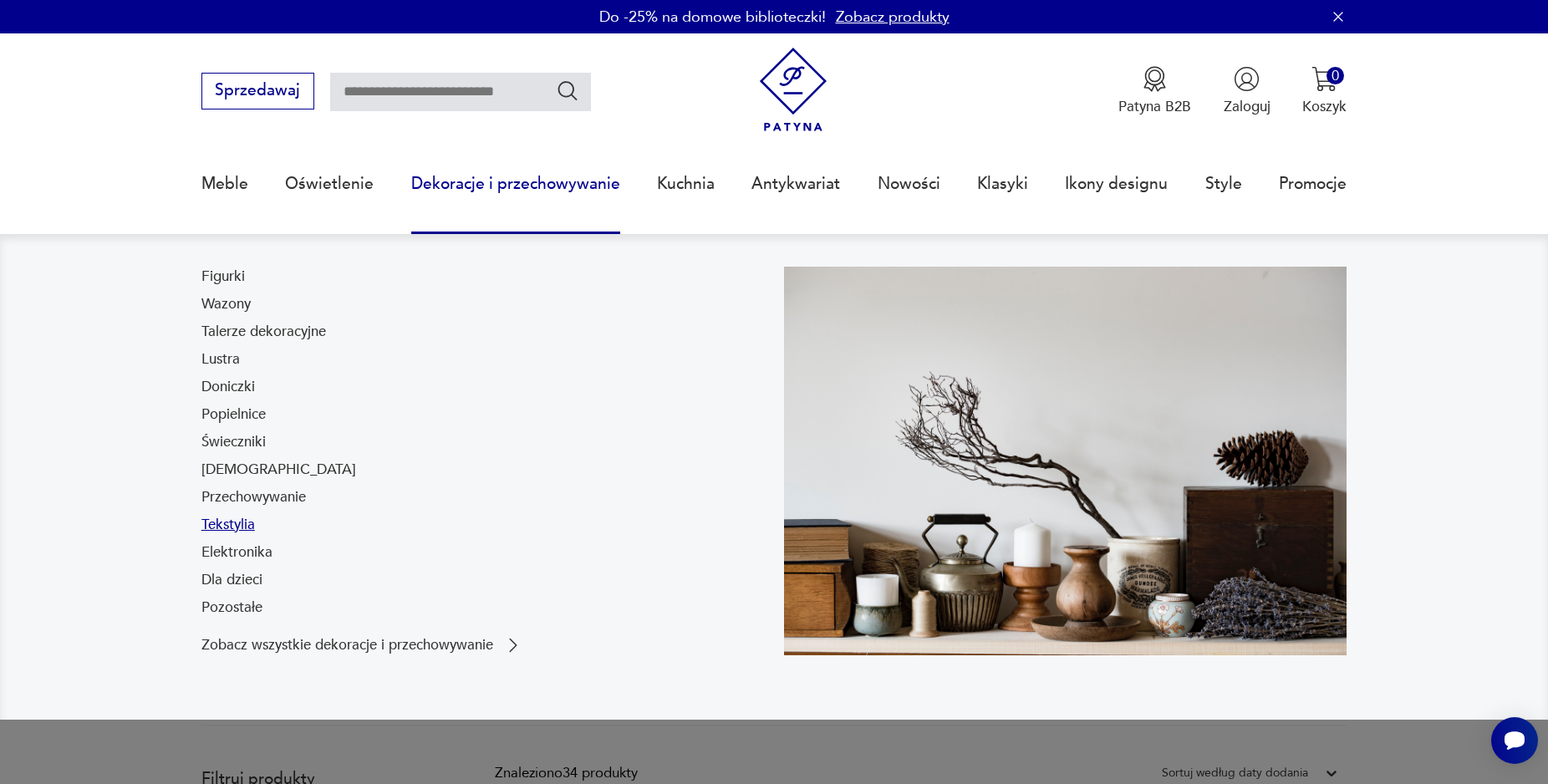
click at [229, 527] on link "Tekstylia" at bounding box center [228, 525] width 53 height 20
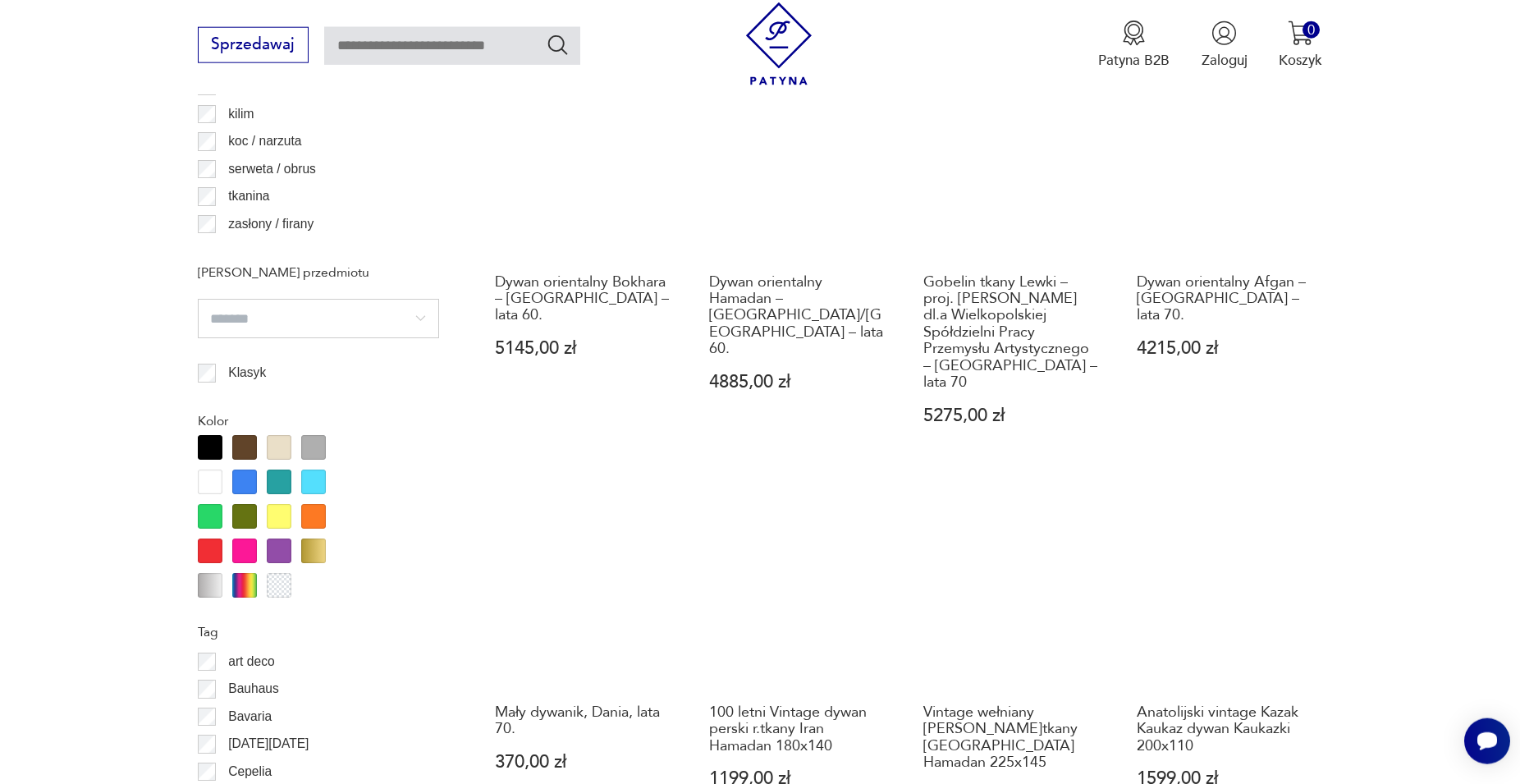
scroll to position [1744, 0]
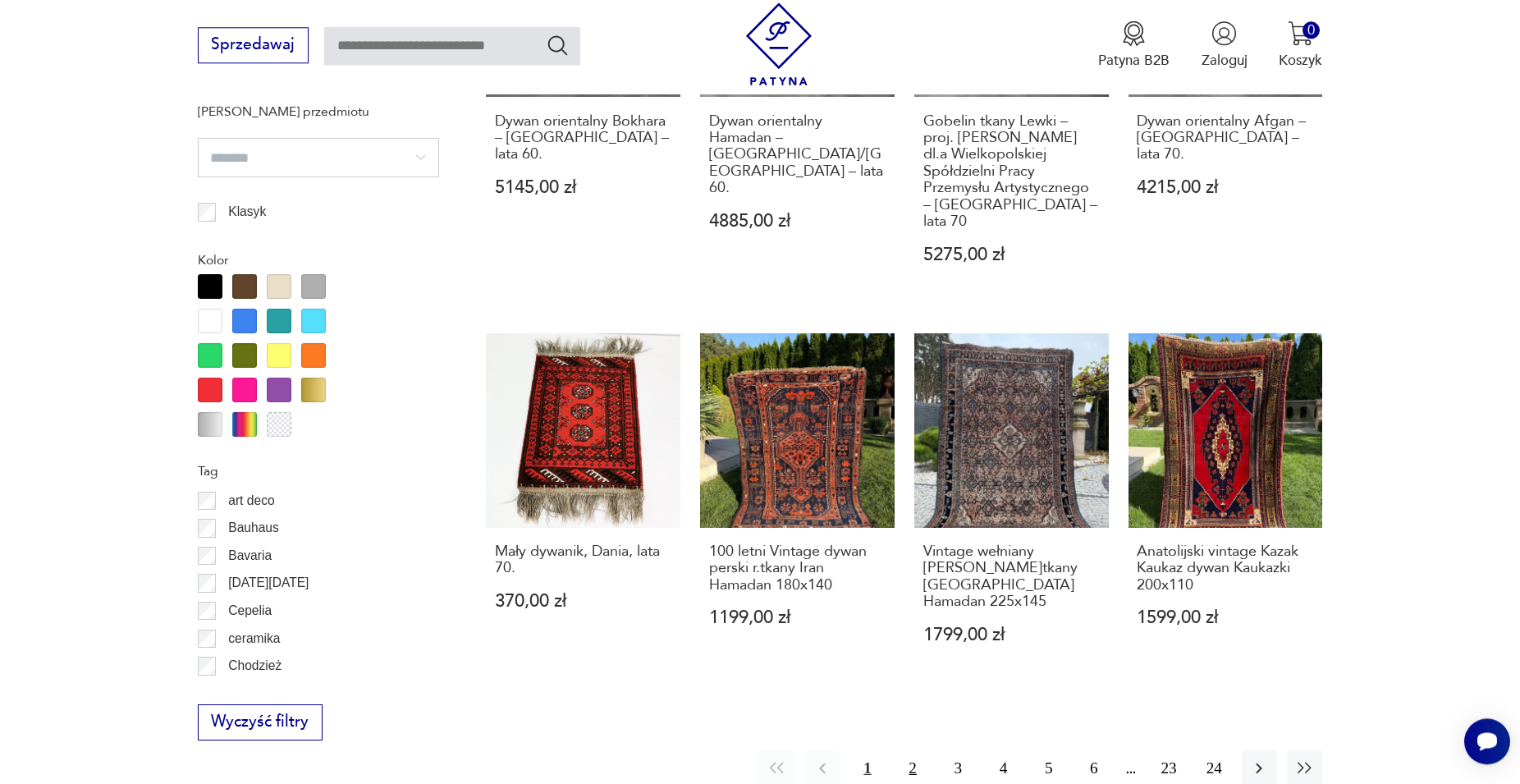
click at [730, 660] on button "2" at bounding box center [913, 767] width 35 height 35
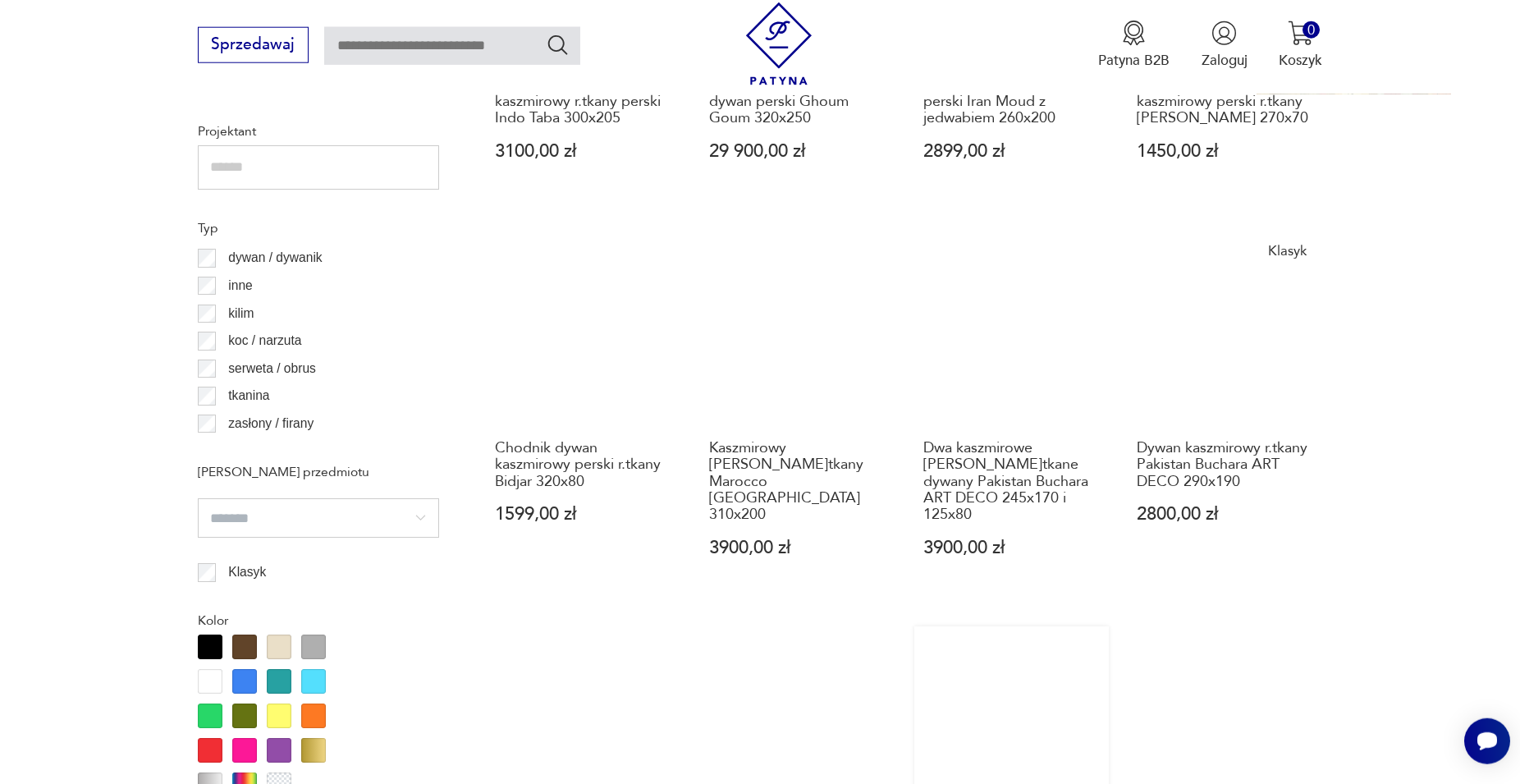
scroll to position [1802, 0]
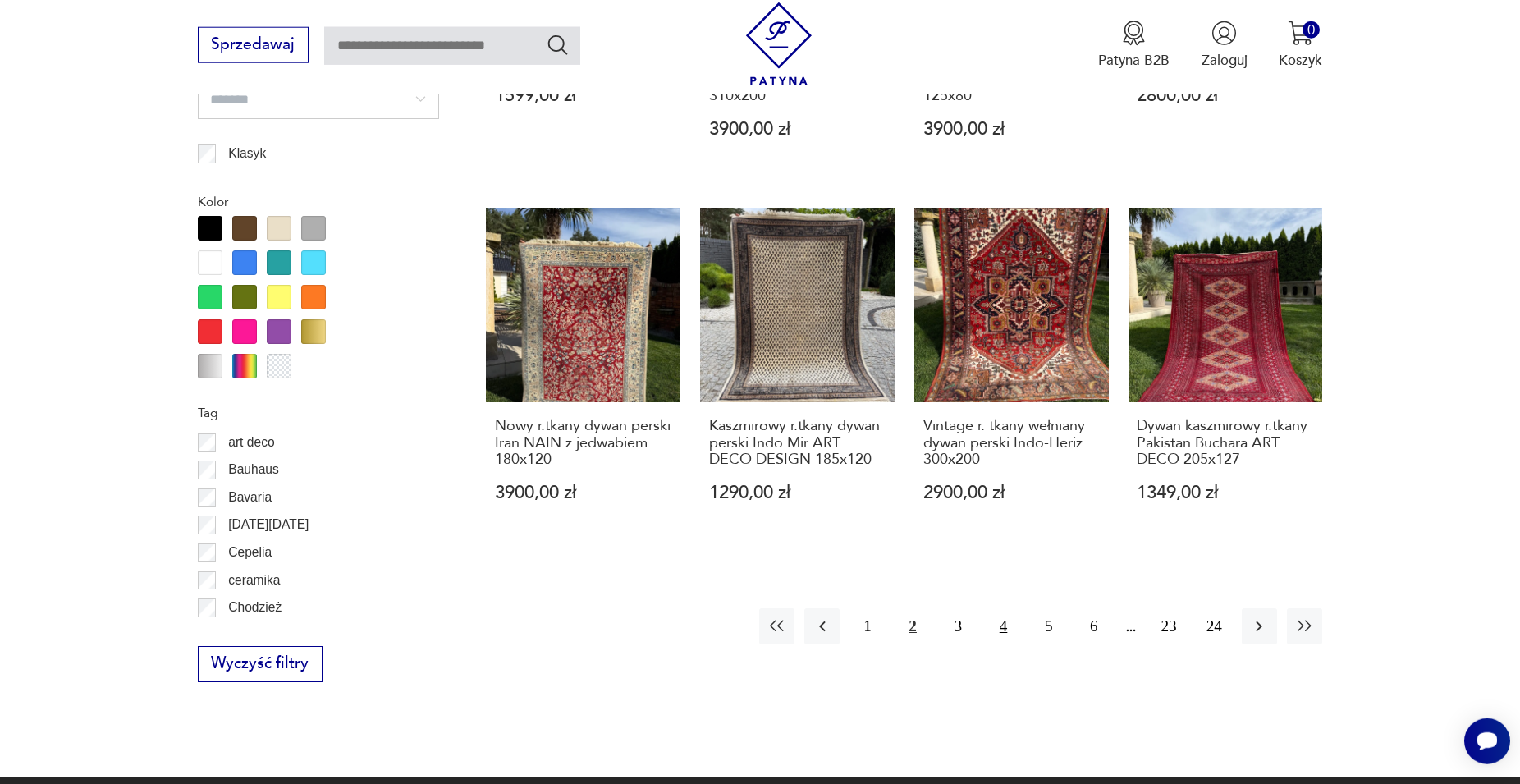
click at [730, 608] on button "4" at bounding box center [1004, 626] width 35 height 35
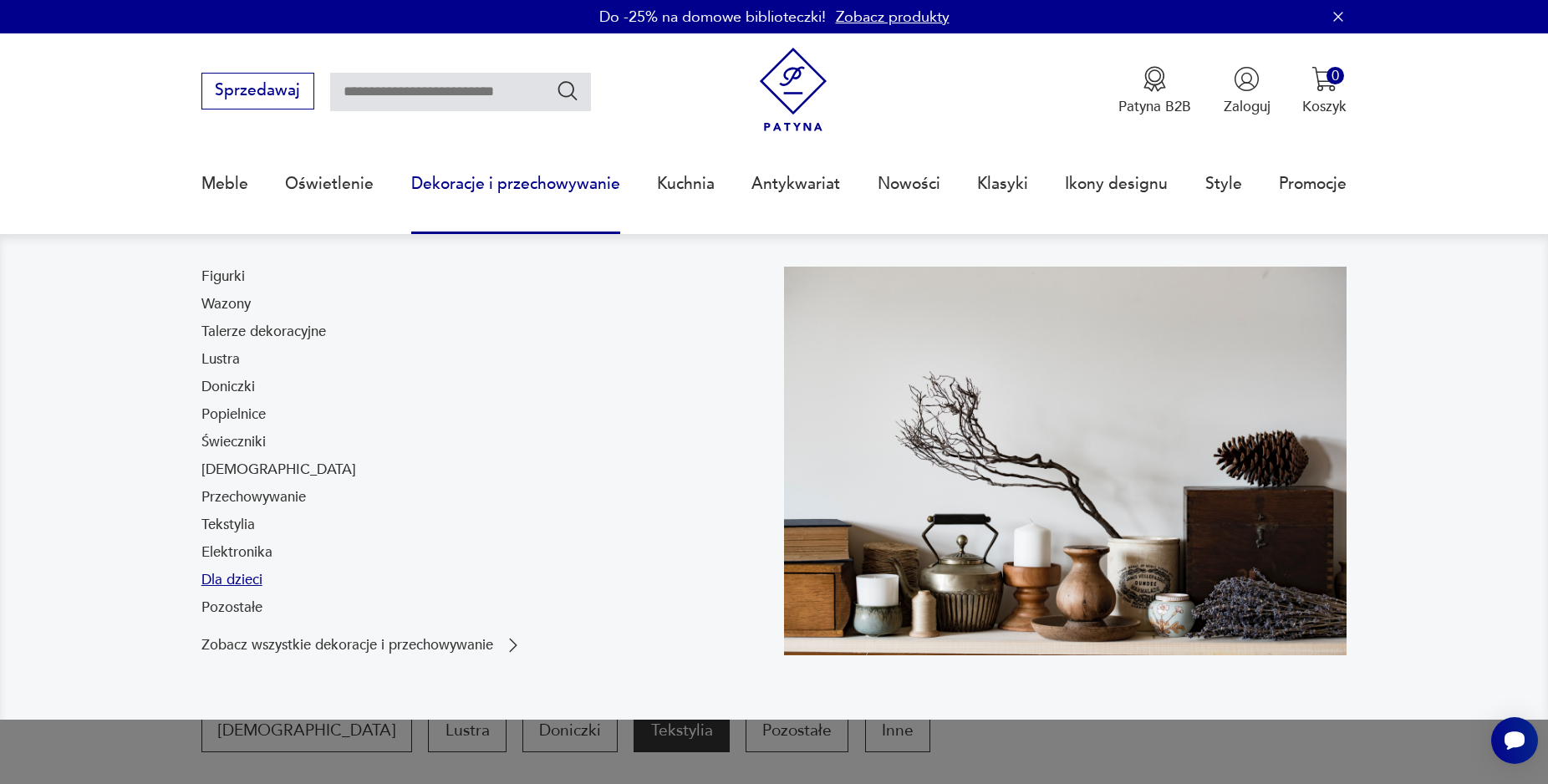
click at [236, 584] on link "Dla dzieci" at bounding box center [232, 580] width 61 height 20
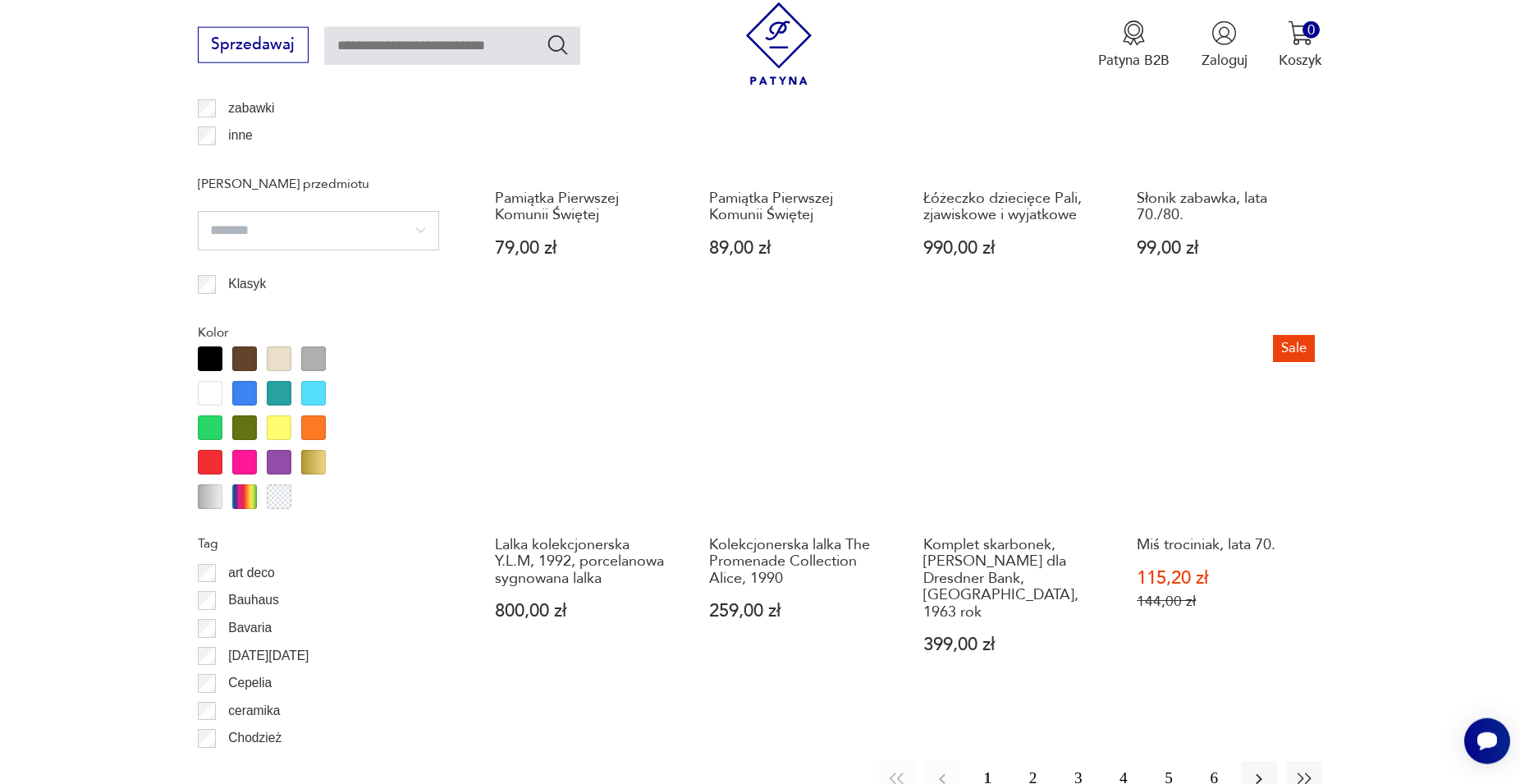
scroll to position [1559, 0]
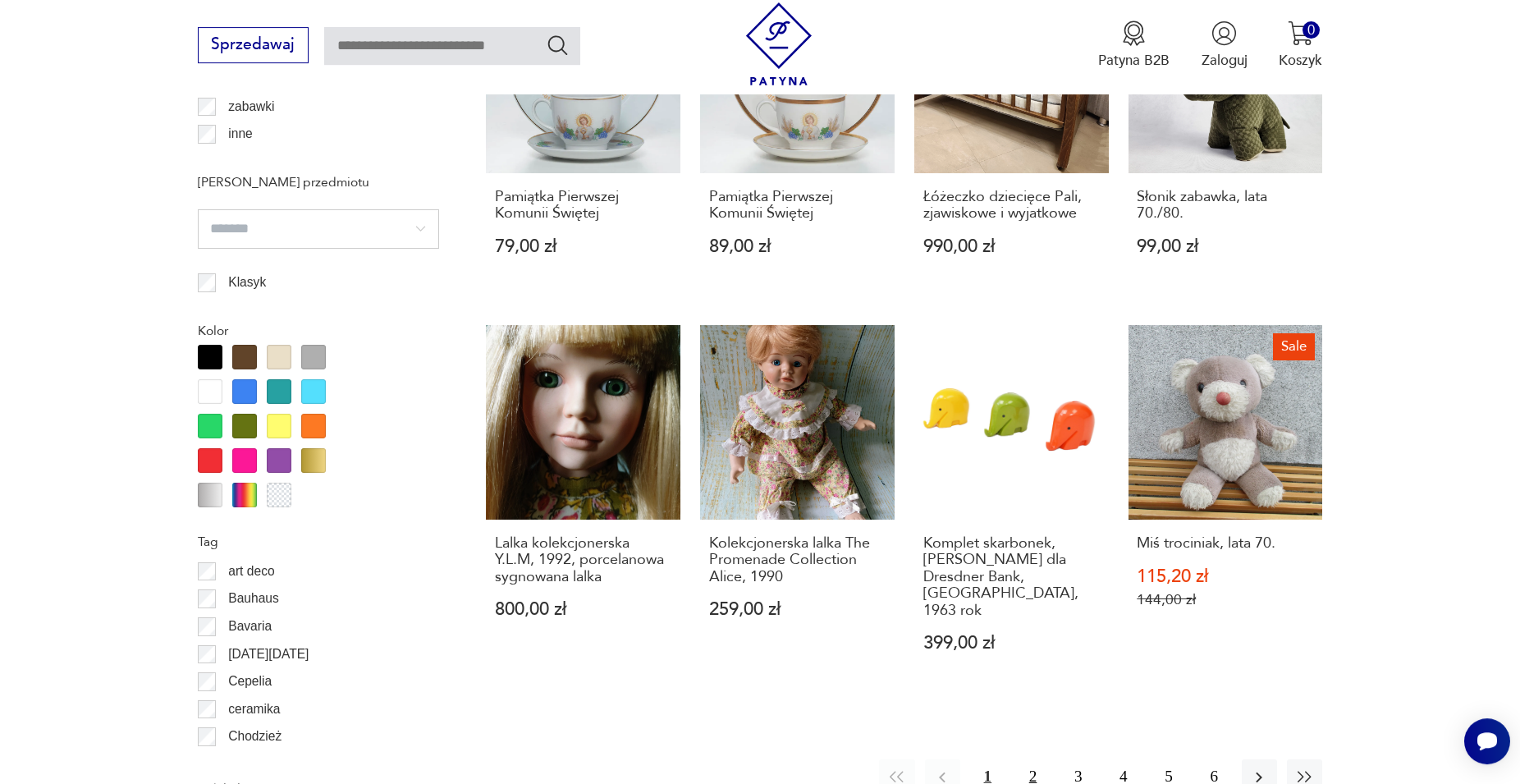
click at [730, 660] on button "2" at bounding box center [1033, 777] width 35 height 35
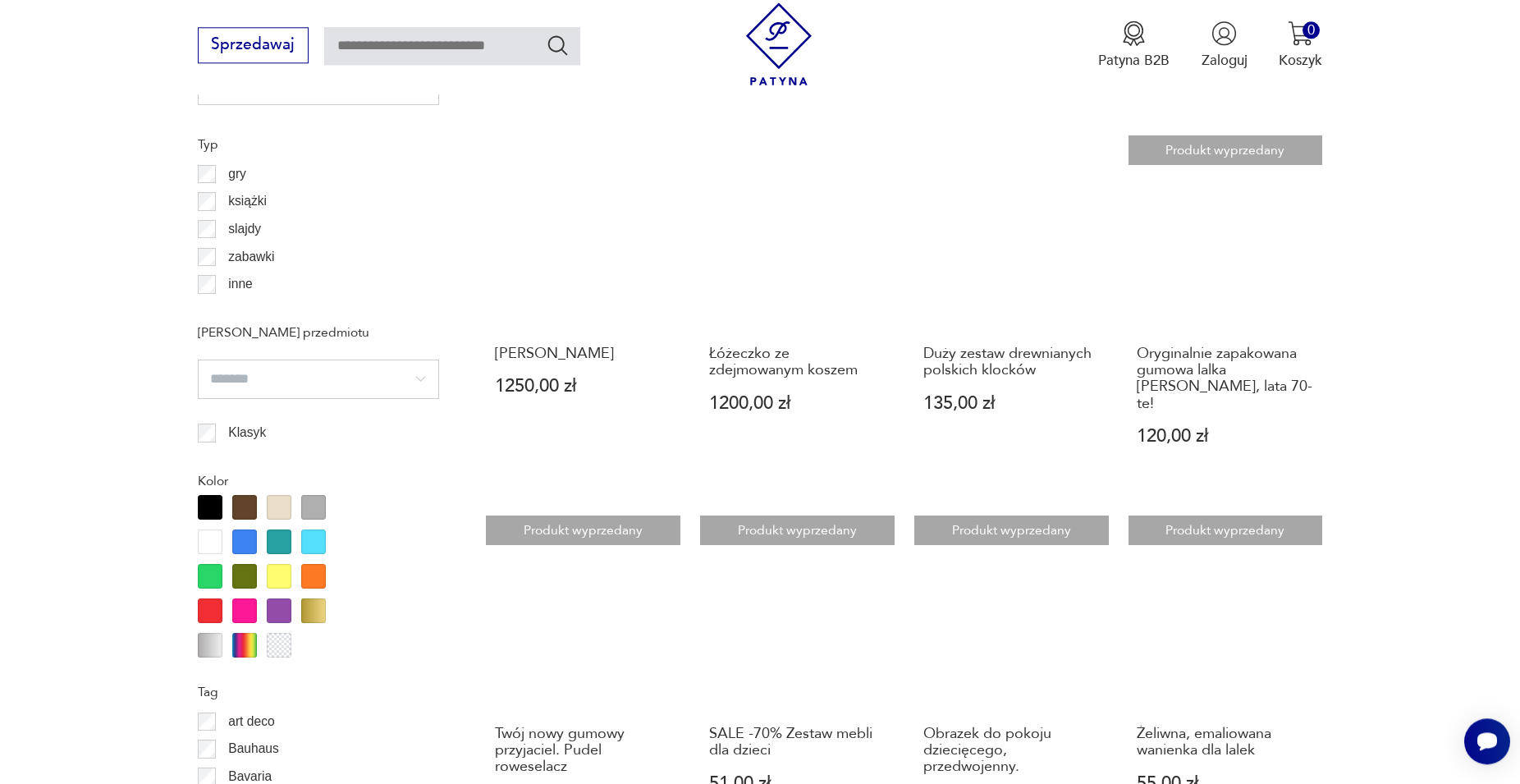
scroll to position [1828, 0]
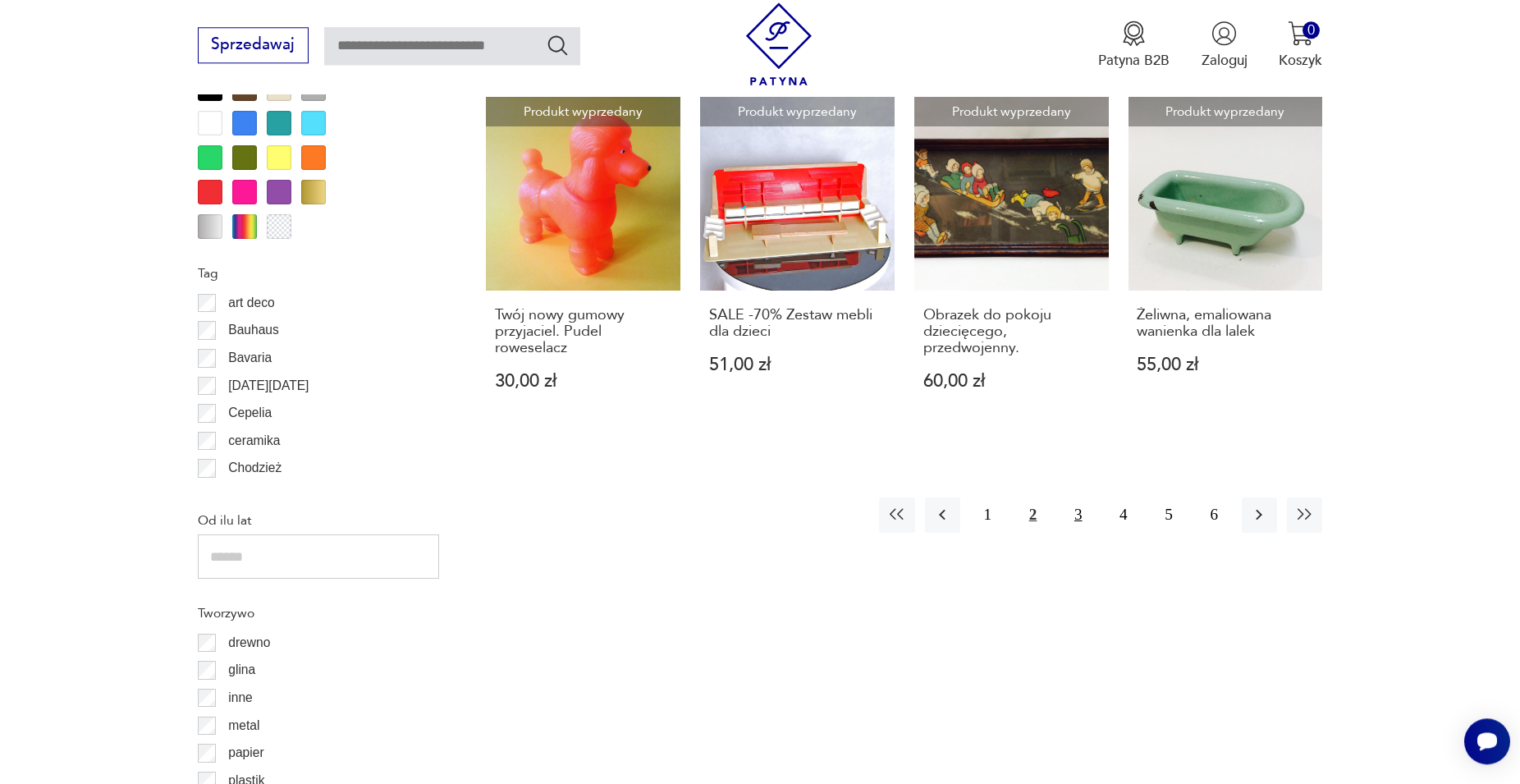
click at [730, 501] on button "3" at bounding box center [1078, 514] width 35 height 35
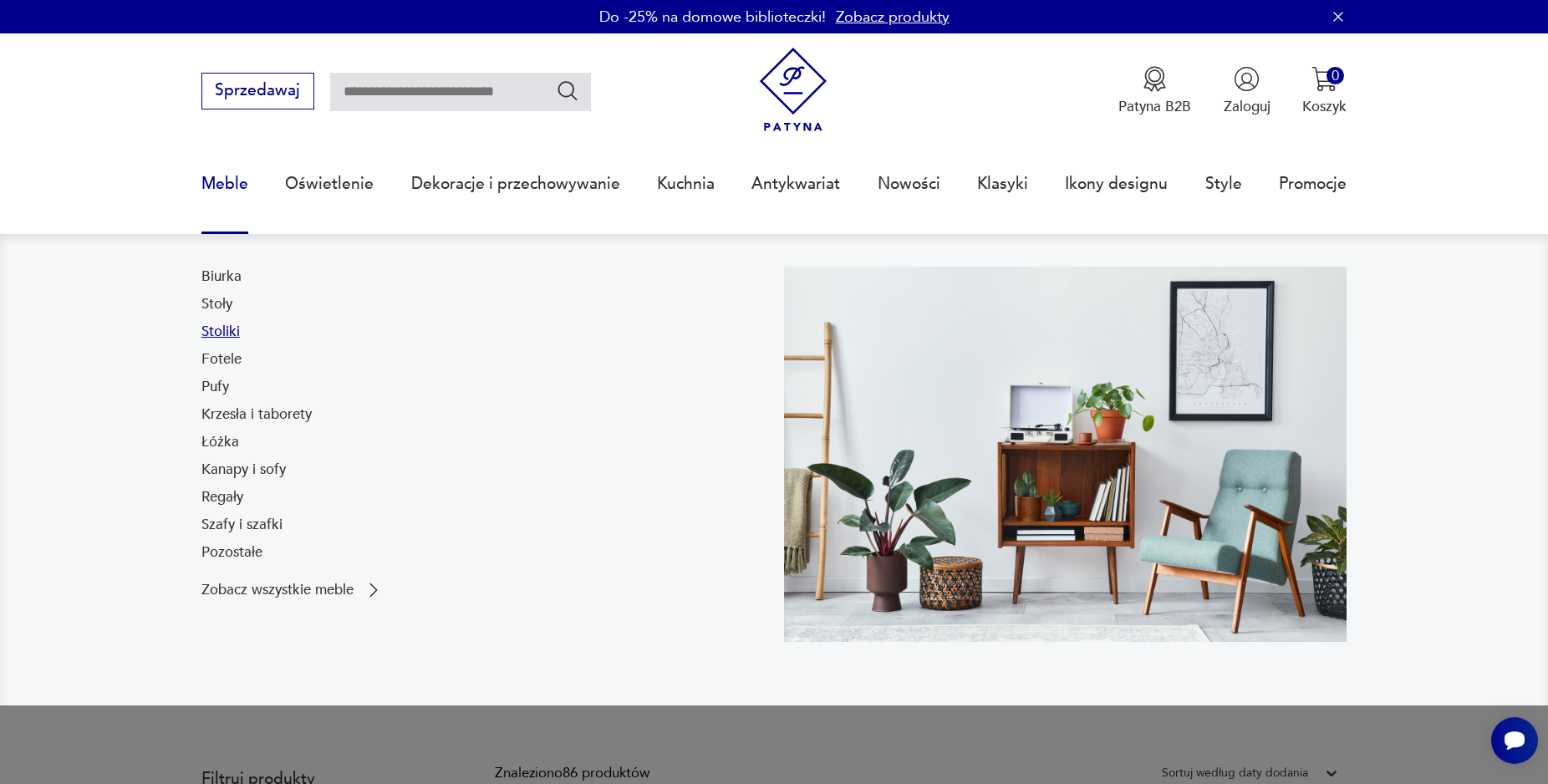
click at [224, 326] on link "Stoliki" at bounding box center [220, 331] width 38 height 20
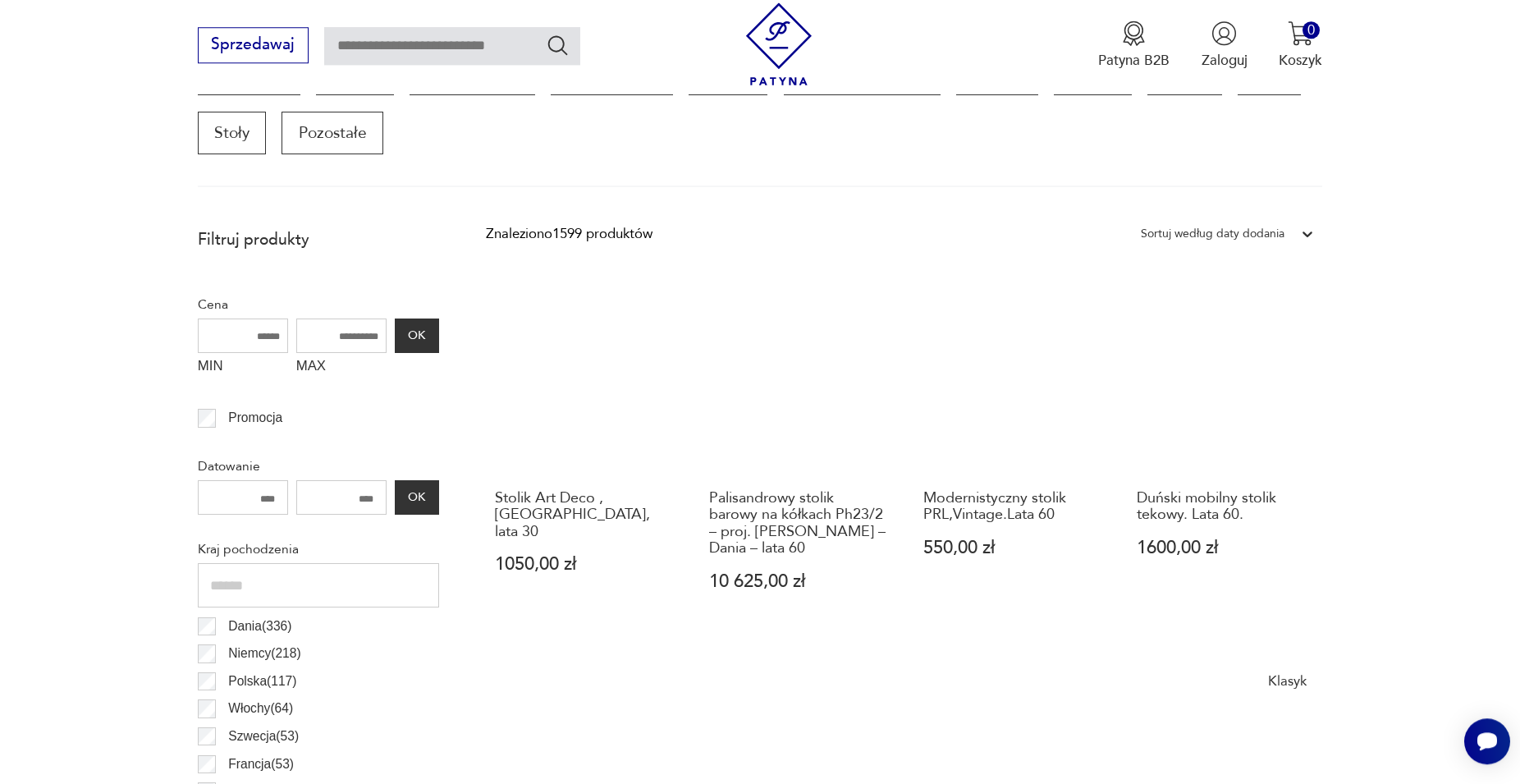
scroll to position [572, 0]
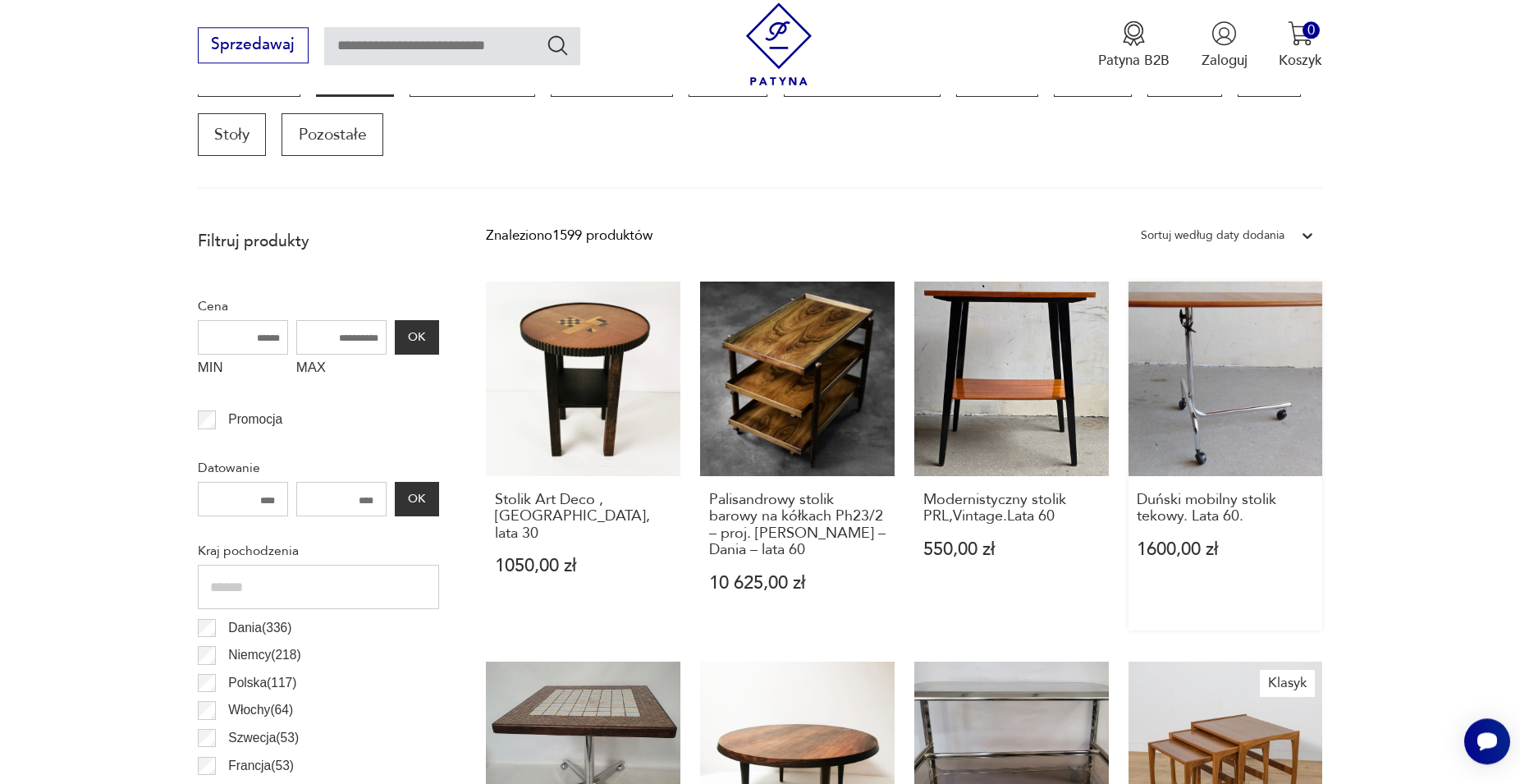
click at [730, 440] on link "Duński mobilny stolik tekowy. Lata 60. 1600,00 zł" at bounding box center [1226, 456] width 194 height 349
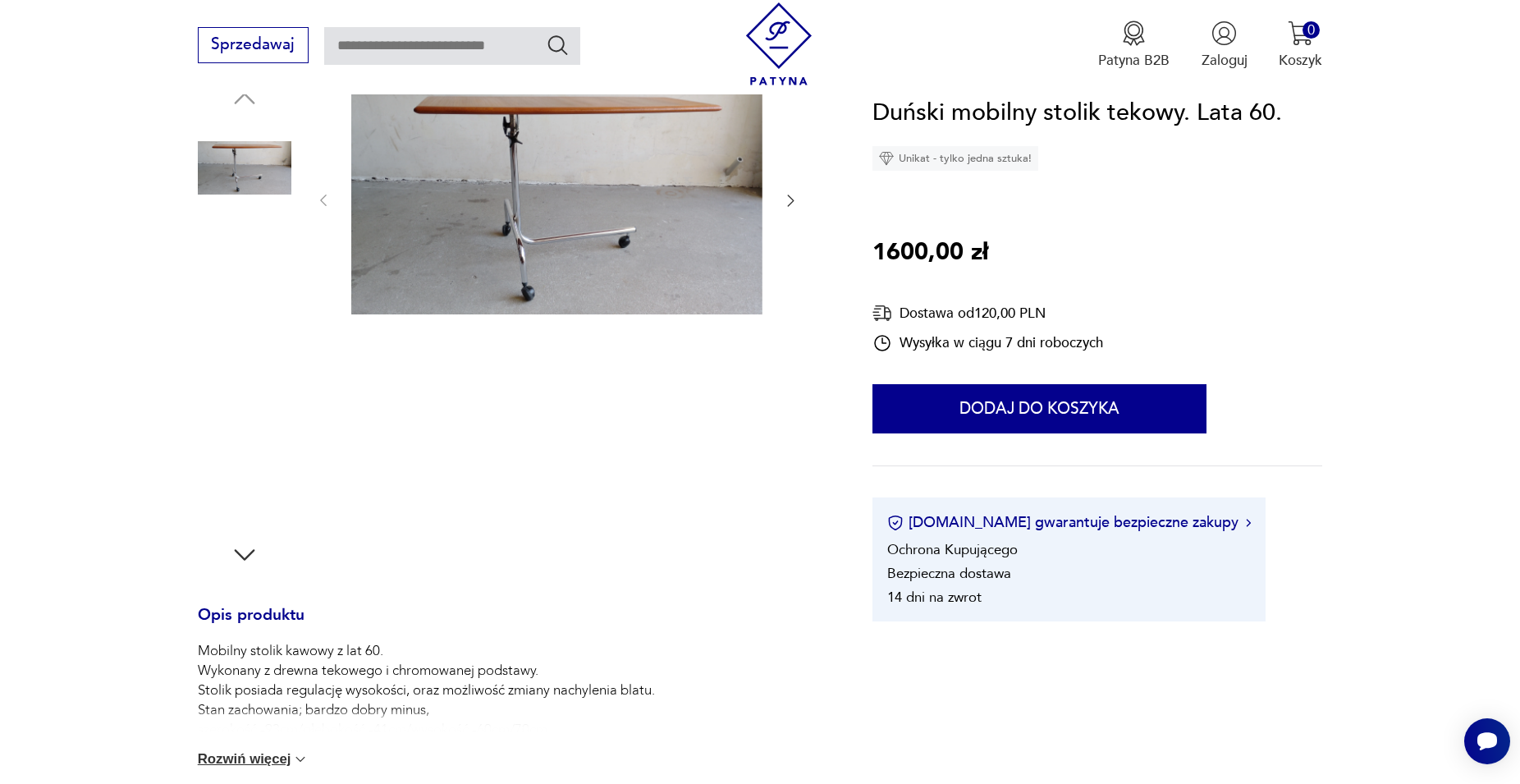
click at [249, 270] on img at bounding box center [244, 272] width 94 height 94
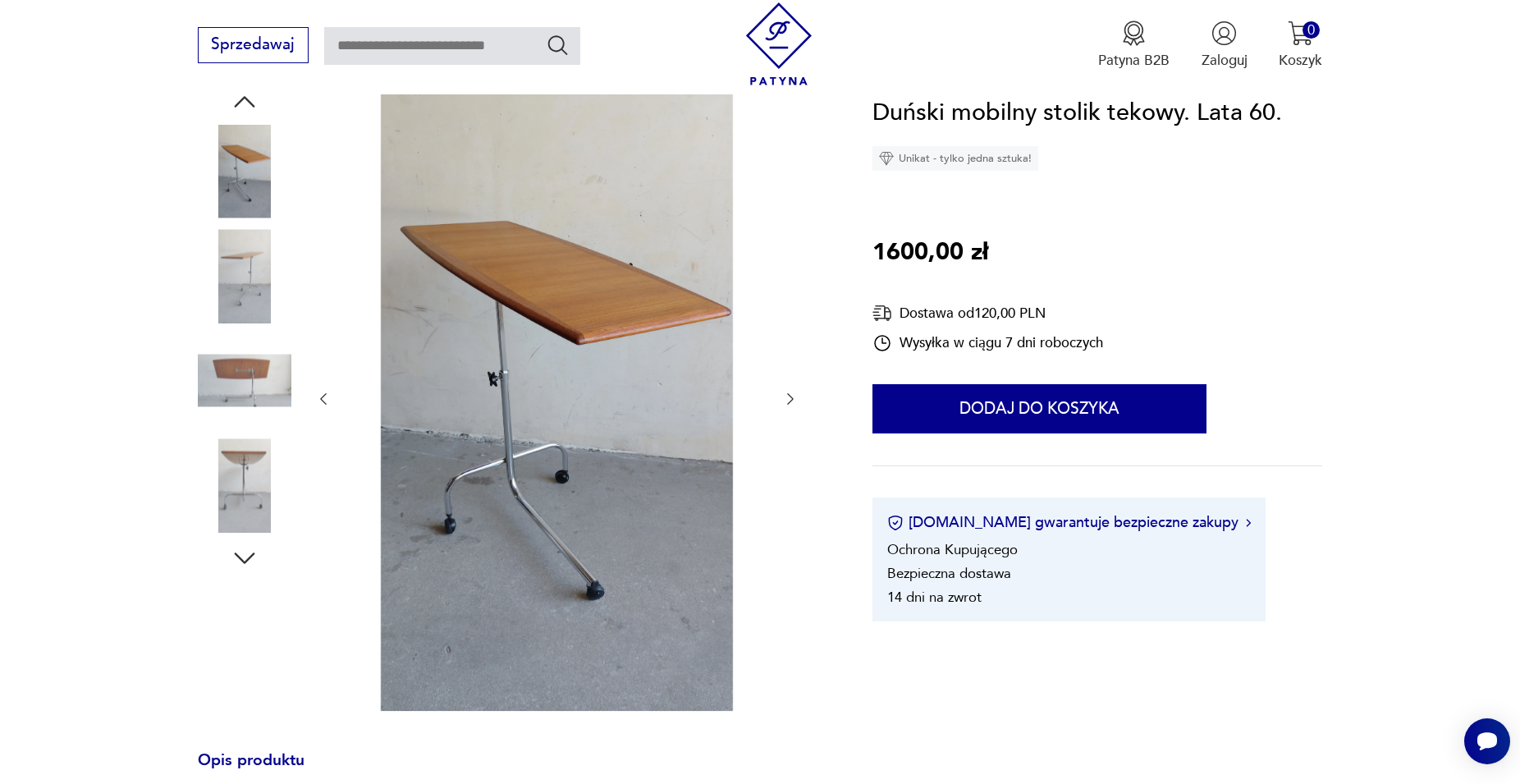
click at [247, 356] on img at bounding box center [244, 381] width 94 height 94
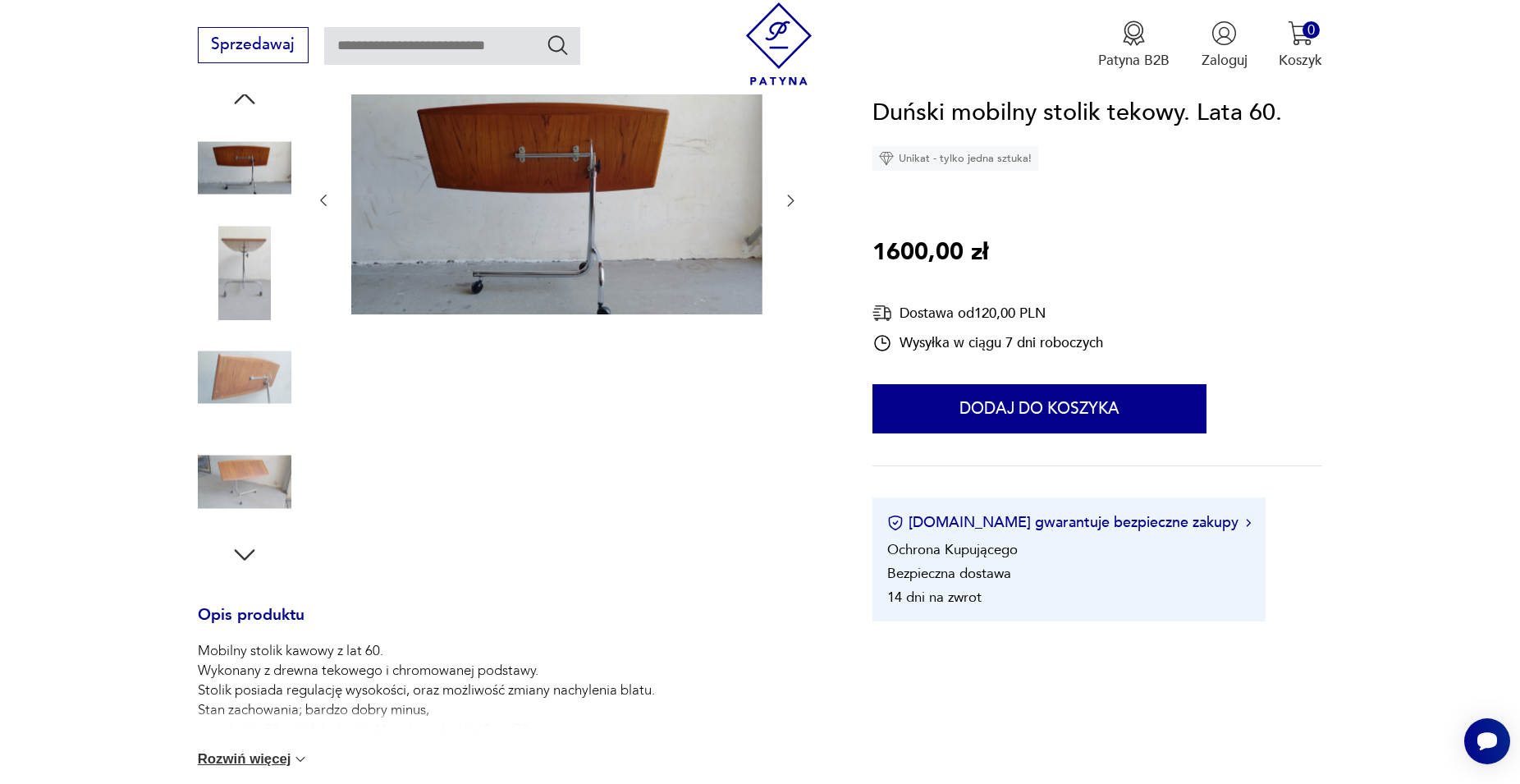
click at [269, 464] on img at bounding box center [244, 481] width 94 height 94
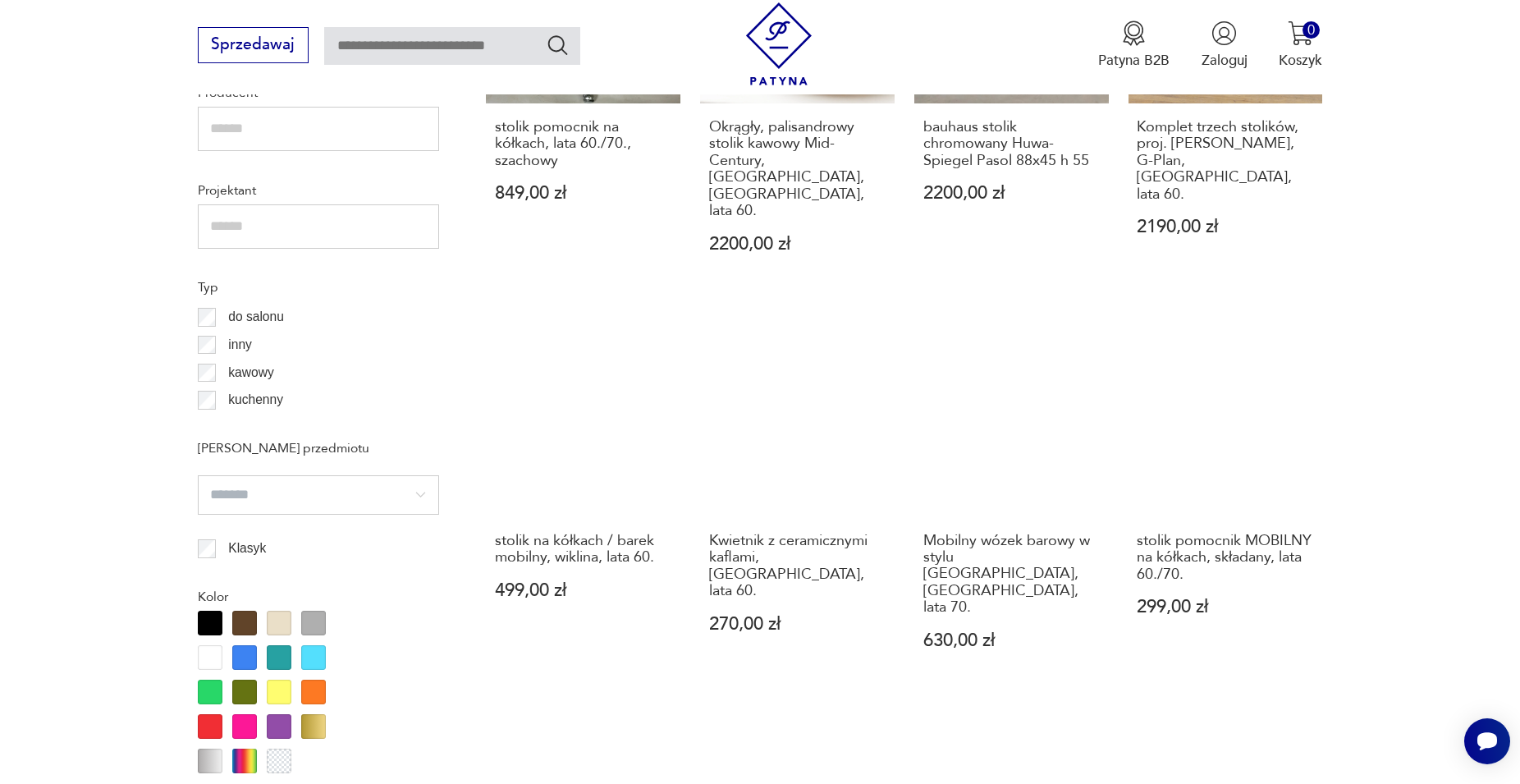
scroll to position [1743, 0]
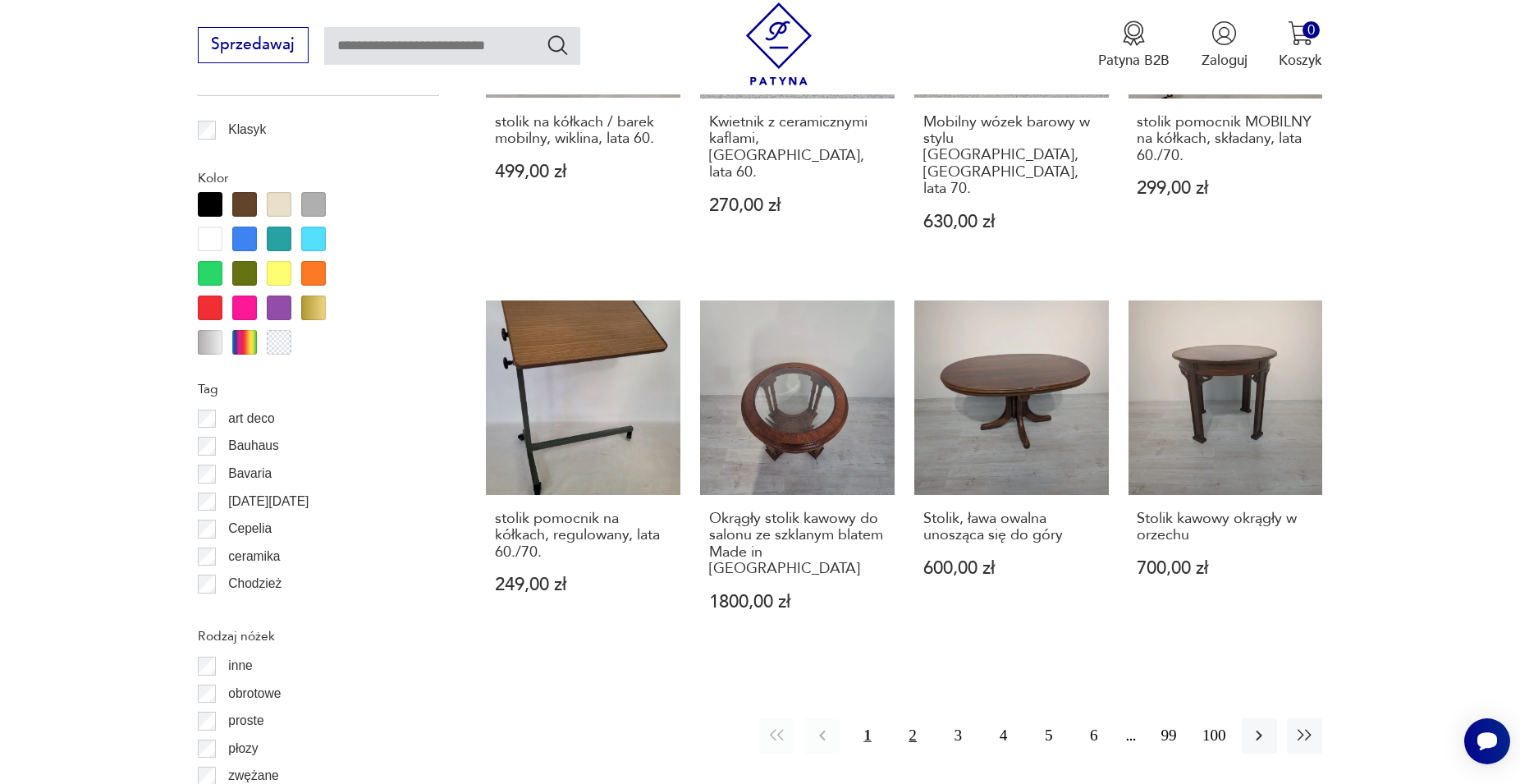
click at [730, 660] on button "2" at bounding box center [913, 736] width 35 height 35
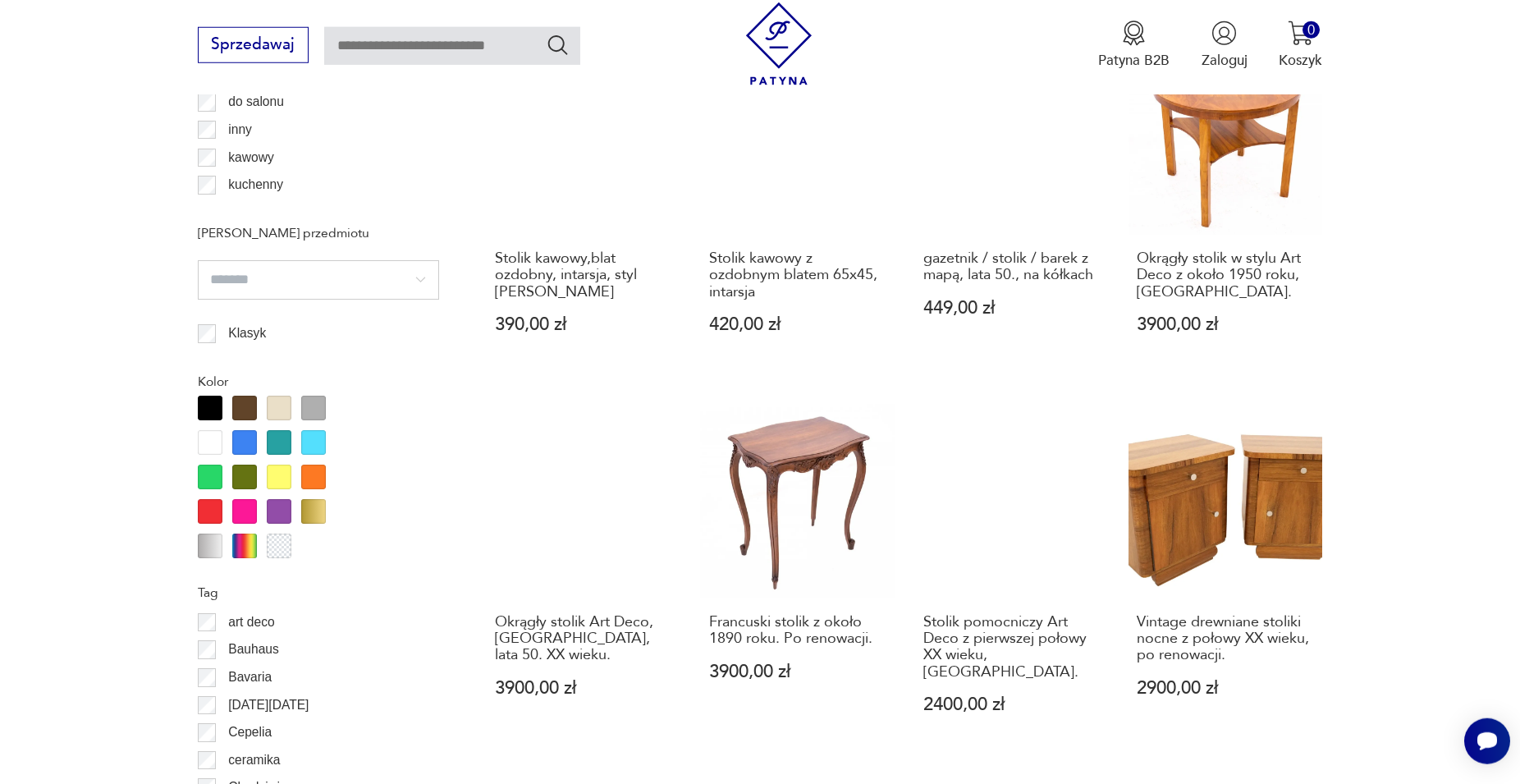
scroll to position [1718, 0]
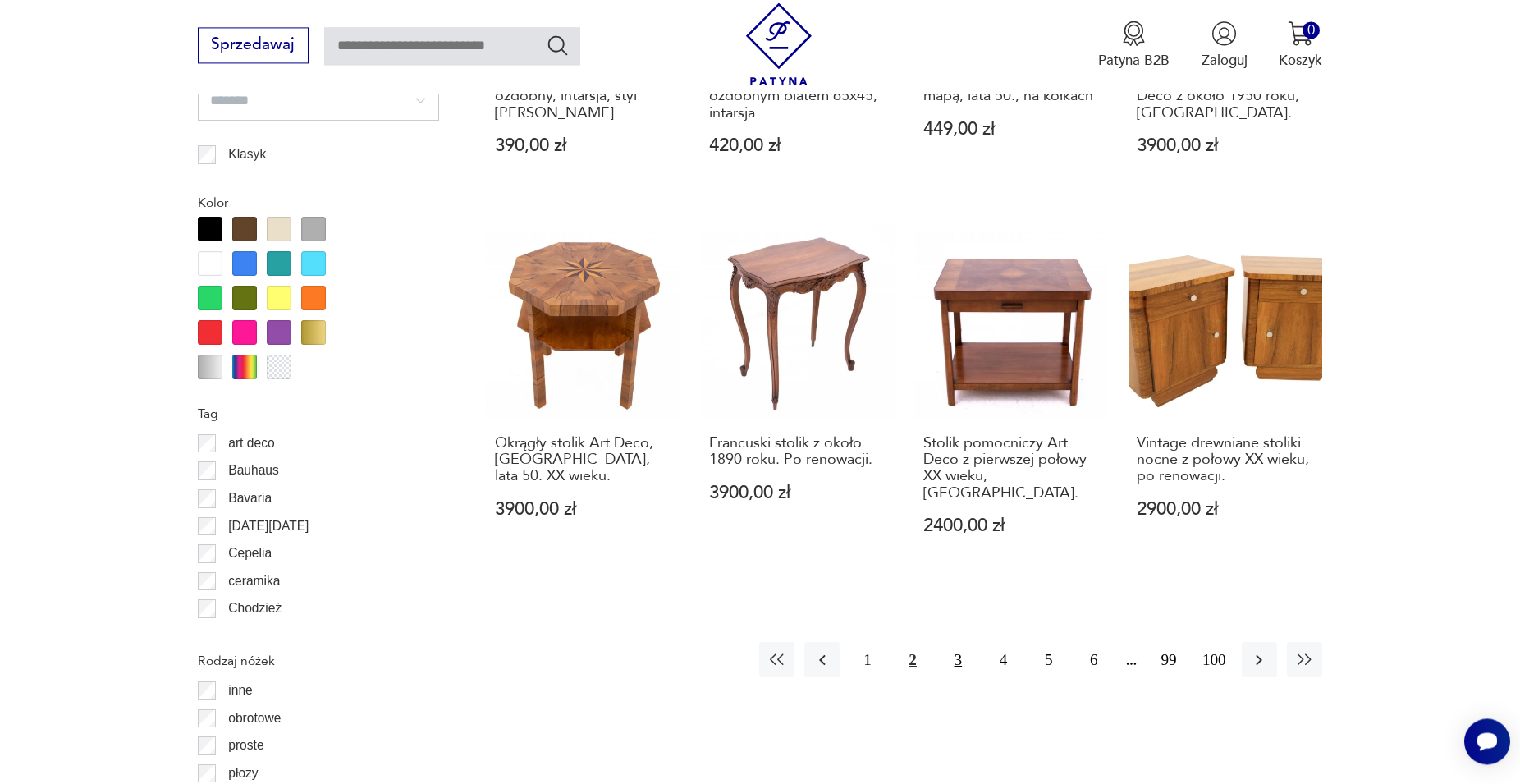
click at [730, 642] on button "3" at bounding box center [958, 660] width 35 height 35
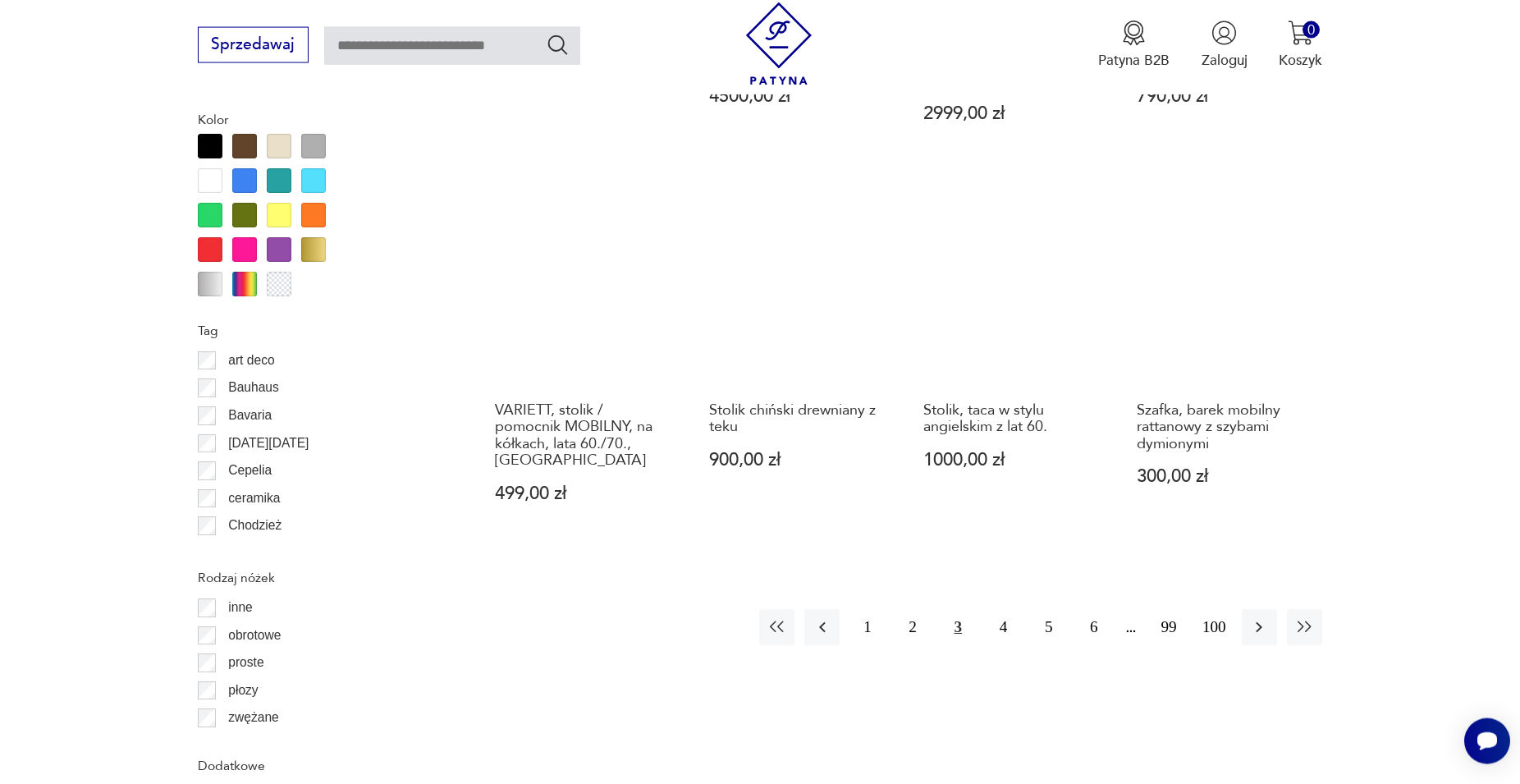
scroll to position [1802, 0]
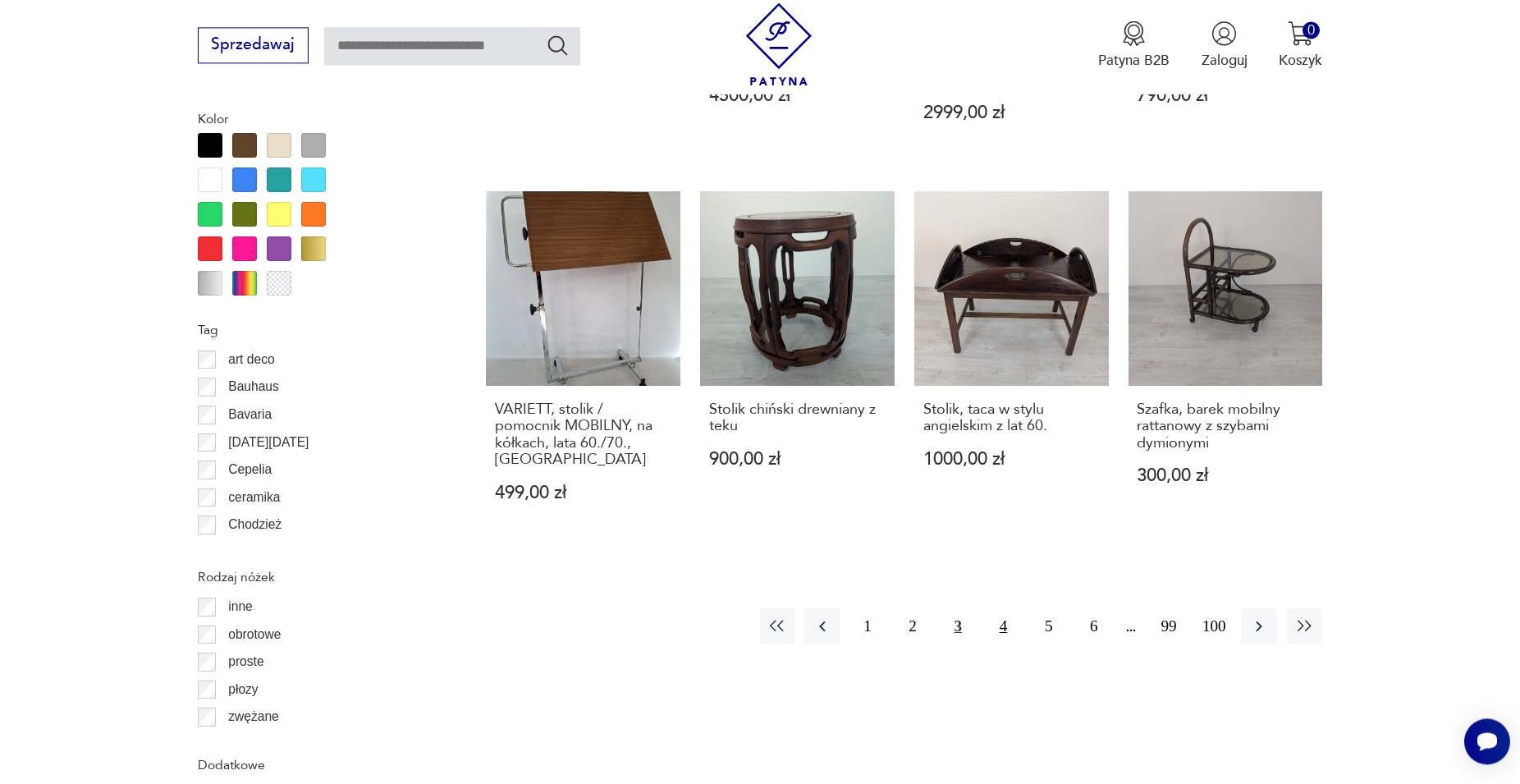
click at [730, 608] on button "4" at bounding box center [1004, 626] width 35 height 35
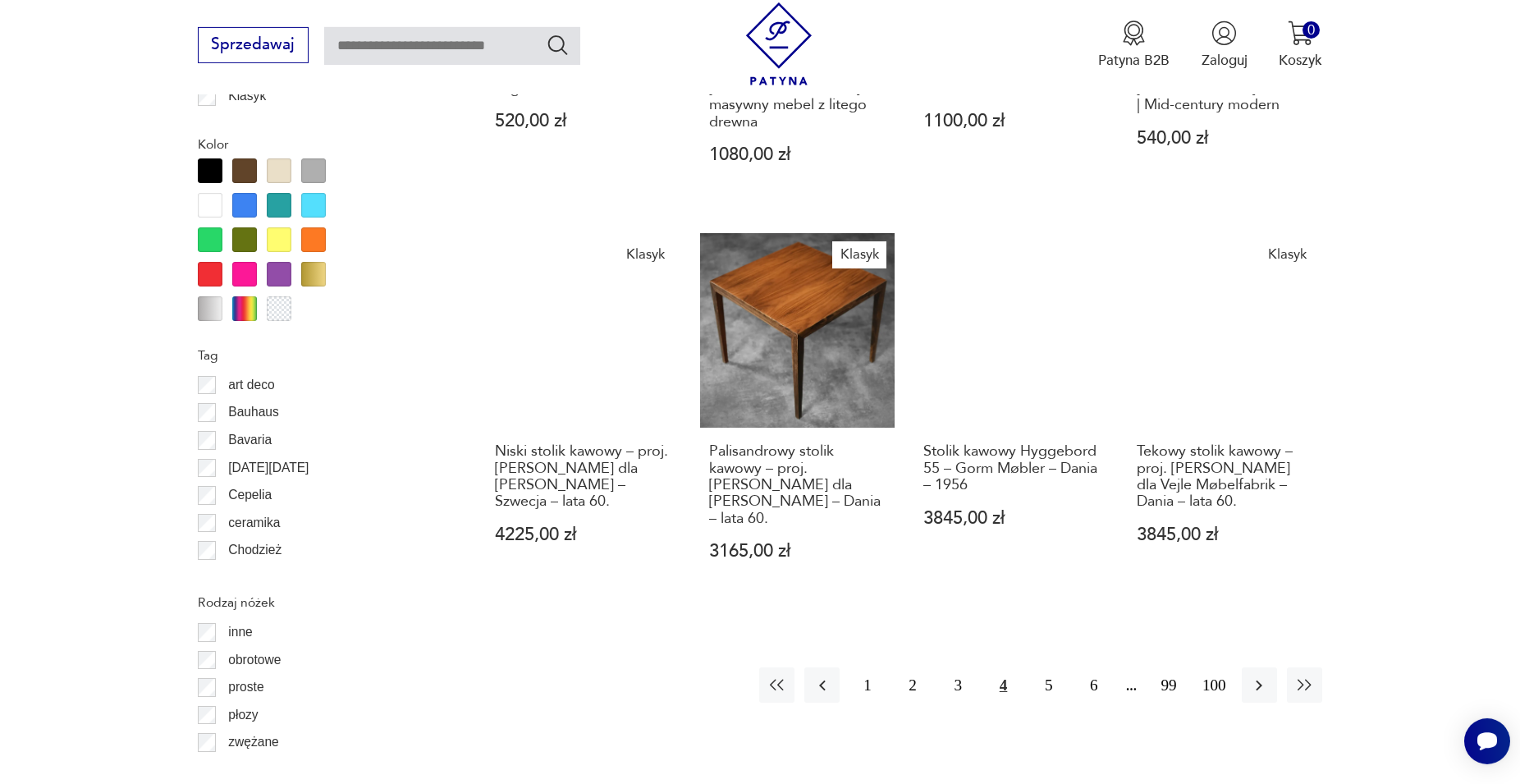
scroll to position [1802, 0]
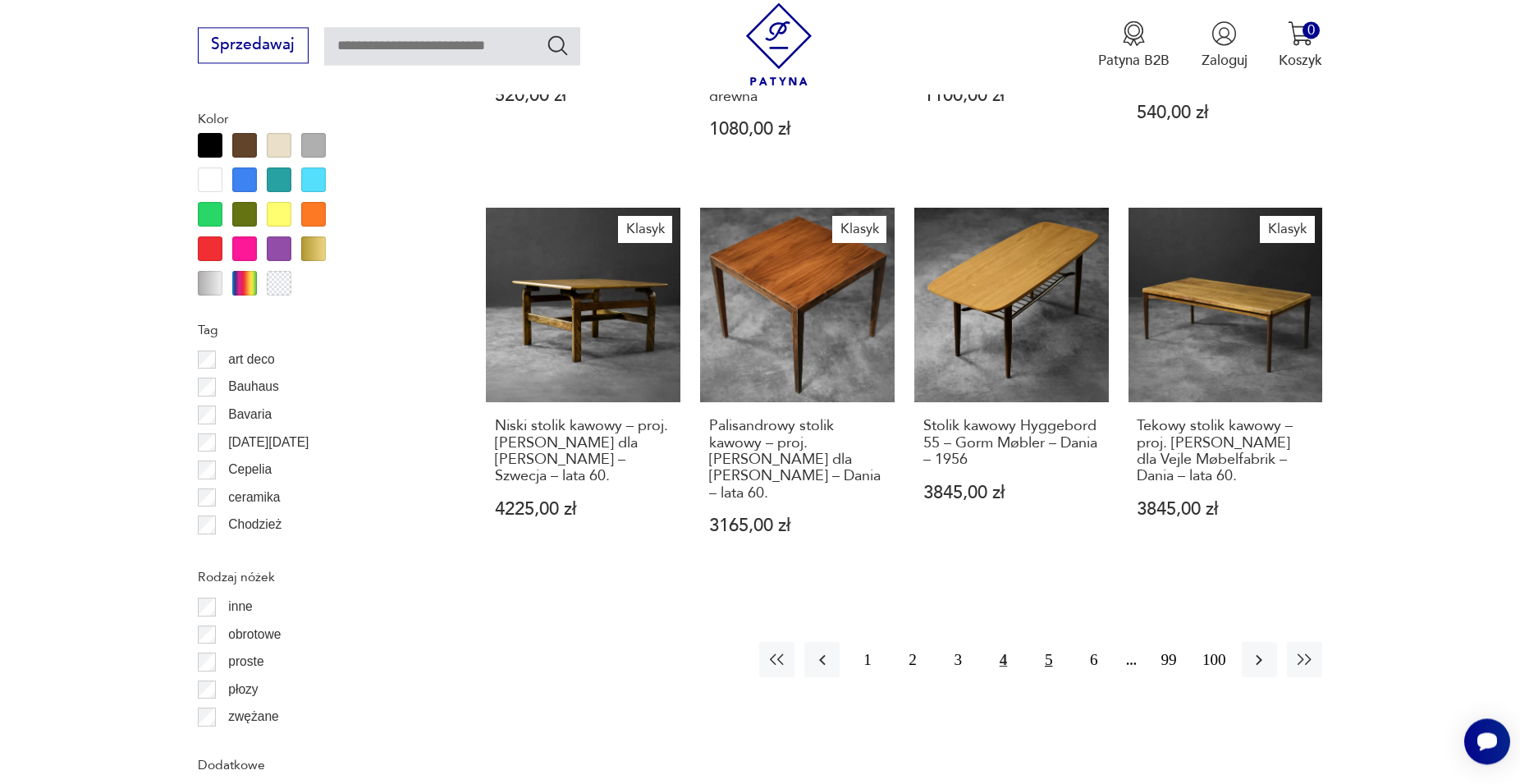
click at [730, 651] on button "5" at bounding box center [1048, 660] width 35 height 35
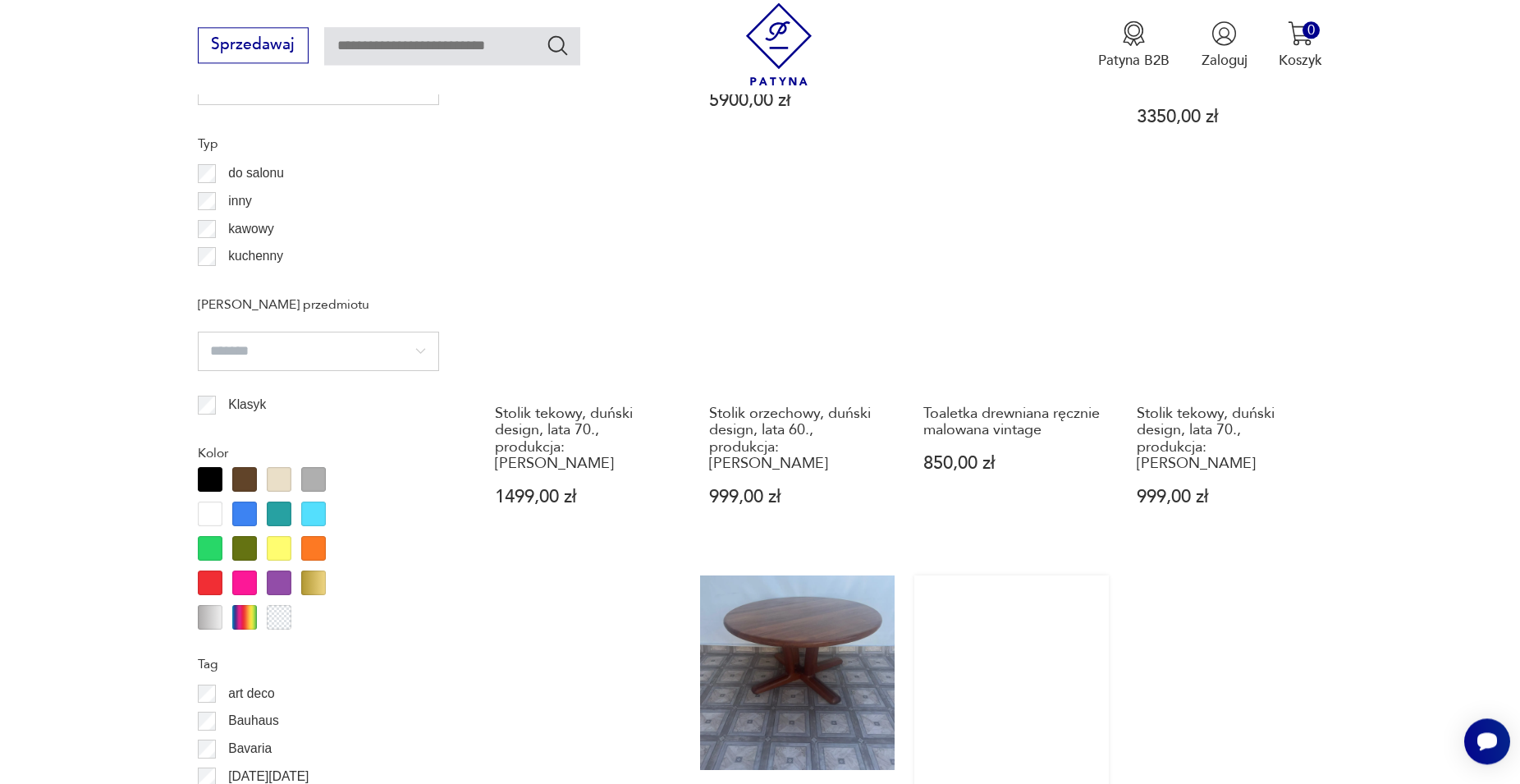
scroll to position [1718, 0]
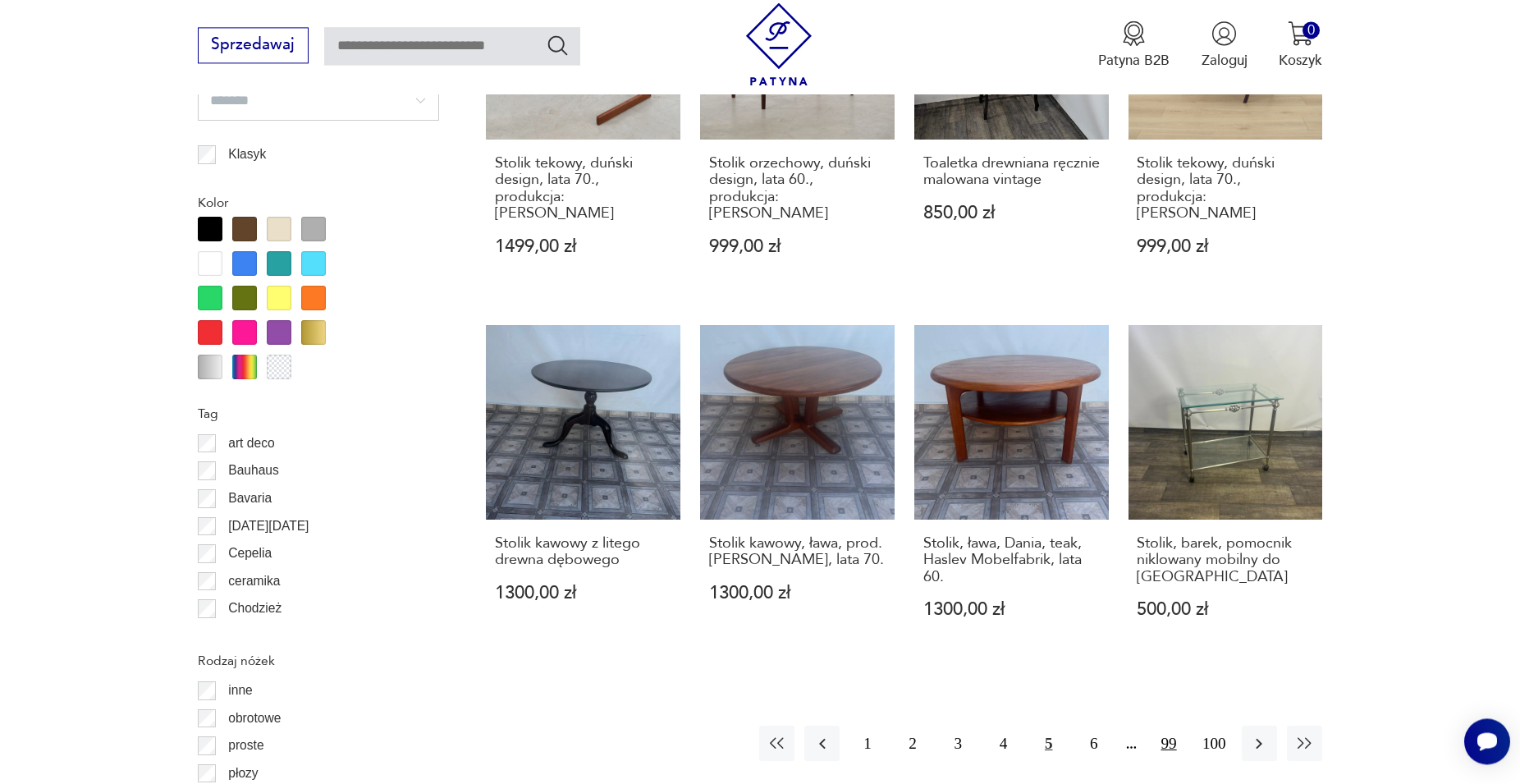
click at [730, 660] on button "99" at bounding box center [1169, 743] width 35 height 35
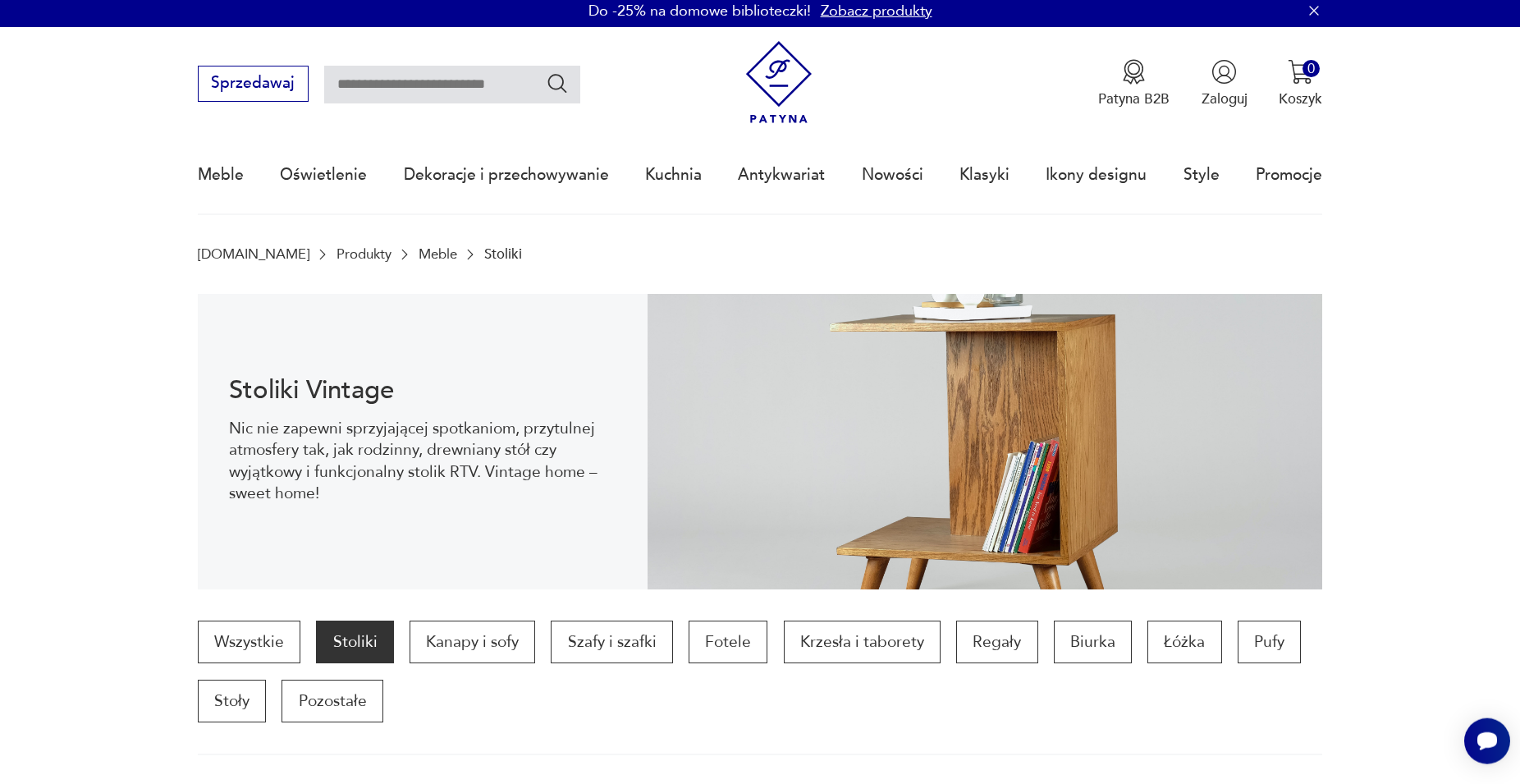
scroll to position [84, 0]
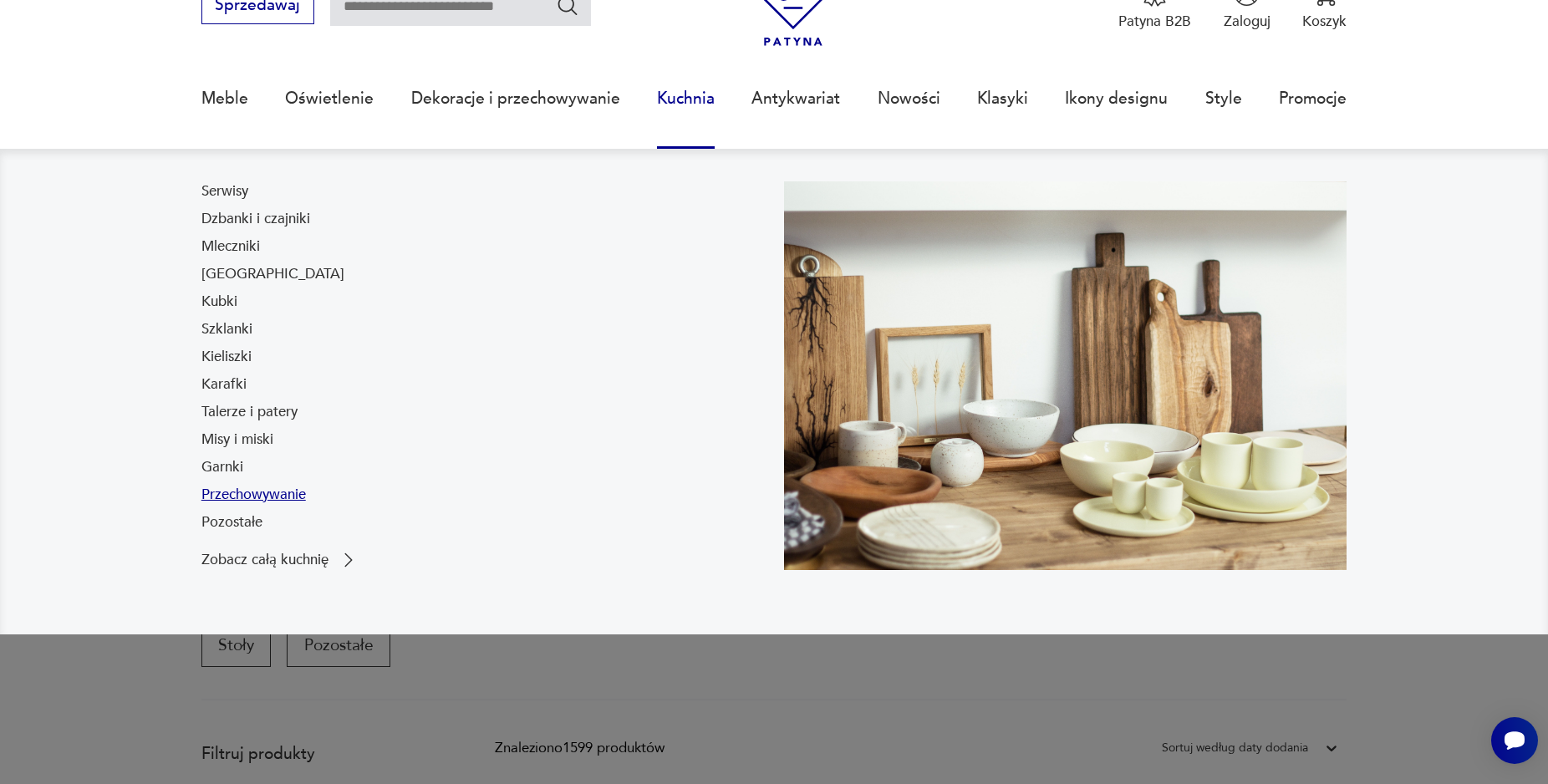
click at [302, 494] on link "Przechowywanie" at bounding box center [253, 494] width 104 height 20
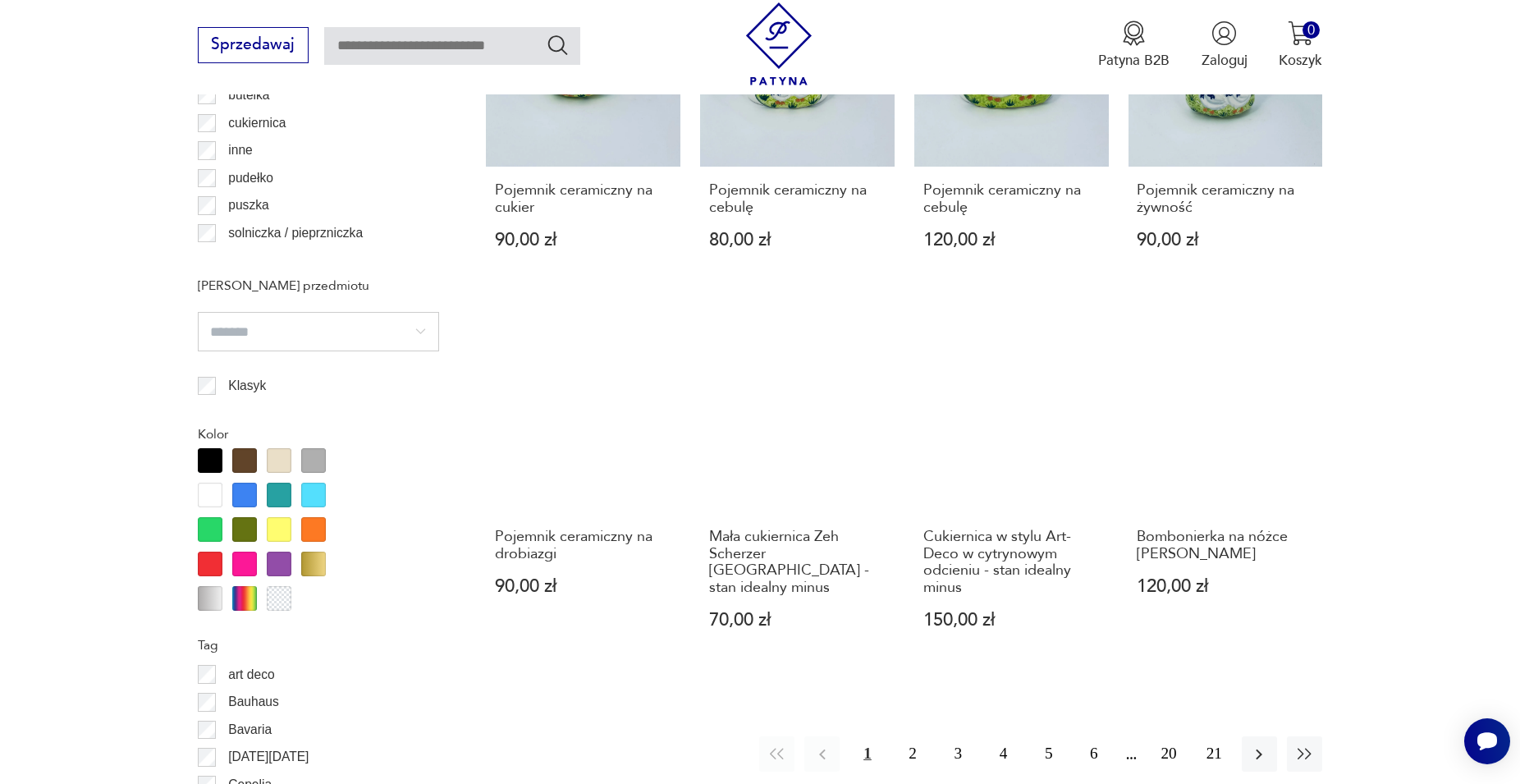
scroll to position [1635, 0]
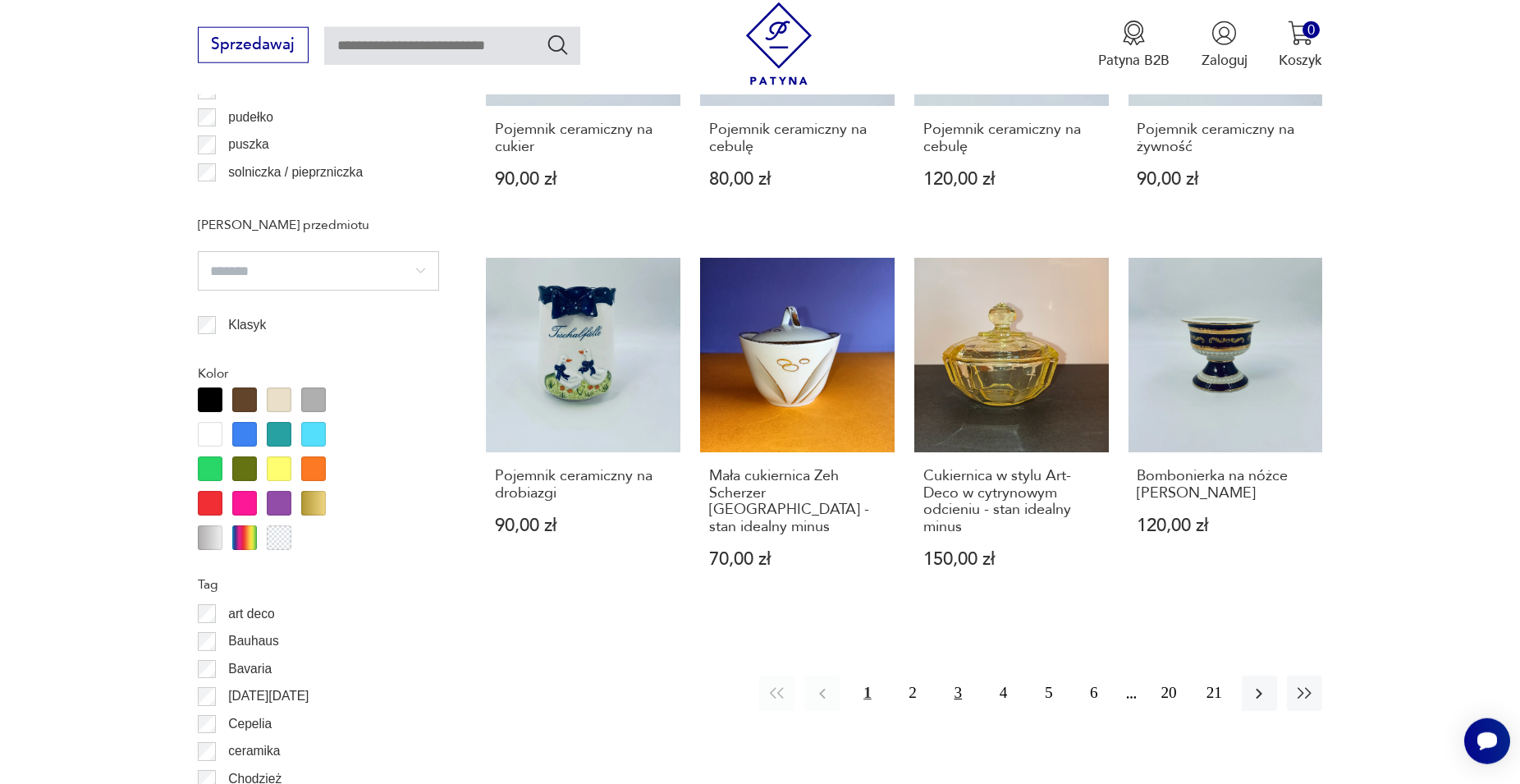
click at [730, 660] on button "3" at bounding box center [958, 693] width 35 height 35
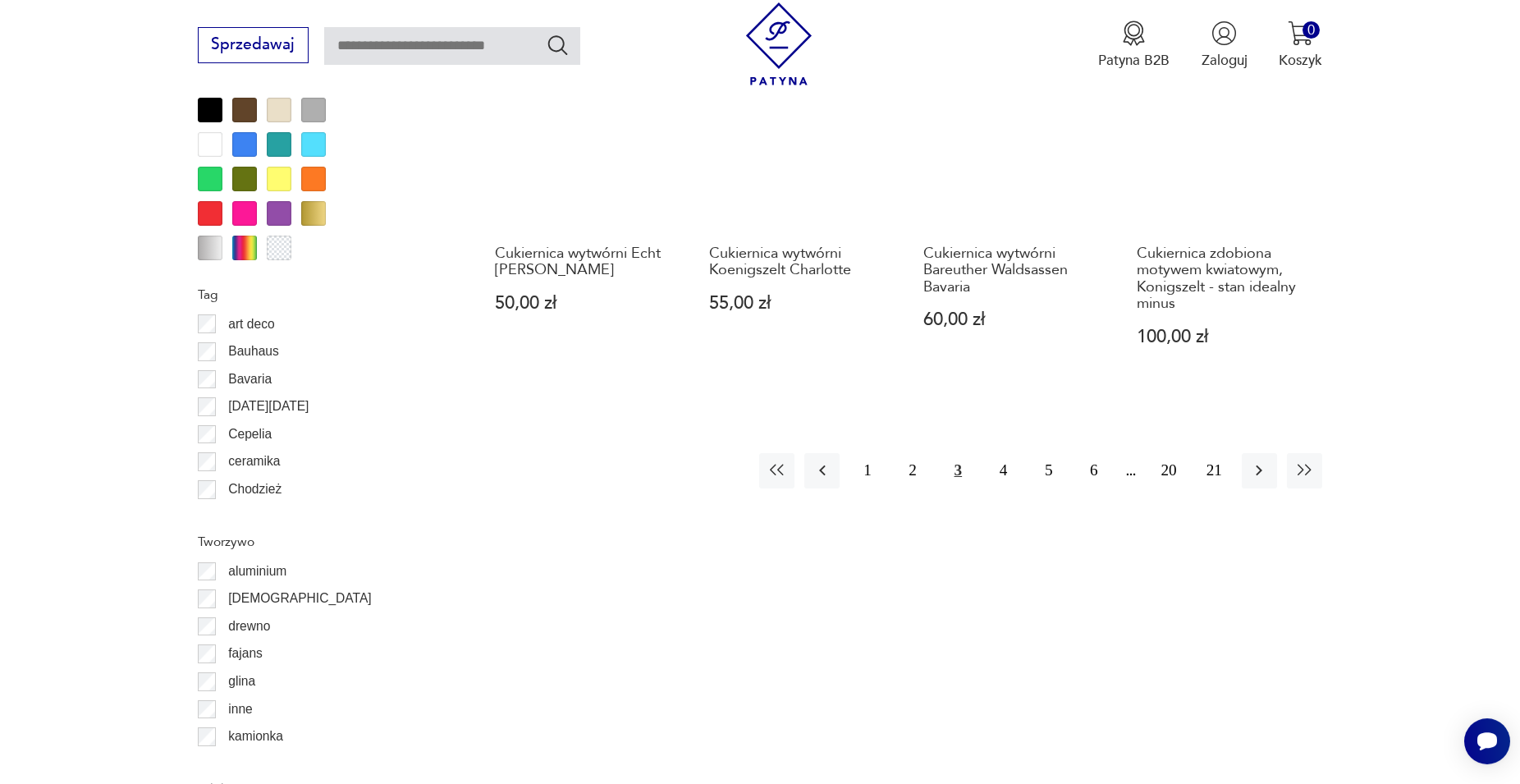
scroll to position [1970, 0]
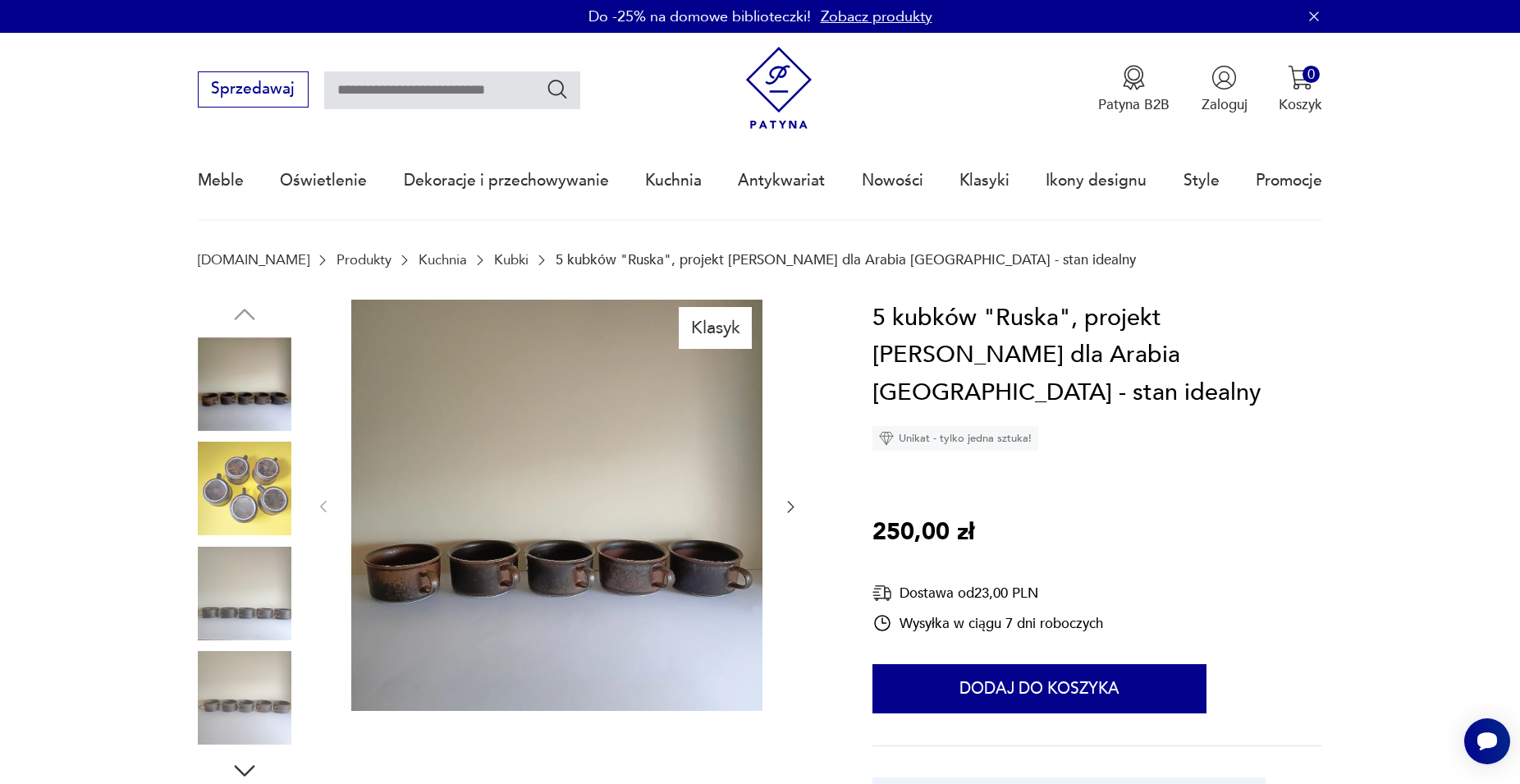
click at [458, 480] on img at bounding box center [557, 505] width 411 height 411
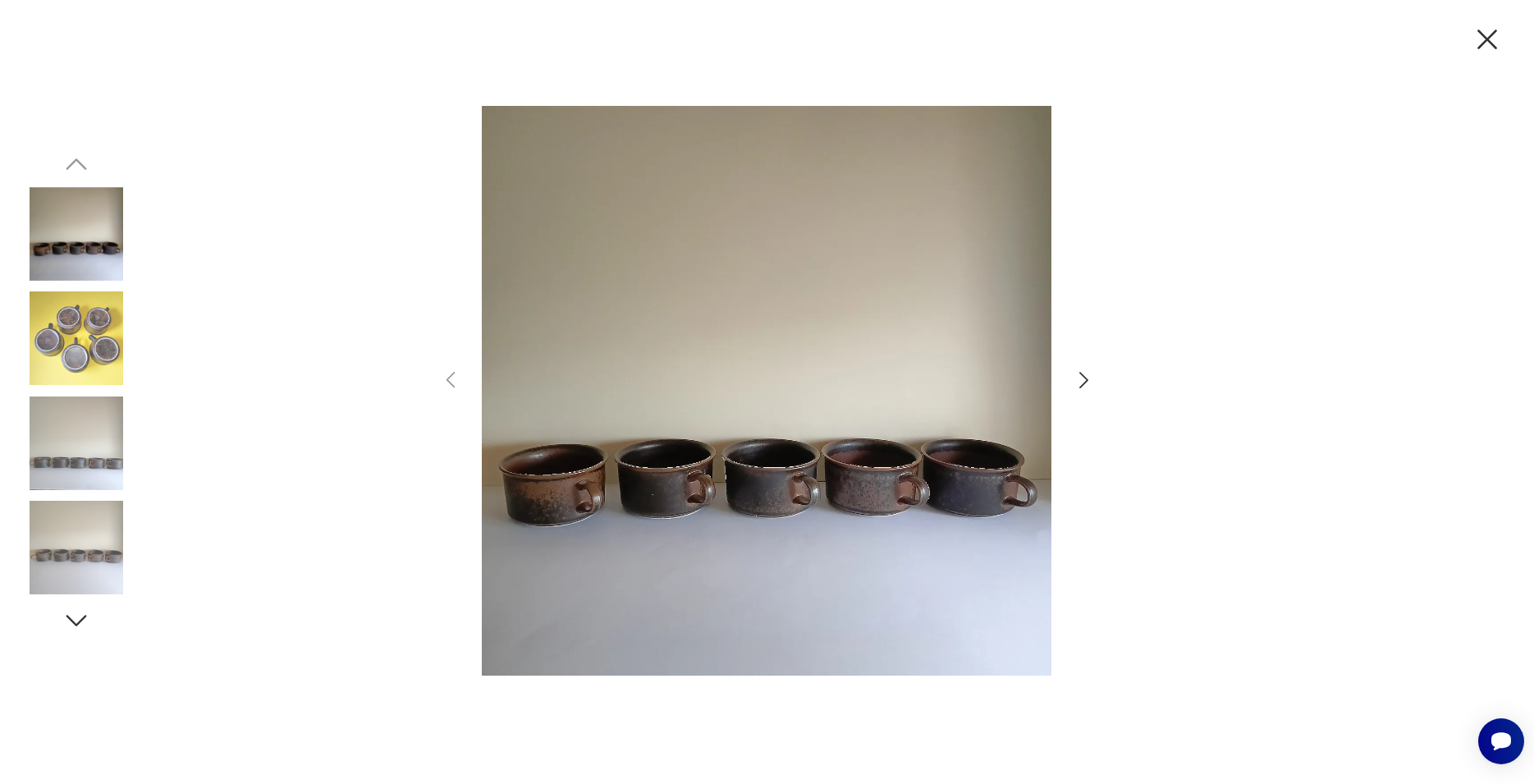
click at [79, 346] on img at bounding box center [76, 338] width 94 height 94
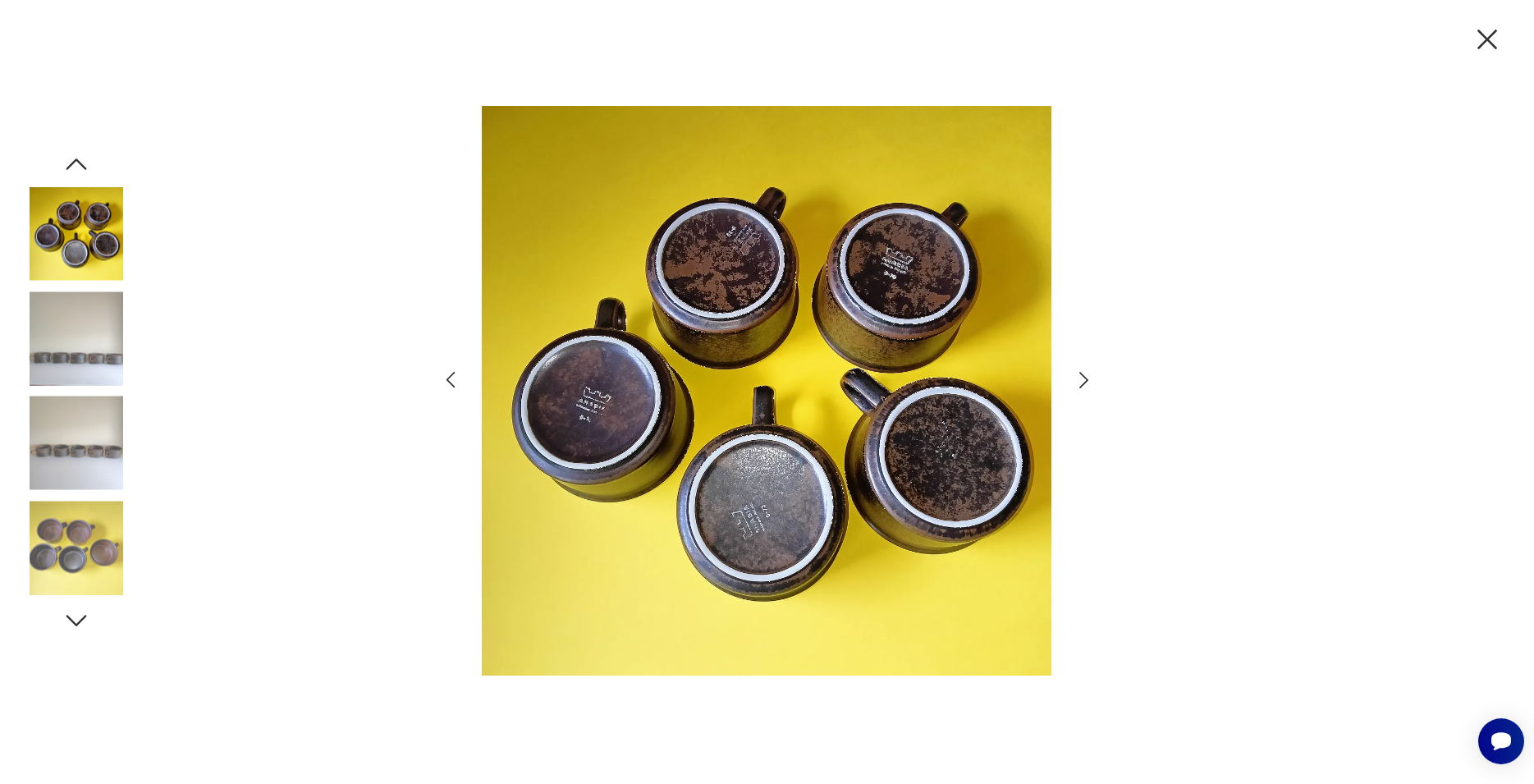
click at [115, 458] on img at bounding box center [76, 443] width 94 height 94
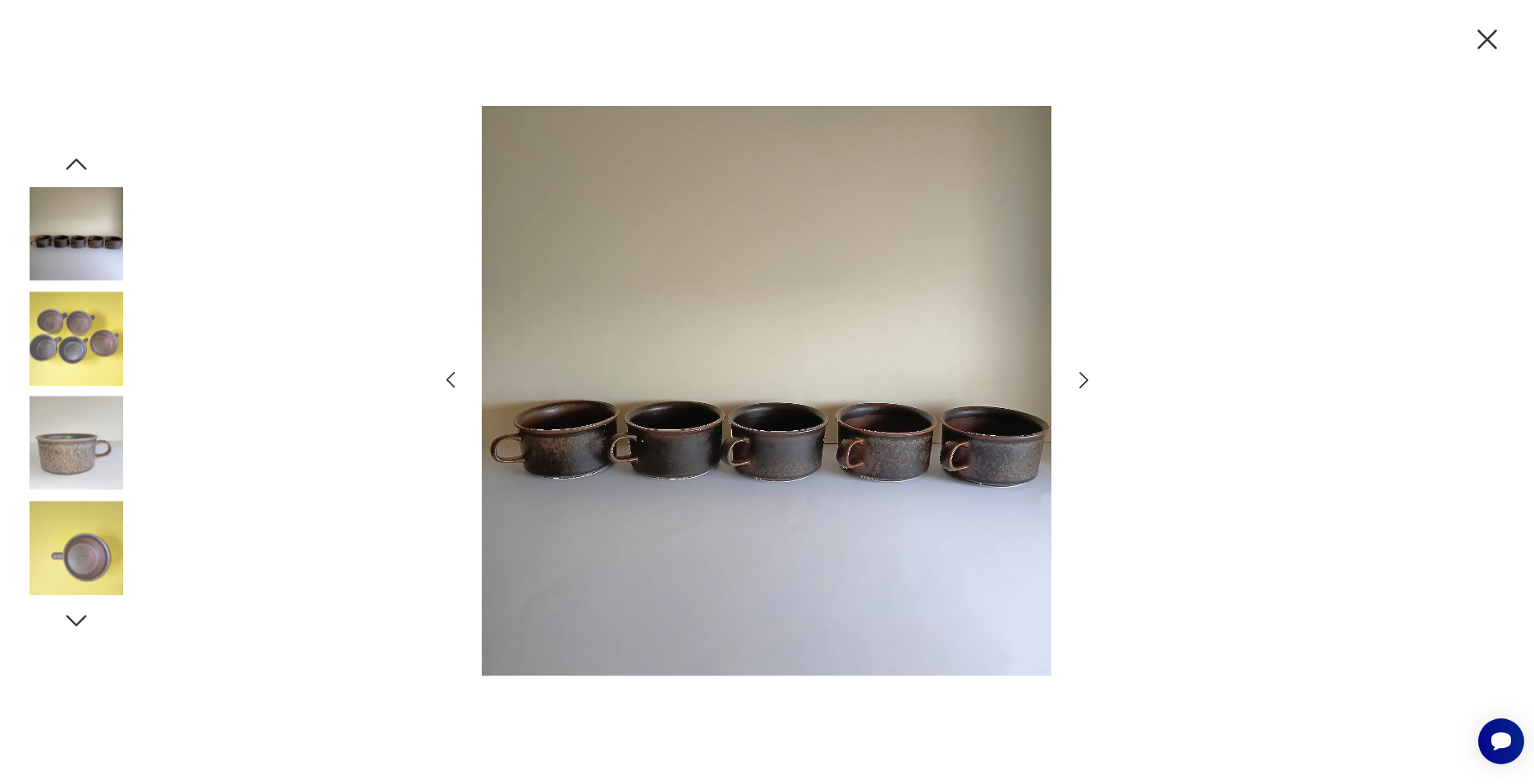
click at [102, 568] on img at bounding box center [76, 547] width 94 height 94
